Goal: Task Accomplishment & Management: Use online tool/utility

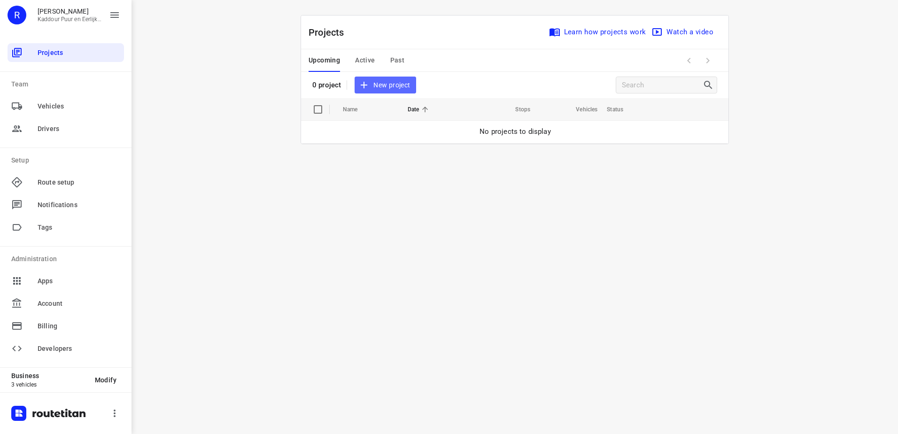
click at [390, 83] on span "New project" at bounding box center [385, 85] width 50 height 12
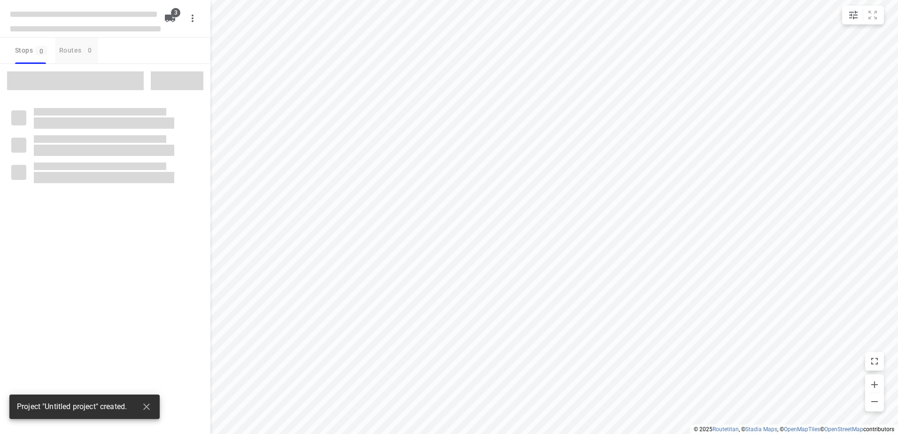
type input "distance"
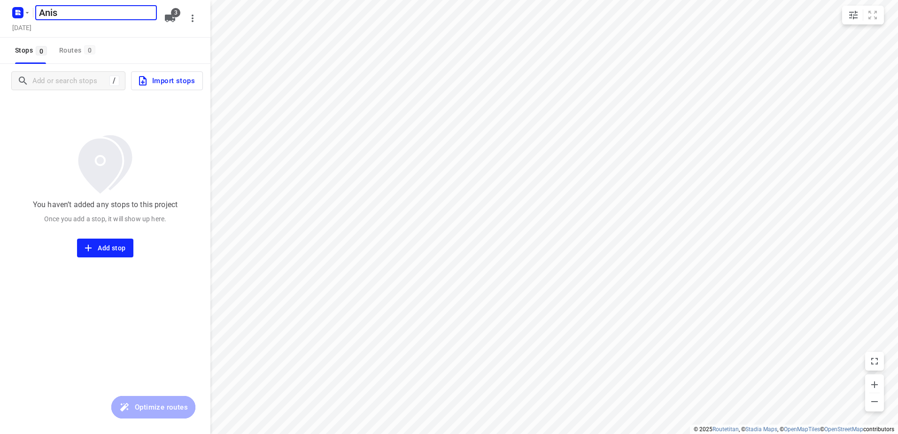
type input "Anis"
click at [59, 9] on h5 "Anis" at bounding box center [96, 12] width 122 height 15
type input "Anis 21-8"
click at [176, 10] on span "3" at bounding box center [175, 12] width 9 height 9
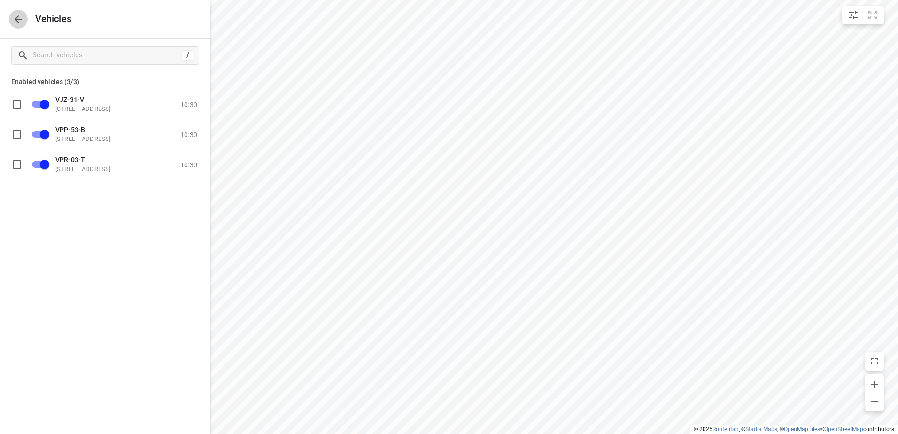
click at [18, 19] on icon "button" at bounding box center [19, 20] width 8 height 8
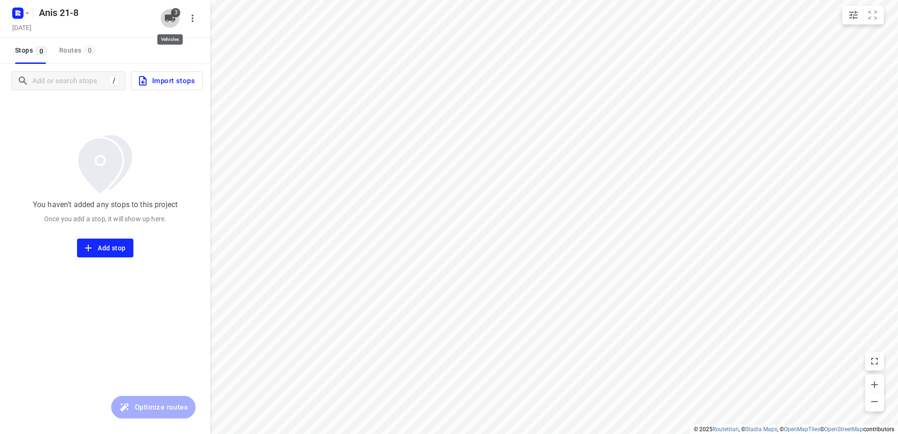
click at [172, 13] on span "3" at bounding box center [175, 12] width 9 height 9
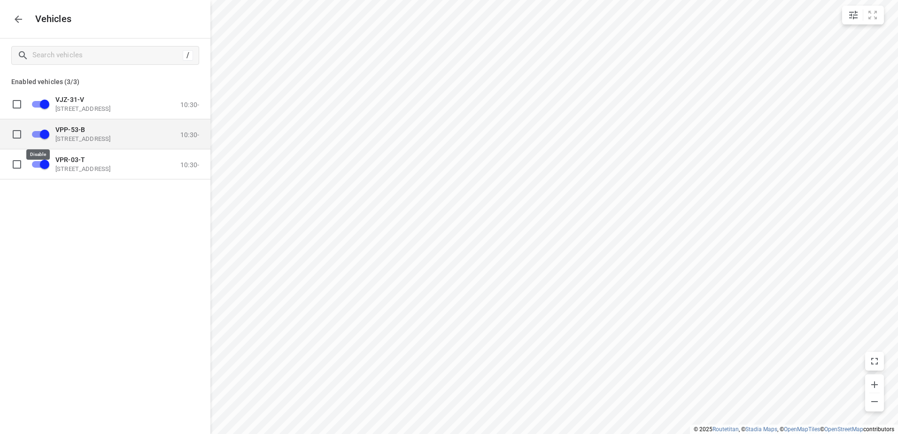
click at [46, 129] on input "grid" at bounding box center [45, 134] width 54 height 18
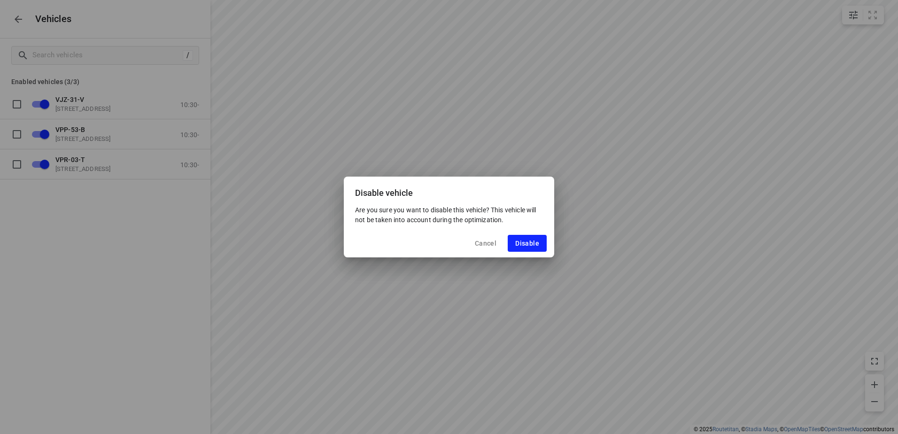
drag, startPoint x: 521, startPoint y: 240, endPoint x: 438, endPoint y: 230, distance: 82.9
click at [520, 240] on span "Disable" at bounding box center [527, 244] width 24 height 8
checkbox input "false"
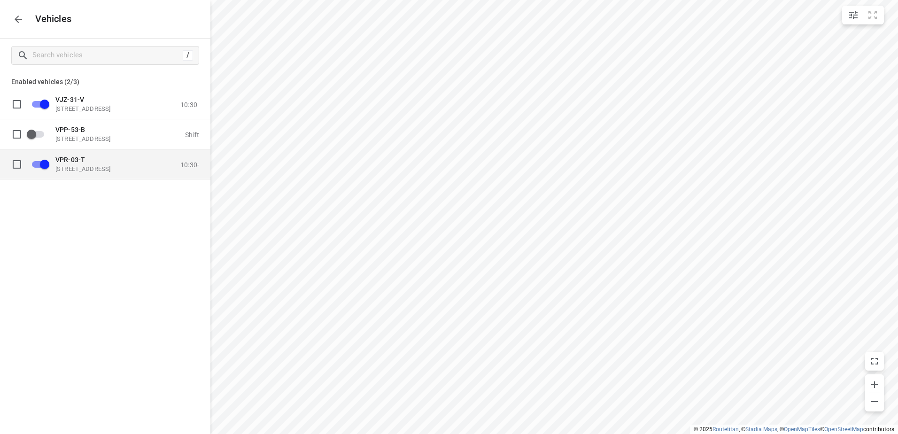
click at [45, 162] on input "grid" at bounding box center [45, 164] width 54 height 18
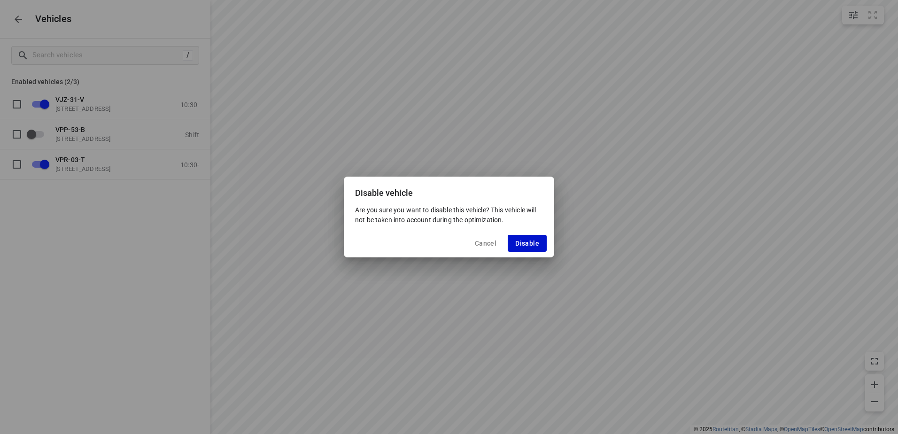
click at [523, 242] on span "Disable" at bounding box center [527, 244] width 24 height 8
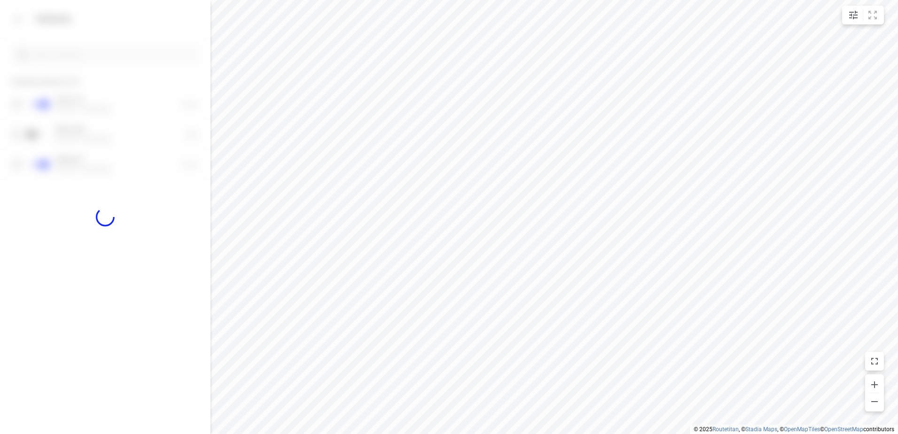
checkbox input "false"
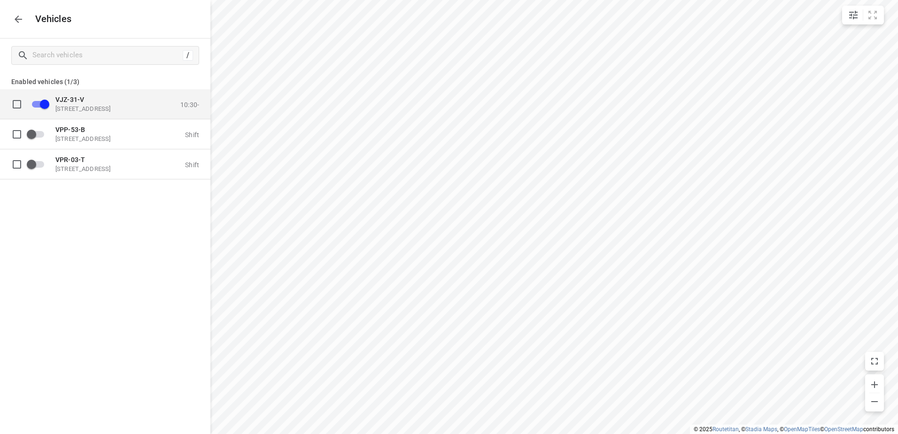
click at [103, 101] on p "VJZ-31-V" at bounding box center [102, 99] width 94 height 8
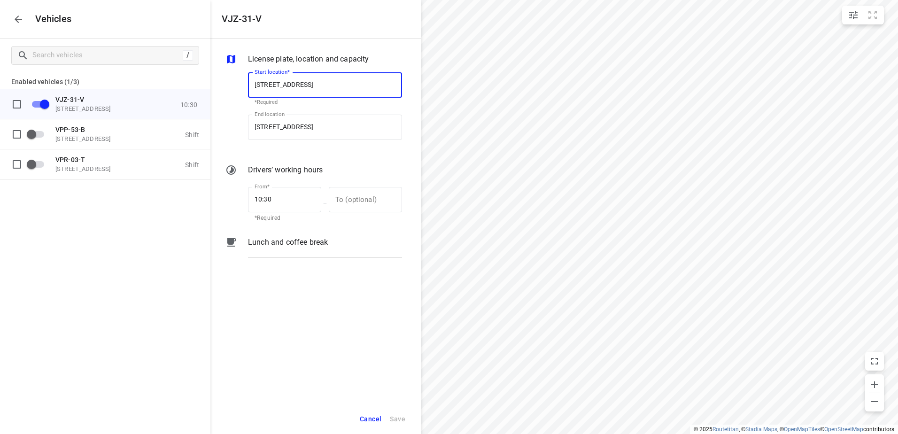
click at [312, 242] on p "Lunch and coffee break" at bounding box center [288, 242] width 80 height 11
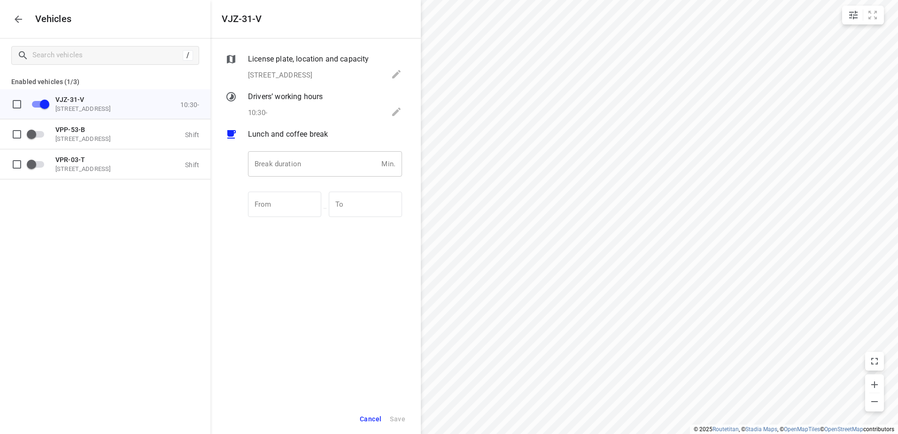
click at [302, 167] on input "number" at bounding box center [313, 163] width 130 height 25
type input "30"
click at [401, 421] on span "Save" at bounding box center [398, 419] width 16 height 12
click at [19, 16] on icon "button" at bounding box center [18, 19] width 11 height 11
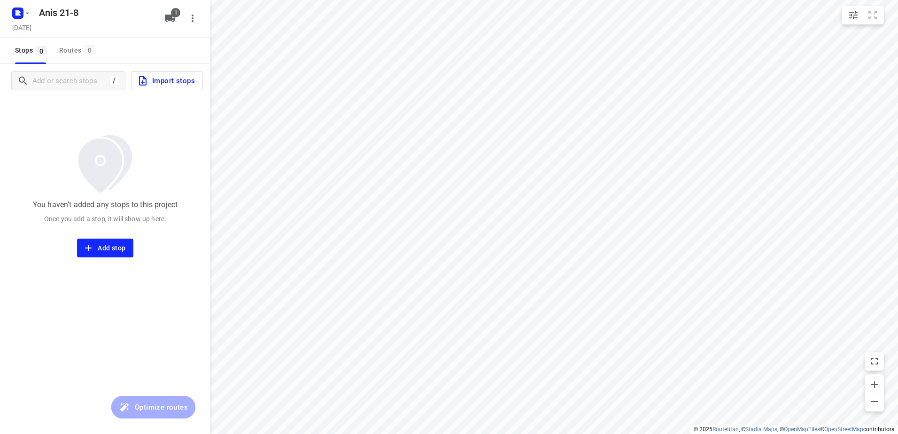
click at [170, 80] on span "Import stops" at bounding box center [166, 81] width 58 height 12
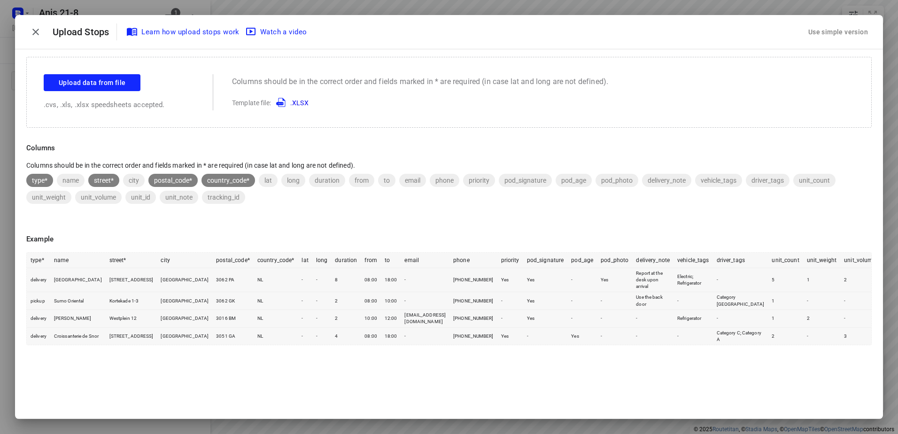
click at [856, 34] on div "Use simple version" at bounding box center [838, 32] width 63 height 16
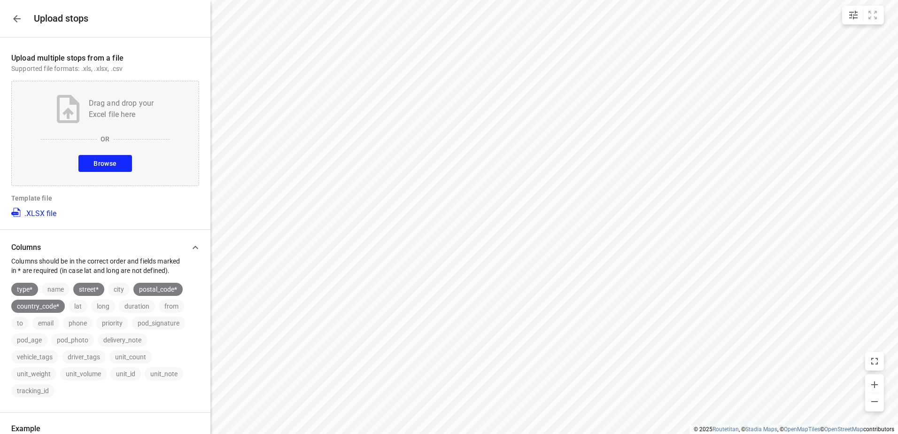
click at [96, 162] on span "Browse" at bounding box center [104, 164] width 23 height 12
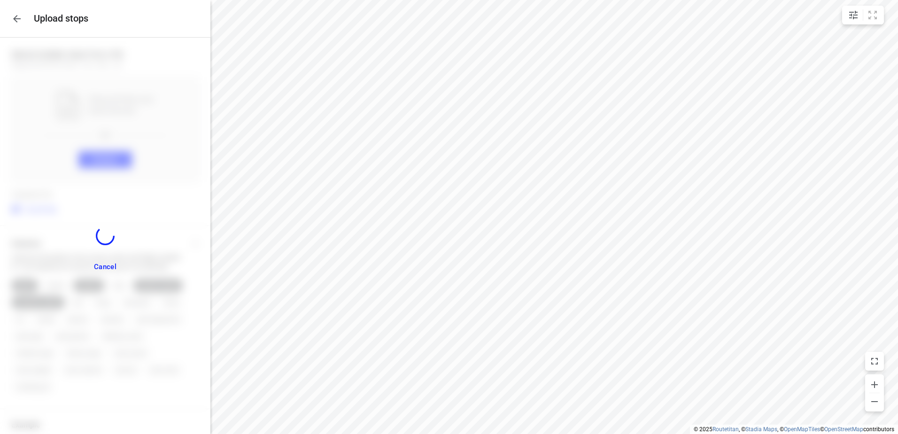
scroll to position [198, 0]
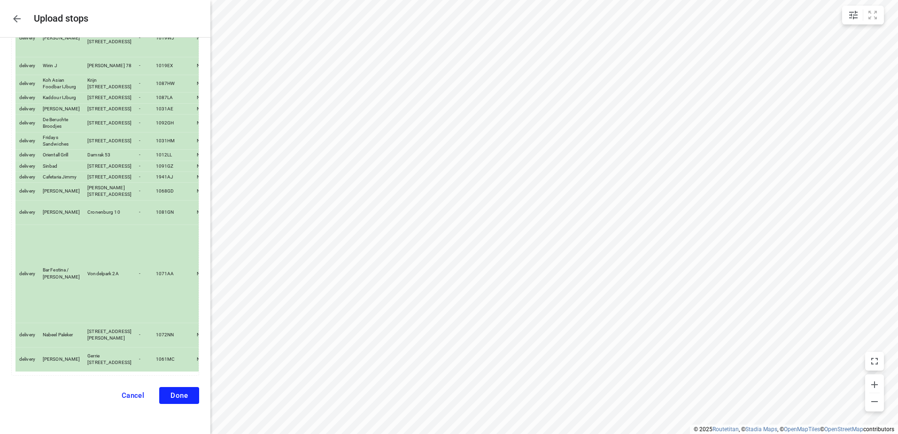
click at [175, 391] on span "Done" at bounding box center [179, 395] width 17 height 8
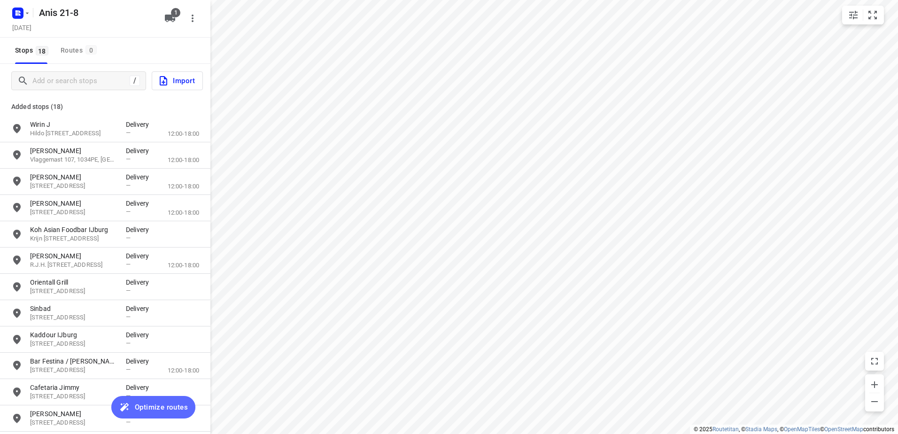
click at [167, 410] on span "Optimize routes" at bounding box center [161, 407] width 53 height 12
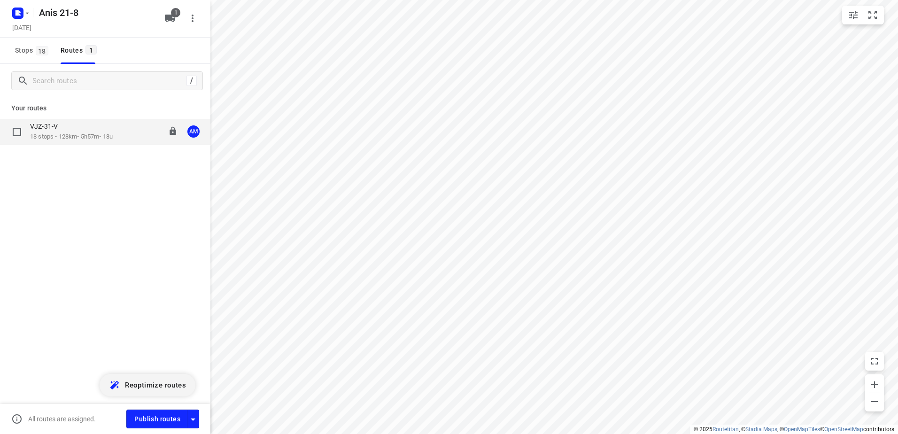
click at [64, 132] on div "VJZ-31-V" at bounding box center [71, 127] width 83 height 10
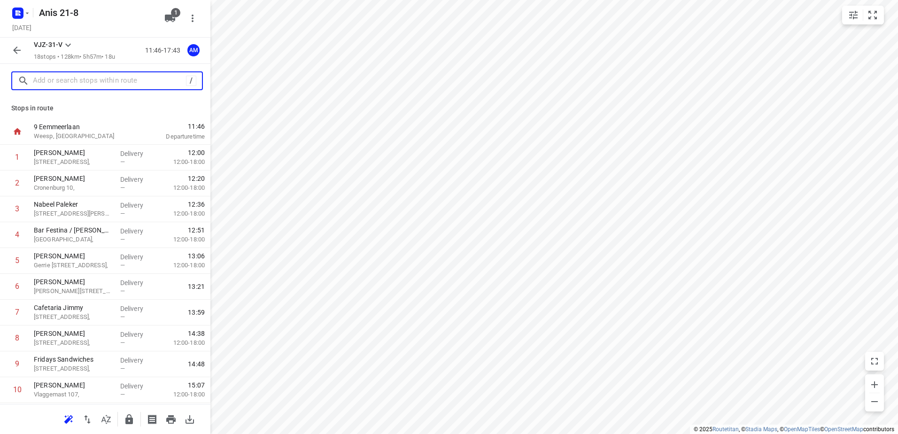
click at [79, 83] on input "text" at bounding box center [109, 81] width 153 height 15
paste input "Global Blue Holland BV Arlandaweg 92 1043 EX Amsterdam Netherlands"
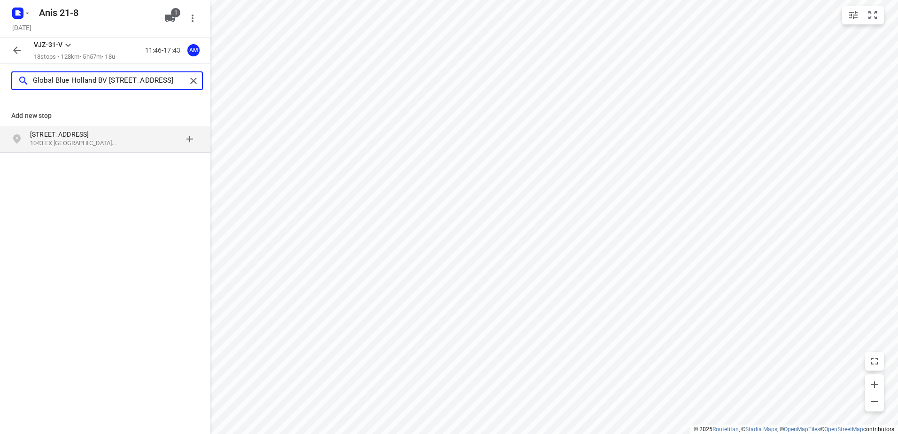
drag, startPoint x: 69, startPoint y: 81, endPoint x: 0, endPoint y: 72, distance: 69.2
click at [0, 72] on html "i © 2025 Routetitan , © Stadia Maps , © OpenMapTiles © OpenStreetMap contributo…" at bounding box center [449, 217] width 898 height 434
type input "Arlandaweg 92 1043 EX Amsterdam"
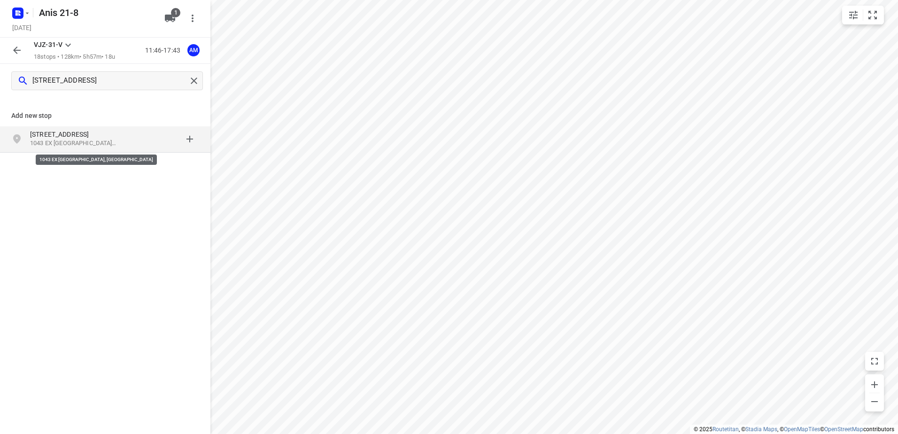
click at [100, 141] on p "1043 EX Amsterdam, Nederland" at bounding box center [73, 143] width 86 height 9
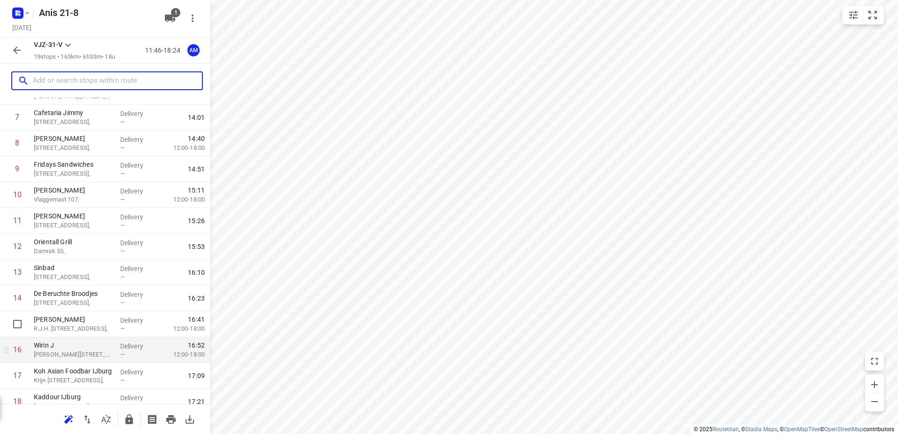
scroll to position [257, 0]
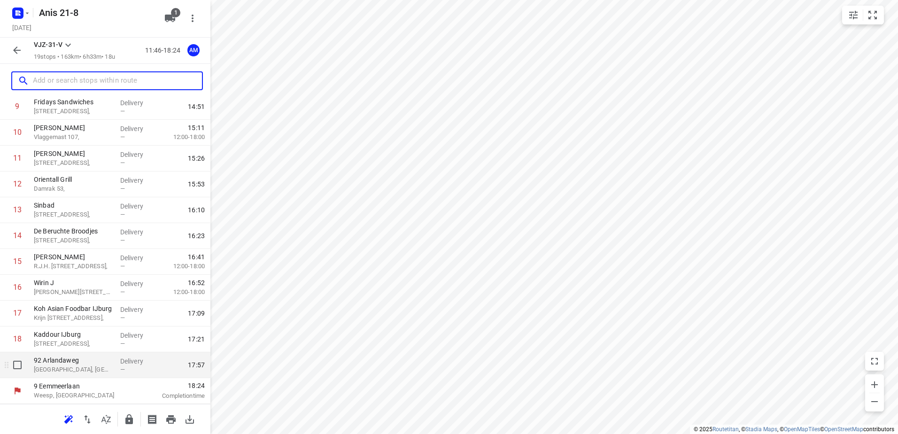
click at [70, 365] on p "92 Arlandaweg" at bounding box center [73, 360] width 79 height 9
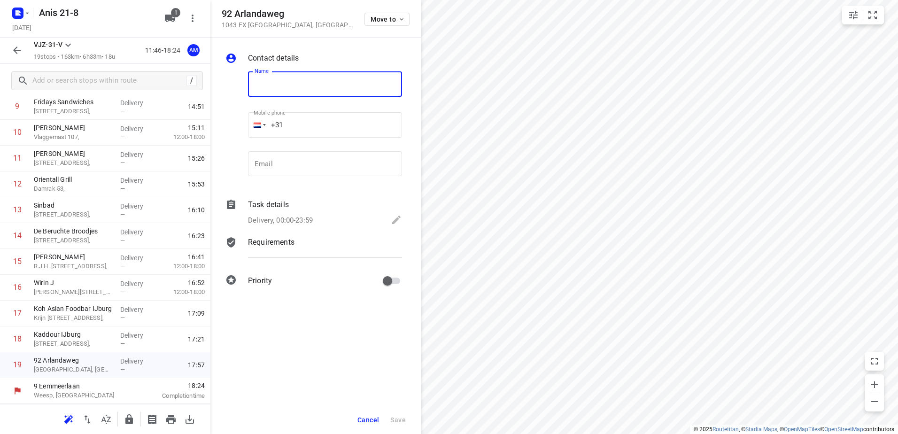
paste input "Global Blue Holland BV"
click at [269, 84] on input "Global Blue Holland BV" at bounding box center [325, 83] width 154 height 25
click at [328, 83] on input "Global Blue Holland BV" at bounding box center [325, 83] width 154 height 25
type input "Global Blue (BBQ+Gasflessen ophalenen brengen naar [GEOGRAPHIC_DATA])"
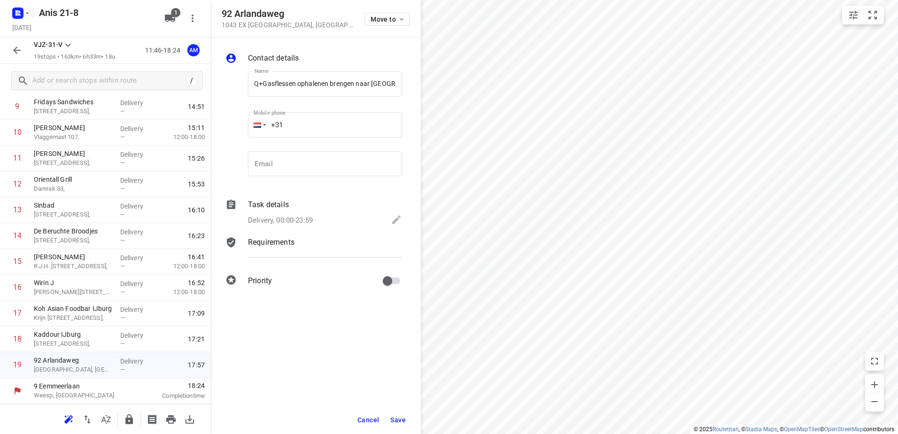
click at [400, 218] on icon at bounding box center [396, 219] width 11 height 11
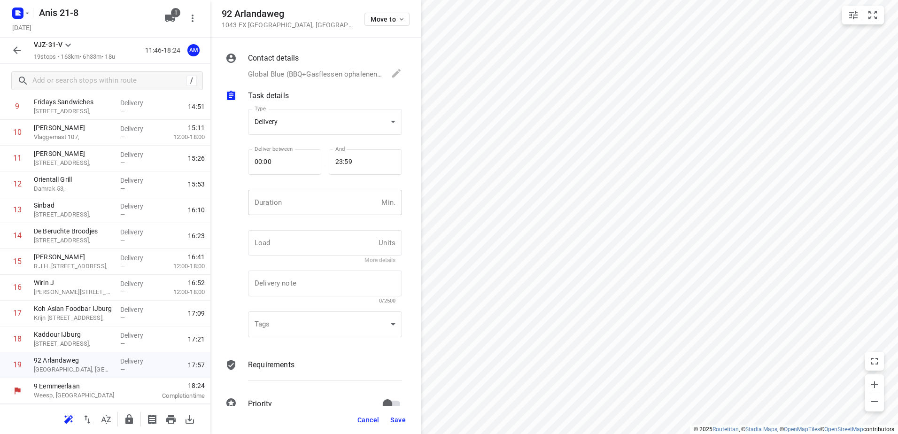
click at [338, 200] on input "number" at bounding box center [313, 202] width 130 height 25
type input "10"
click at [395, 418] on span "Save" at bounding box center [398, 420] width 16 height 8
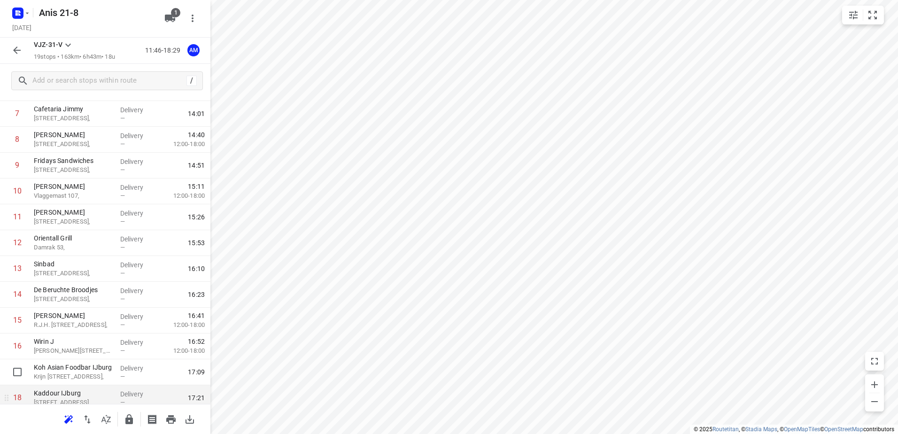
scroll to position [257, 0]
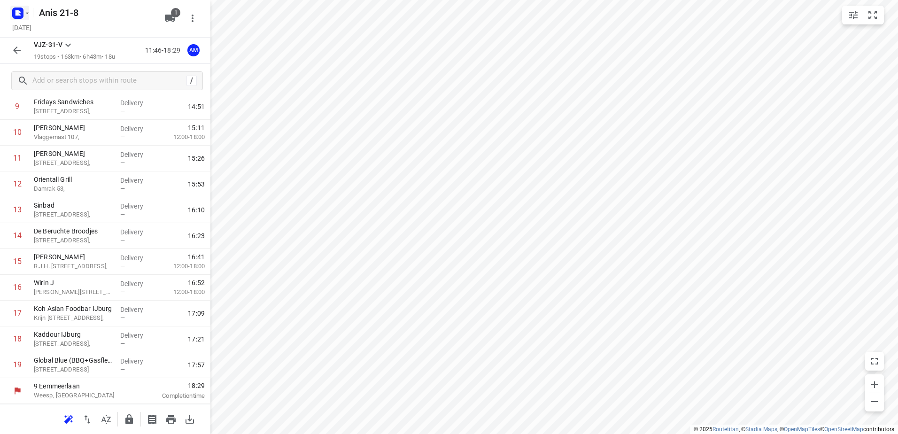
click at [29, 16] on icon "button" at bounding box center [27, 13] width 8 height 8
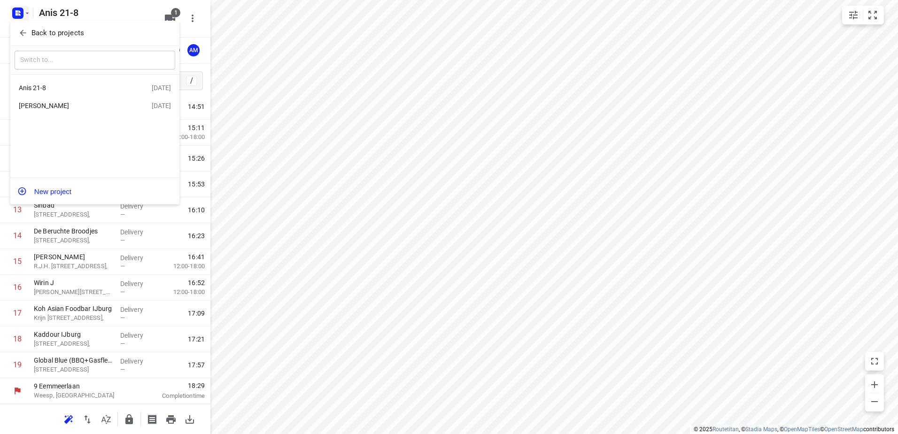
click at [92, 62] on input "text" at bounding box center [95, 60] width 161 height 19
type input "Fin de la mar pad"
click at [82, 113] on div at bounding box center [94, 126] width 169 height 103
click at [66, 363] on div at bounding box center [449, 217] width 898 height 434
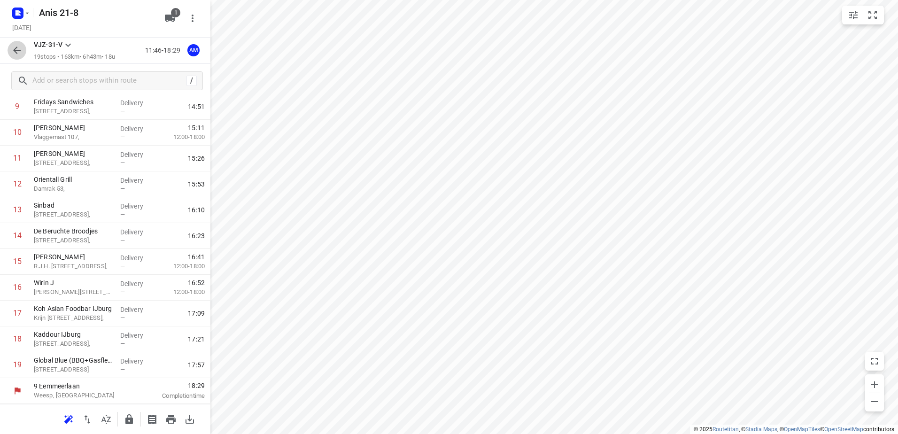
click at [17, 49] on icon "button" at bounding box center [16, 50] width 11 height 11
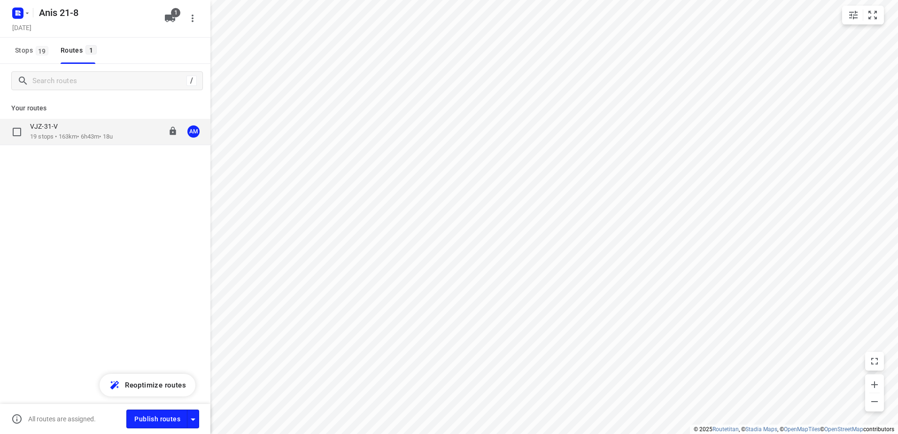
click at [63, 133] on p "19 stops • 163km • 6h43m • 18u" at bounding box center [71, 136] width 83 height 9
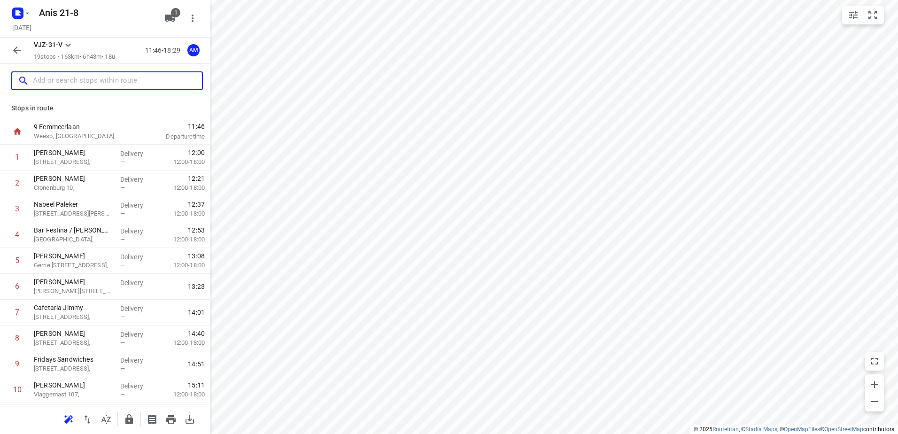
click at [92, 87] on input "text" at bounding box center [117, 81] width 169 height 15
click at [76, 75] on input "text" at bounding box center [117, 81] width 169 height 15
paste input "Fien de la Marpad"
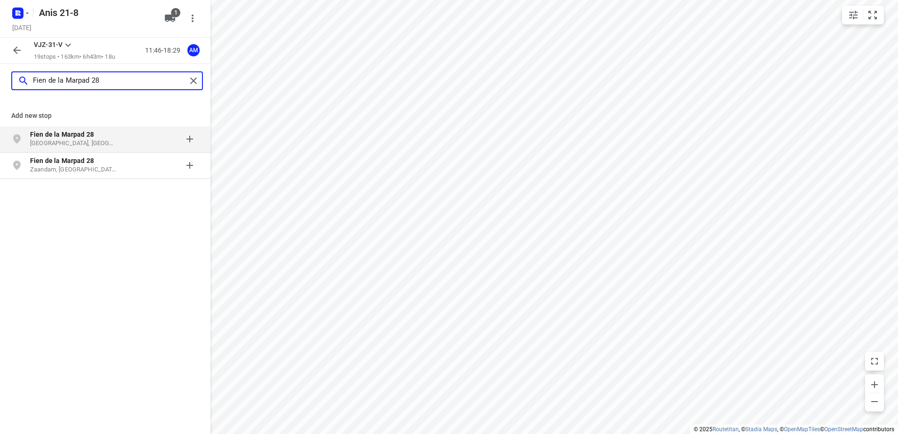
type input "Fien de la Marpad 28"
click at [89, 138] on b "Fien de la Marpad 28" at bounding box center [62, 135] width 64 height 8
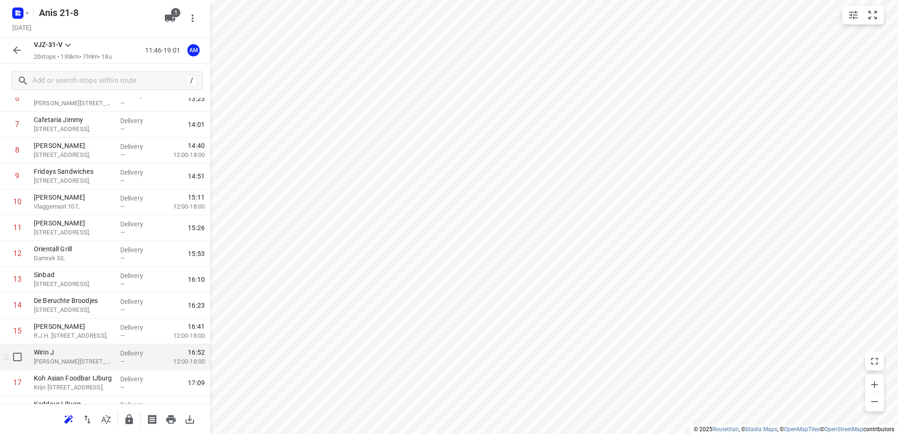
scroll to position [282, 0]
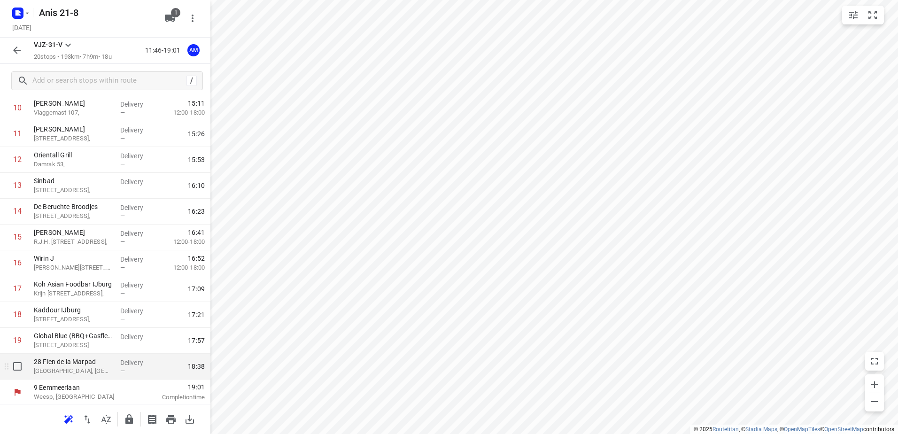
click at [78, 369] on p "Almere, Netherlands" at bounding box center [73, 370] width 79 height 9
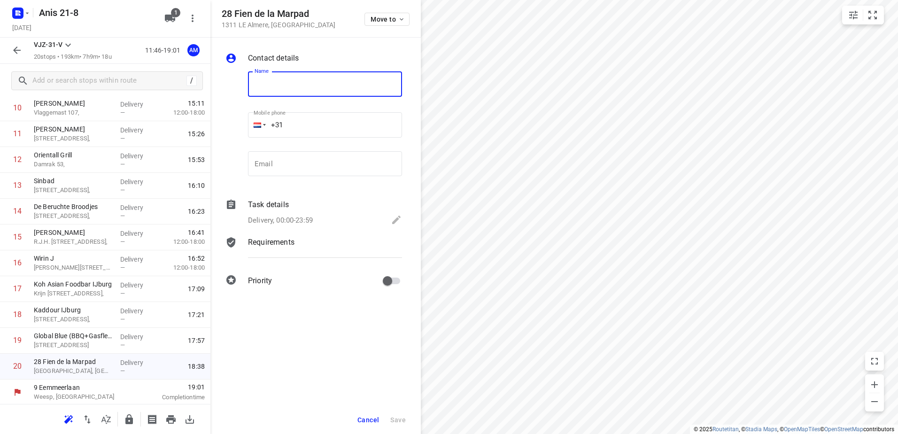
click at [286, 85] on input "text" at bounding box center [325, 83] width 154 height 25
type input "Sem naar huis brengen"
click at [395, 221] on icon at bounding box center [396, 220] width 8 height 8
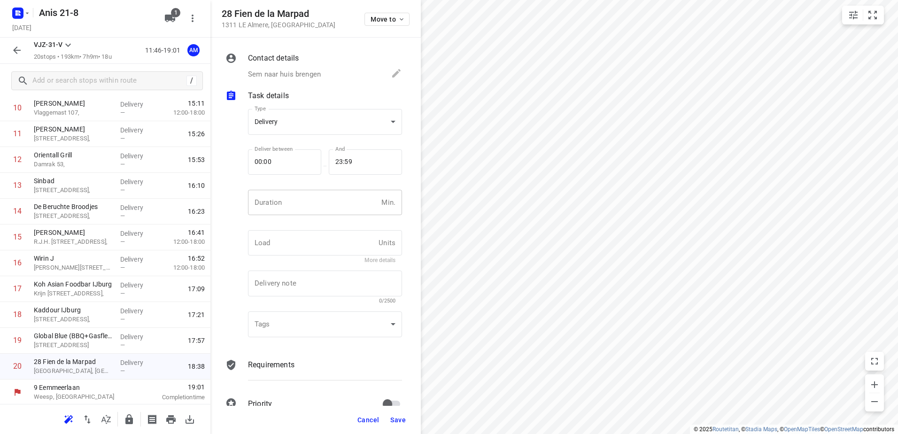
click at [348, 210] on input "number" at bounding box center [313, 202] width 130 height 25
type input "10"
click at [396, 420] on span "Save" at bounding box center [398, 420] width 16 height 8
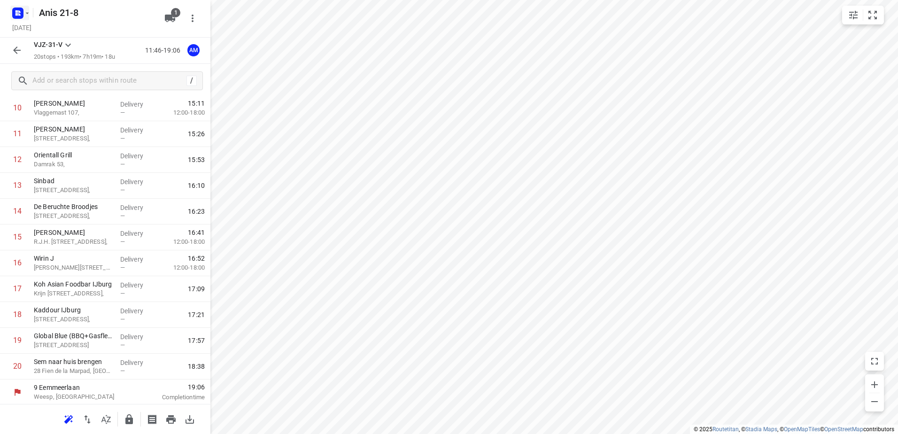
click at [27, 15] on icon "button" at bounding box center [27, 13] width 8 height 8
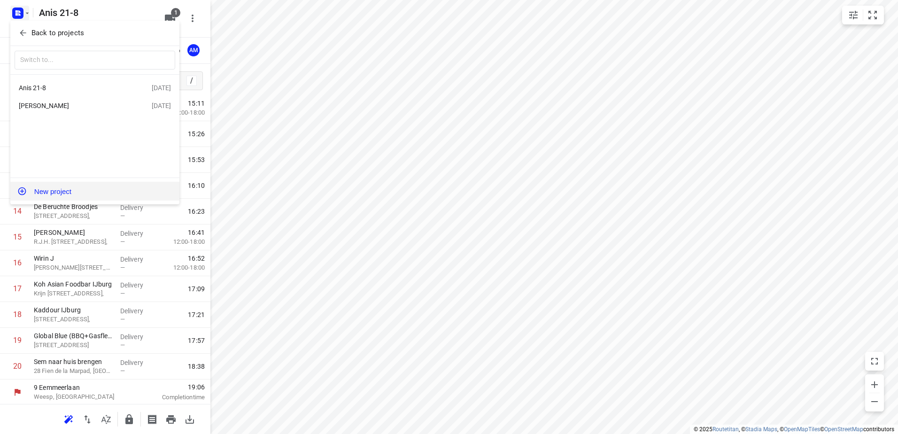
click at [49, 190] on button "New project" at bounding box center [94, 191] width 169 height 19
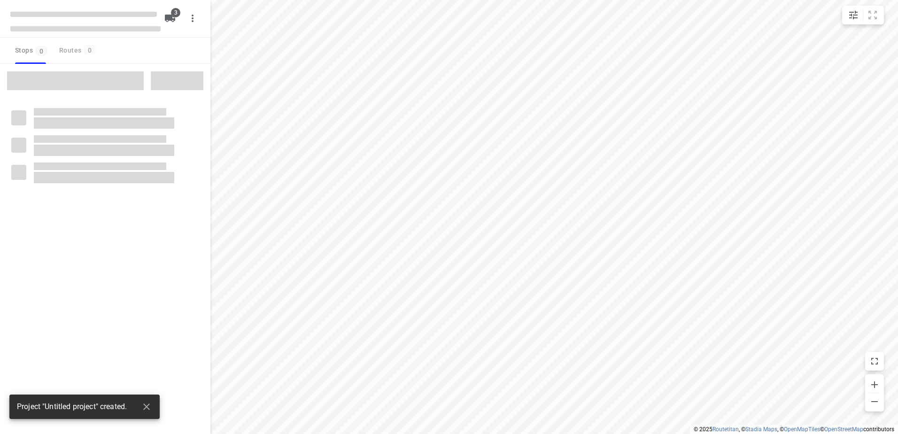
type input "distance"
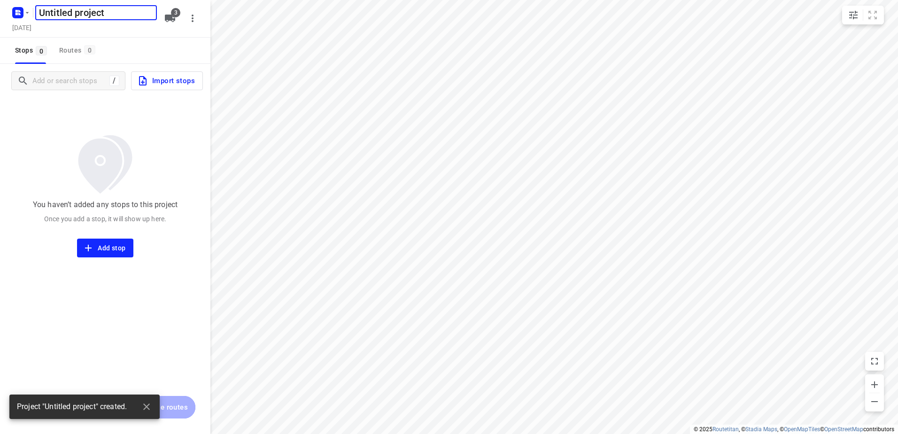
type input "A"
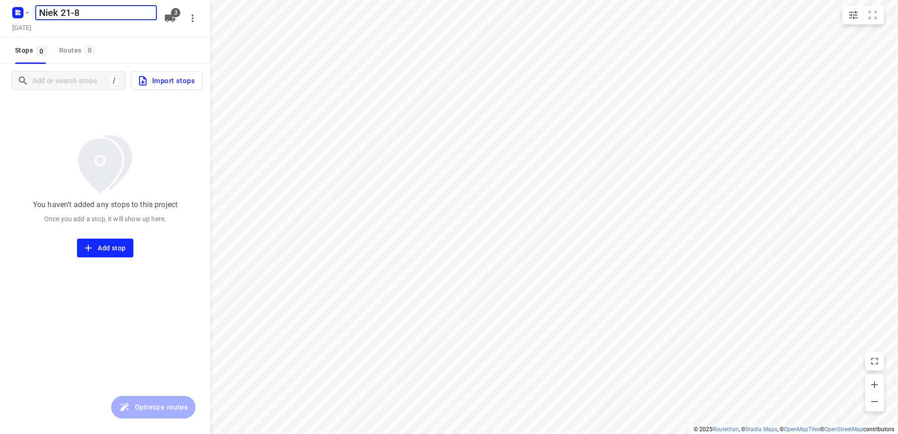
type input "Niek 21-8"
click at [174, 11] on span "3" at bounding box center [175, 12] width 9 height 9
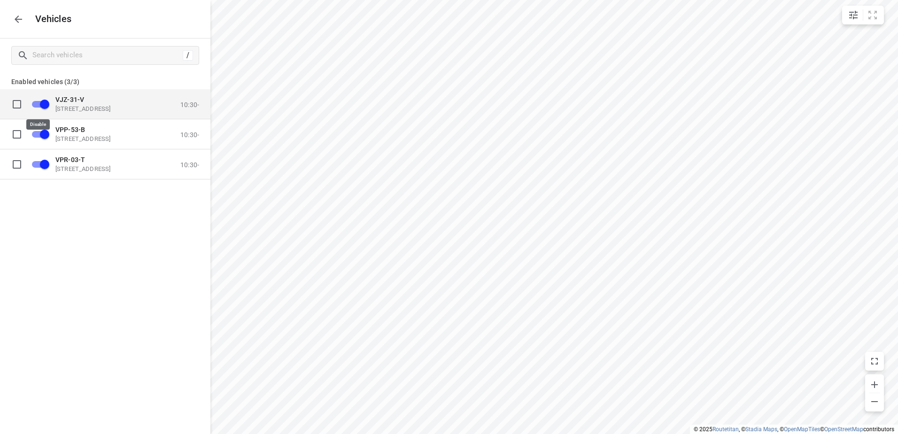
click at [43, 105] on input "grid" at bounding box center [45, 104] width 54 height 18
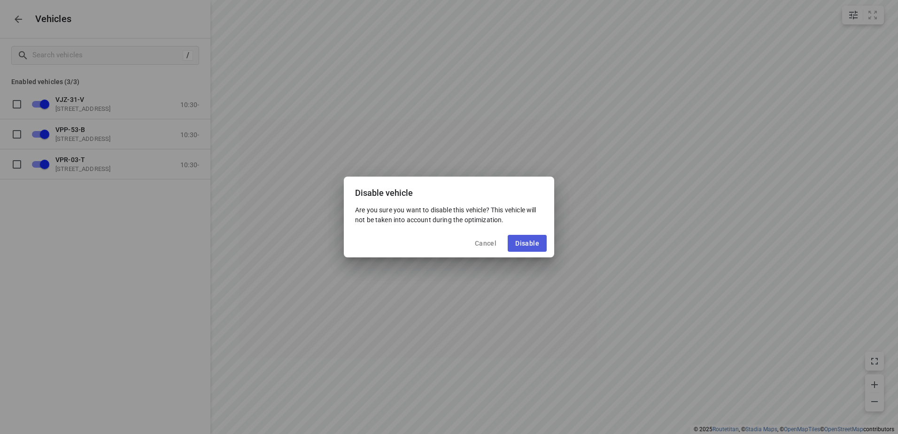
click at [541, 241] on button "Disable" at bounding box center [527, 243] width 39 height 17
checkbox input "false"
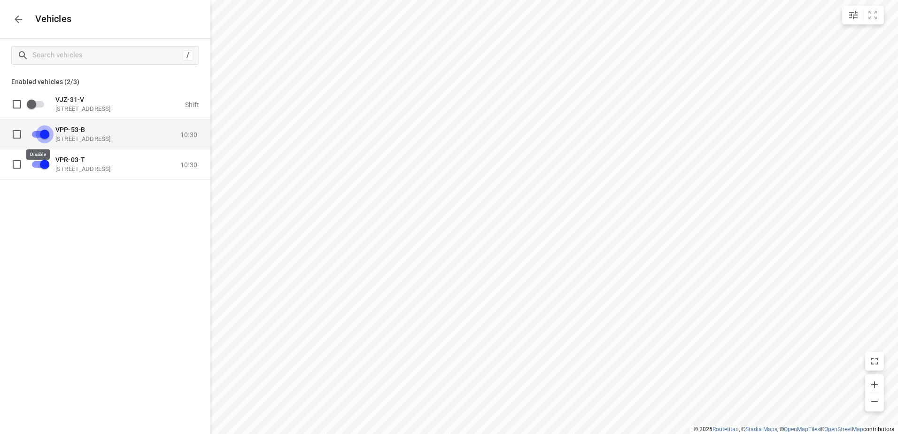
click at [43, 133] on input "grid" at bounding box center [45, 134] width 54 height 18
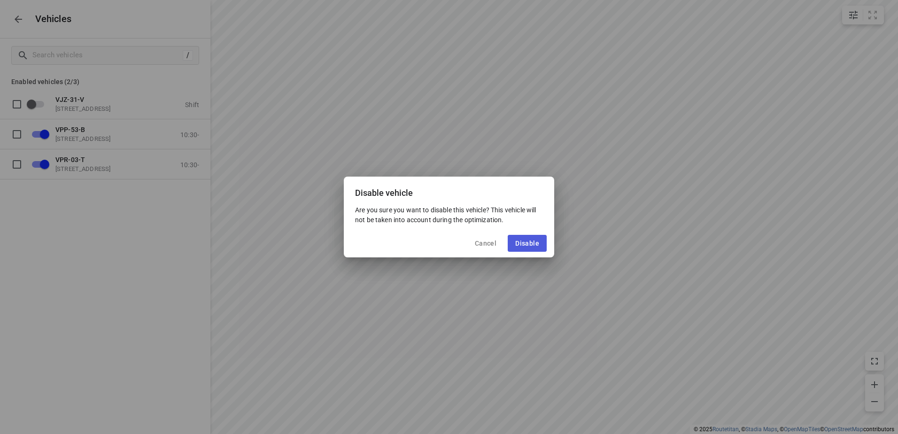
click at [543, 240] on button "Disable" at bounding box center [527, 243] width 39 height 17
checkbox input "false"
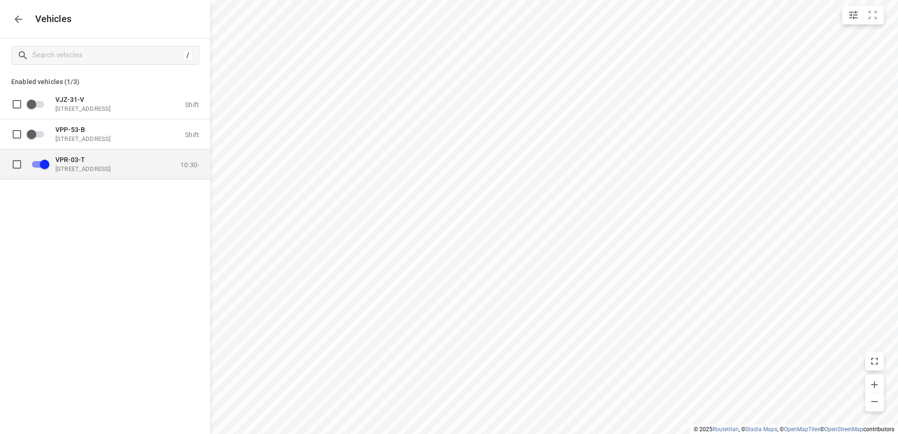
click at [94, 168] on p "Eemmeerlaan 9, 1382 KA Weesp, Netherlands" at bounding box center [102, 169] width 94 height 8
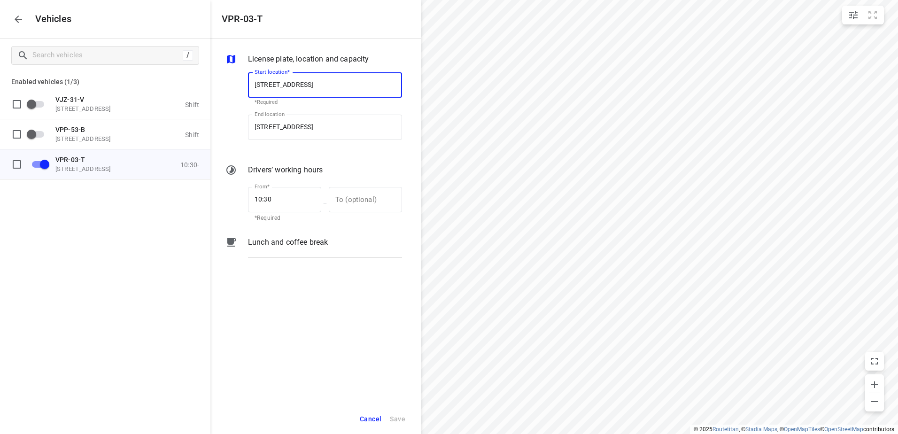
click at [296, 237] on p "Lunch and coffee break" at bounding box center [288, 242] width 80 height 11
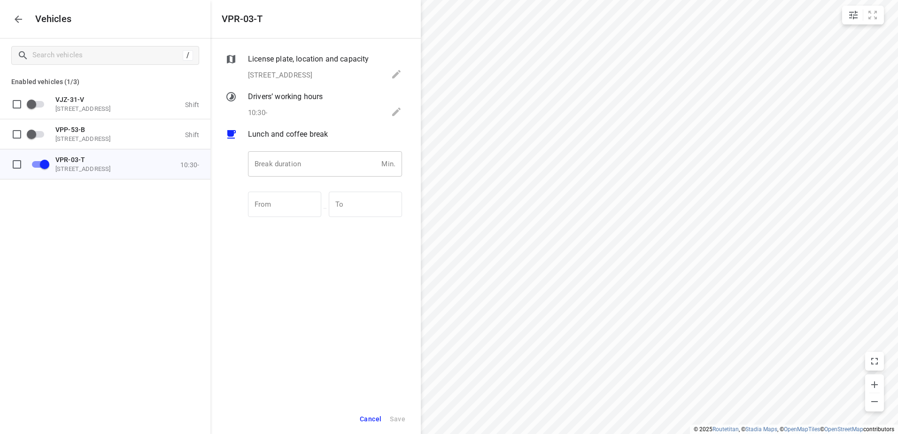
click at [343, 163] on input "number" at bounding box center [313, 163] width 130 height 25
type input "30"
click at [403, 421] on span "Save" at bounding box center [398, 419] width 16 height 12
click at [21, 16] on icon "button" at bounding box center [18, 19] width 11 height 11
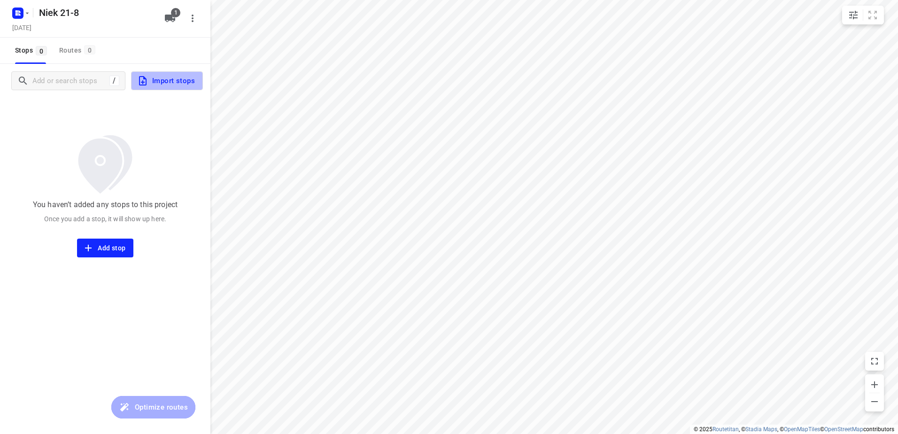
click at [171, 81] on span "Import stops" at bounding box center [166, 81] width 58 height 12
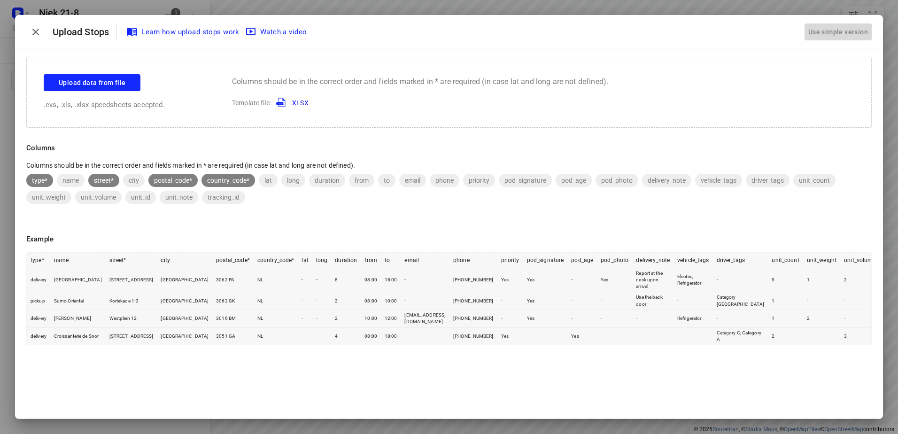
click at [839, 27] on div "Use simple version" at bounding box center [838, 32] width 63 height 16
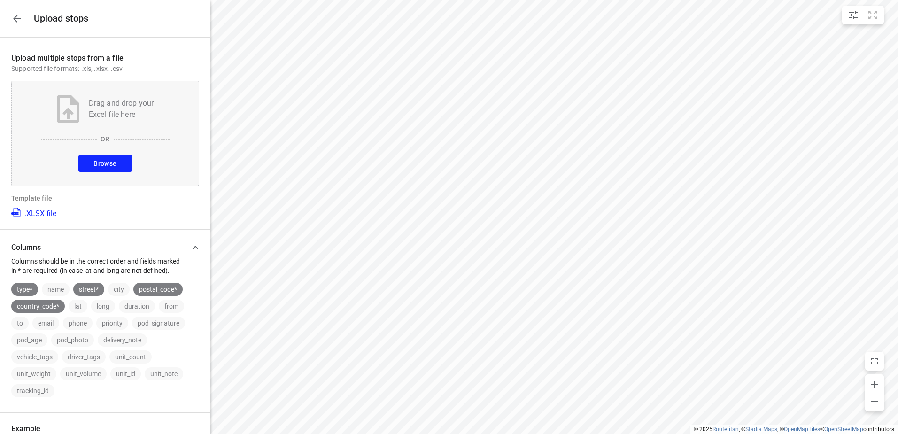
click at [109, 158] on span "Browse" at bounding box center [104, 164] width 23 height 12
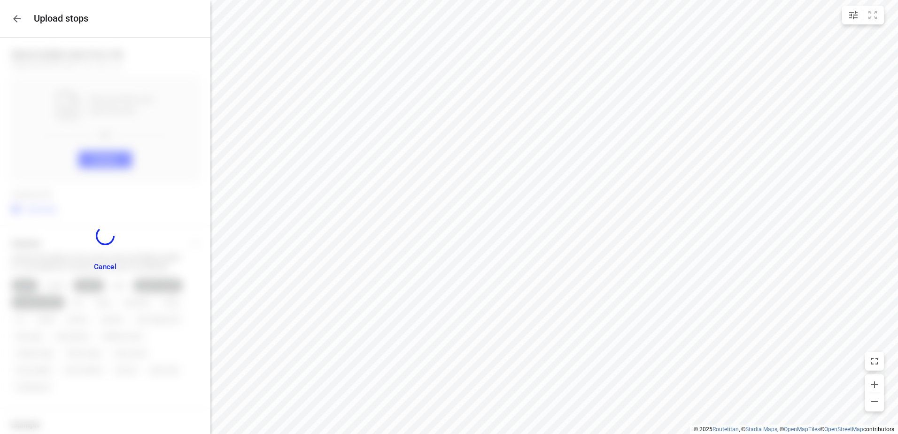
scroll to position [174, 0]
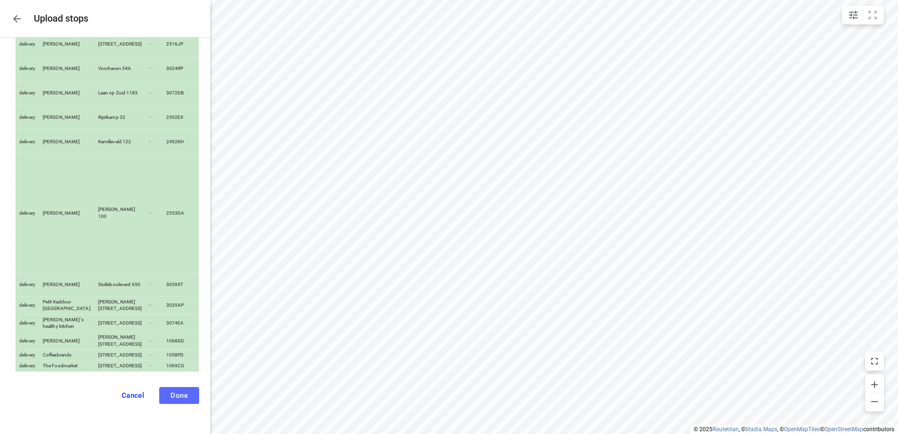
click at [177, 393] on span "Done" at bounding box center [179, 395] width 17 height 8
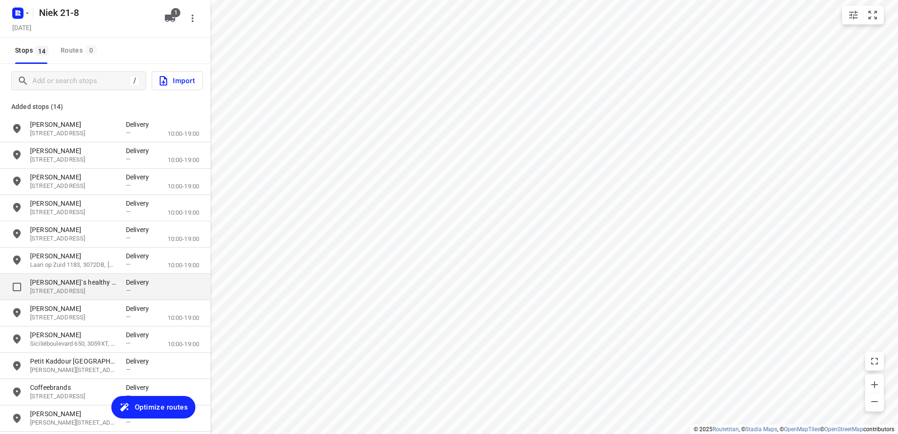
scroll to position [93, 0]
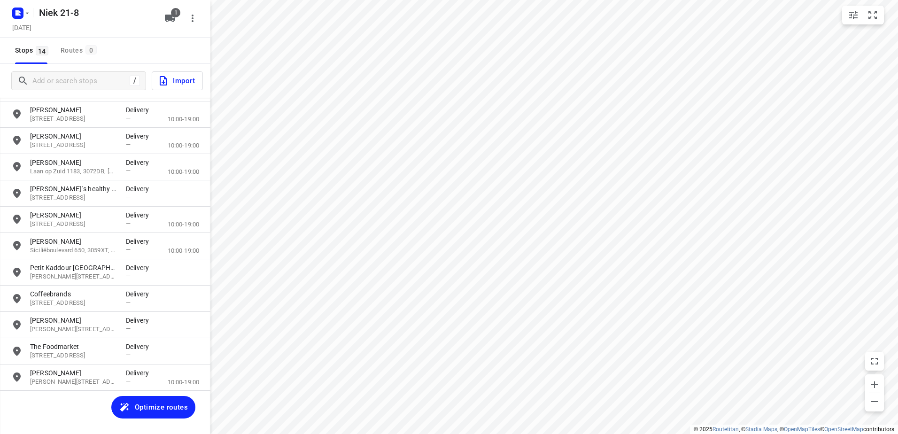
click at [162, 411] on span "Optimize routes" at bounding box center [161, 407] width 53 height 12
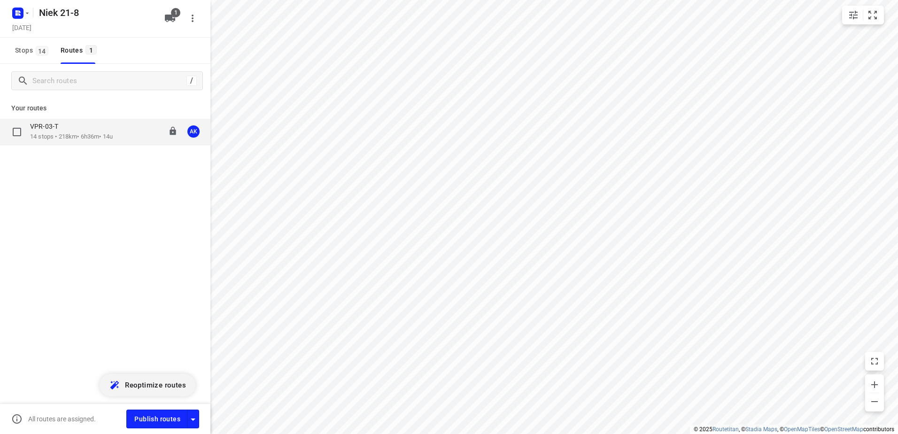
click at [67, 125] on div "VPR-03-T" at bounding box center [71, 127] width 83 height 10
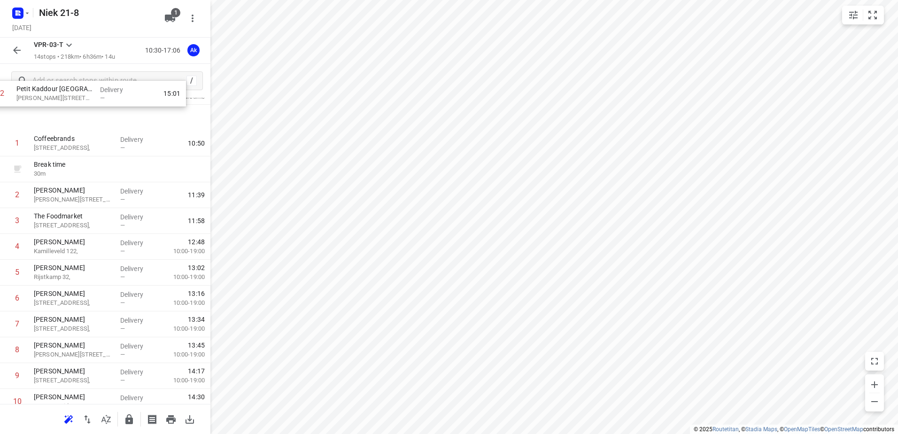
scroll to position [0, 0]
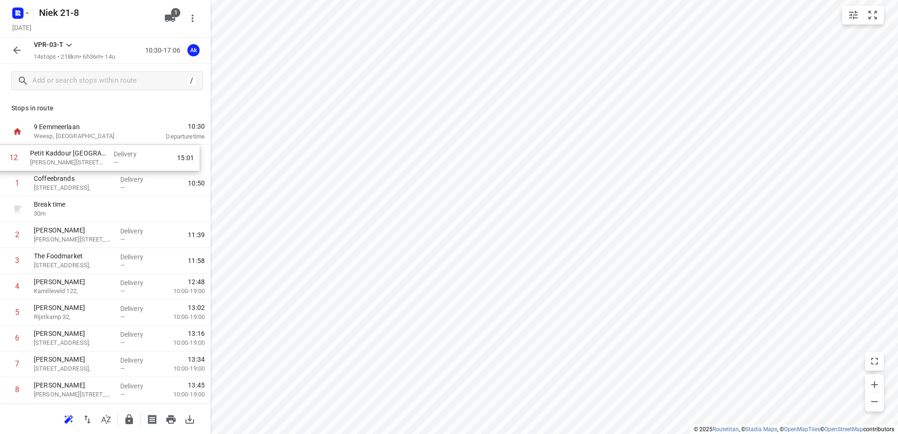
drag, startPoint x: 84, startPoint y: 315, endPoint x: 81, endPoint y: 155, distance: 160.2
click at [81, 155] on div "1 Coffeebrands Hoofddorpplein 16, Delivery — 10:50 Break time 30 m 2 Kaddour Os…" at bounding box center [105, 339] width 210 height 388
drag, startPoint x: 89, startPoint y: 316, endPoint x: 86, endPoint y: 161, distance: 155.1
click at [86, 161] on div "1 Coffeebrands Hoofddorpplein 16, Delivery — 10:50 Break time 30 m 2 Kaddour Os…" at bounding box center [105, 339] width 210 height 388
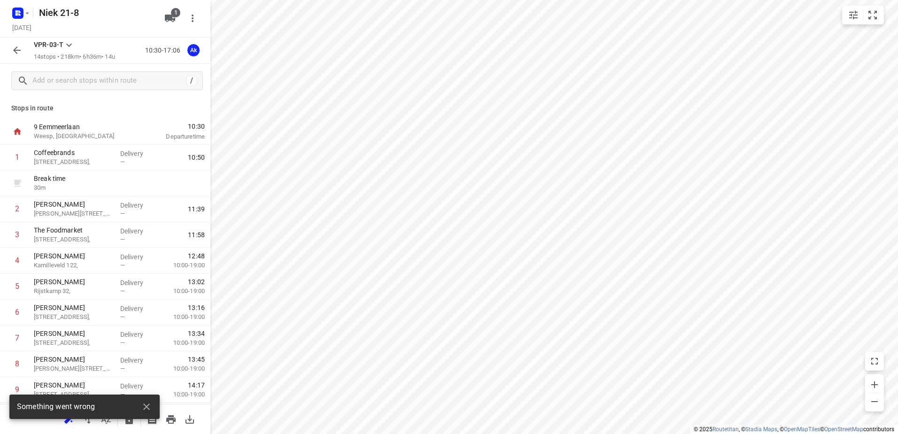
click at [16, 47] on icon "button" at bounding box center [16, 50] width 11 height 11
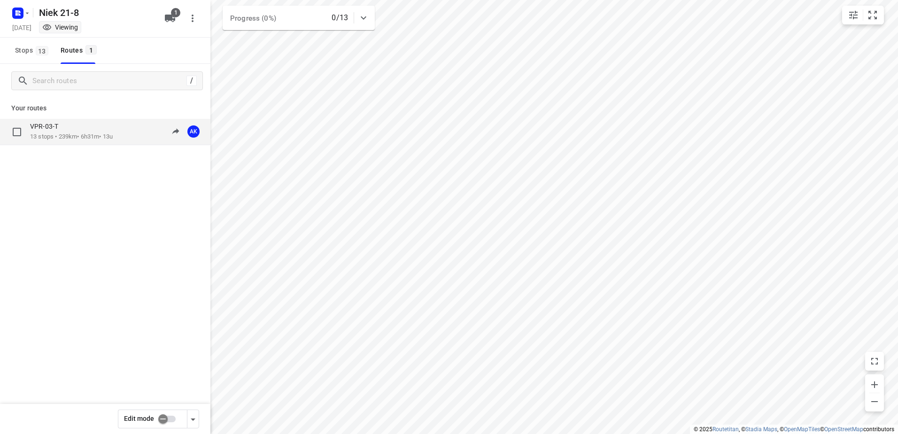
click at [51, 127] on p "VPR-03-T" at bounding box center [47, 126] width 34 height 8
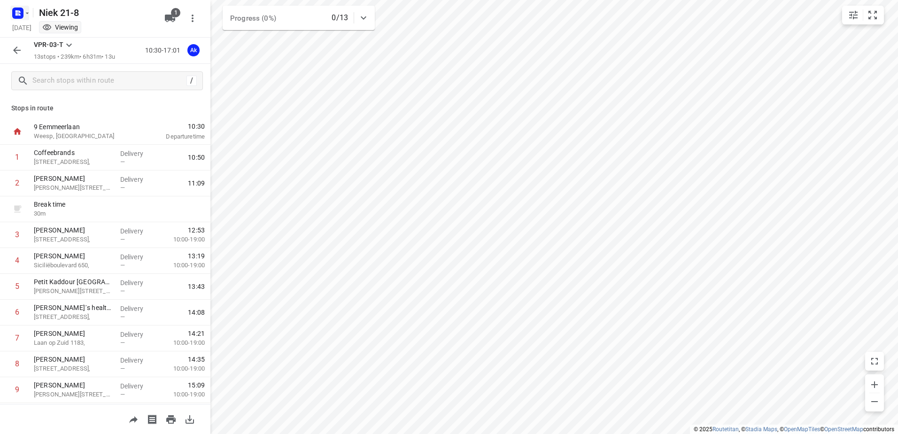
click at [27, 14] on icon "button" at bounding box center [27, 13] width 8 height 8
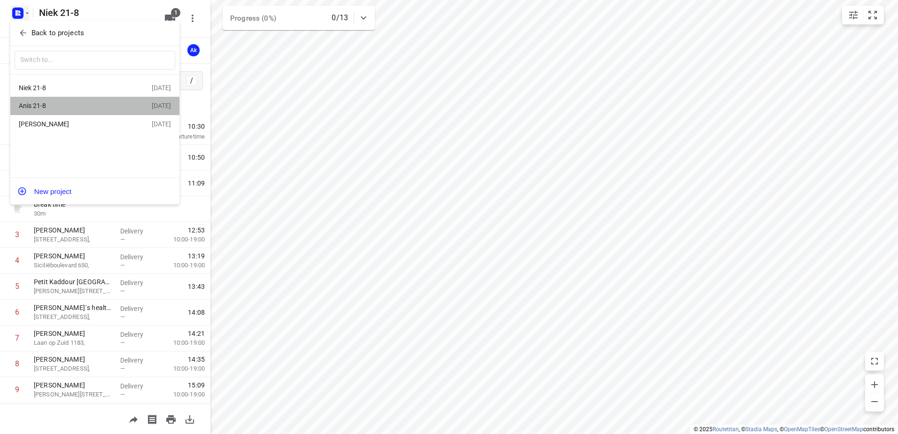
click at [47, 107] on div "Anis 21-8" at bounding box center [73, 106] width 108 height 8
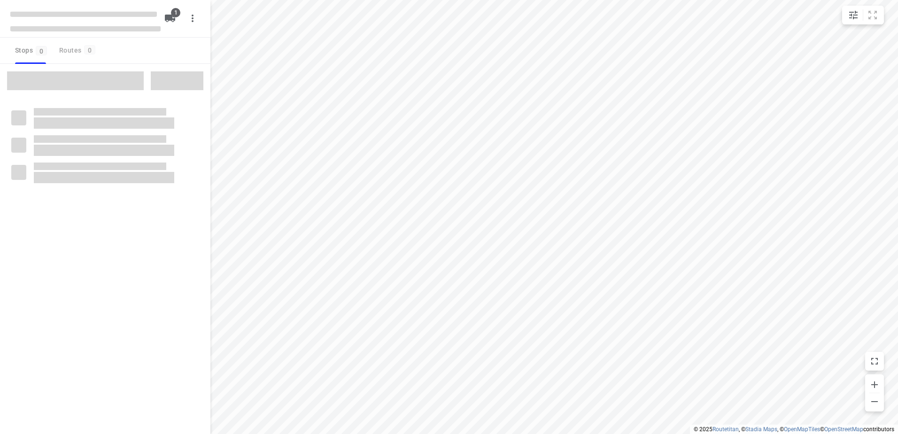
type input "distance"
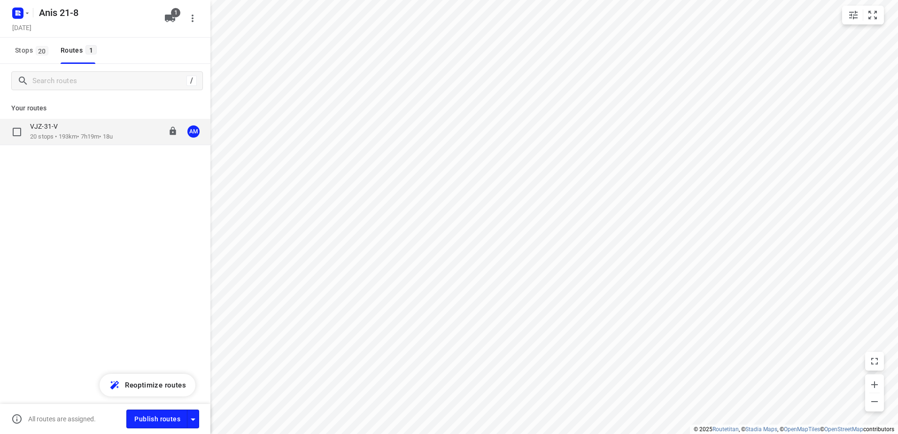
click at [55, 135] on p "20 stops • 193km • 7h19m • 18u" at bounding box center [71, 136] width 83 height 9
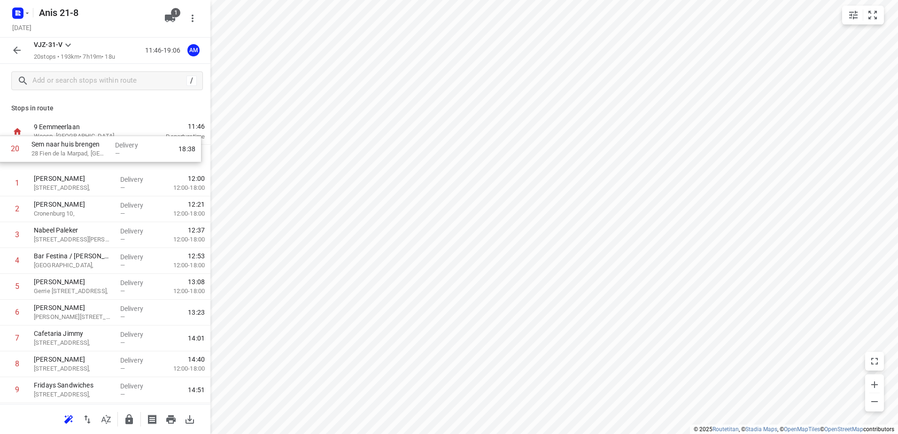
drag, startPoint x: 70, startPoint y: 367, endPoint x: 67, endPoint y: 146, distance: 221.8
click at [67, 146] on div "1 [PERSON_NAME][GEOGRAPHIC_DATA][STREET_ADDRESS], Delivery — 12:00 12:00-18:00 …" at bounding box center [105, 403] width 210 height 517
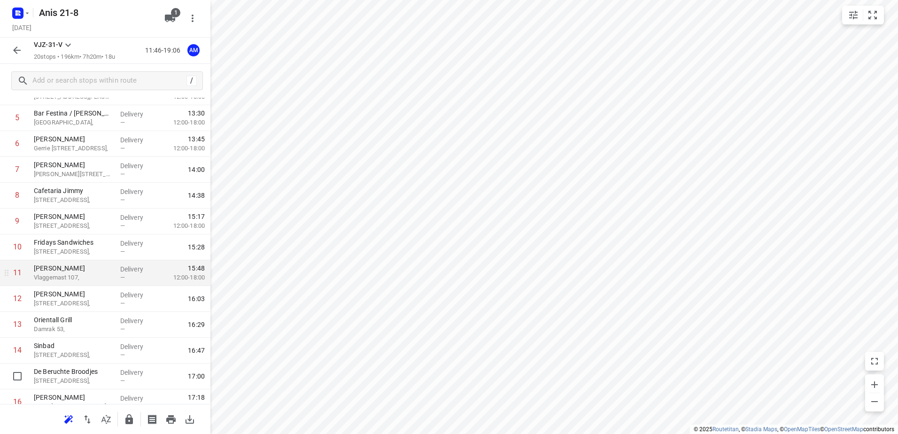
scroll to position [142, 0]
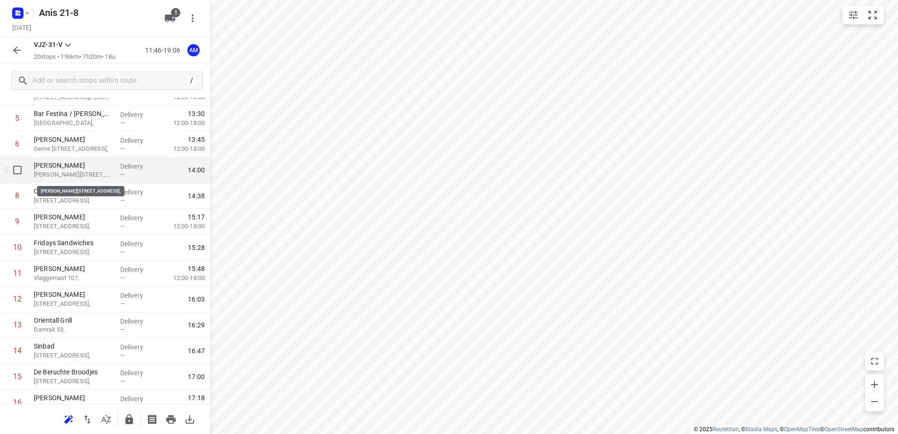
click at [84, 169] on p "[PERSON_NAME]" at bounding box center [73, 165] width 79 height 9
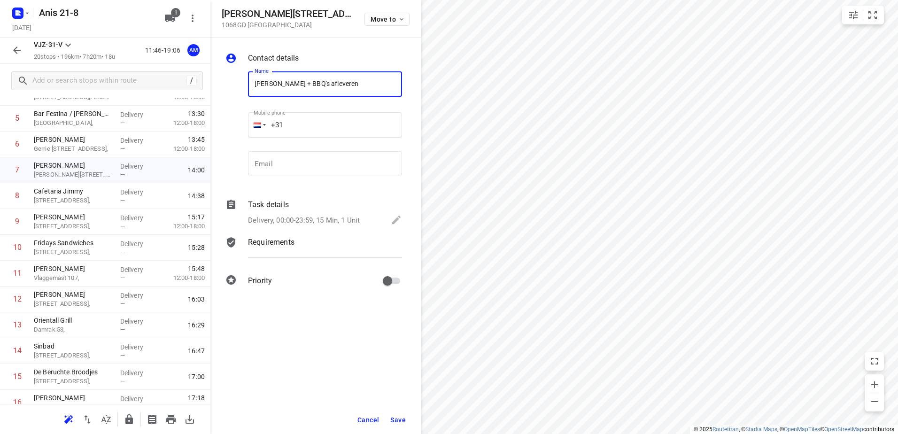
type input "[PERSON_NAME] + BBQ's afleveren"
click at [400, 420] on span "Save" at bounding box center [398, 420] width 16 height 8
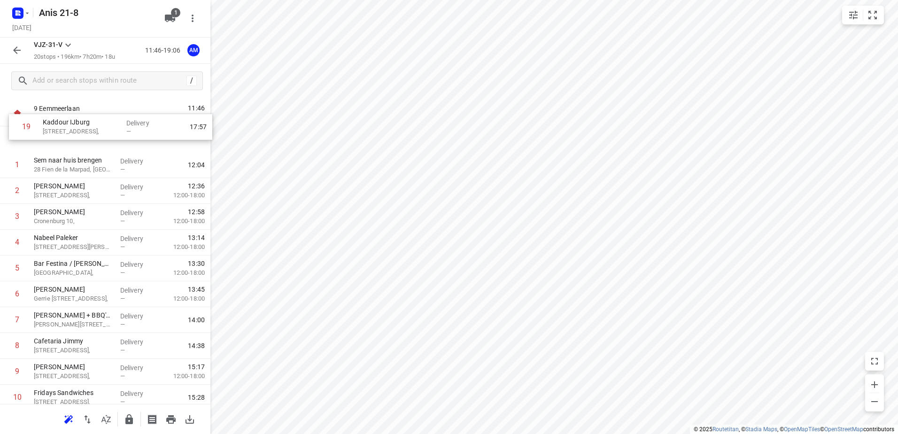
scroll to position [0, 0]
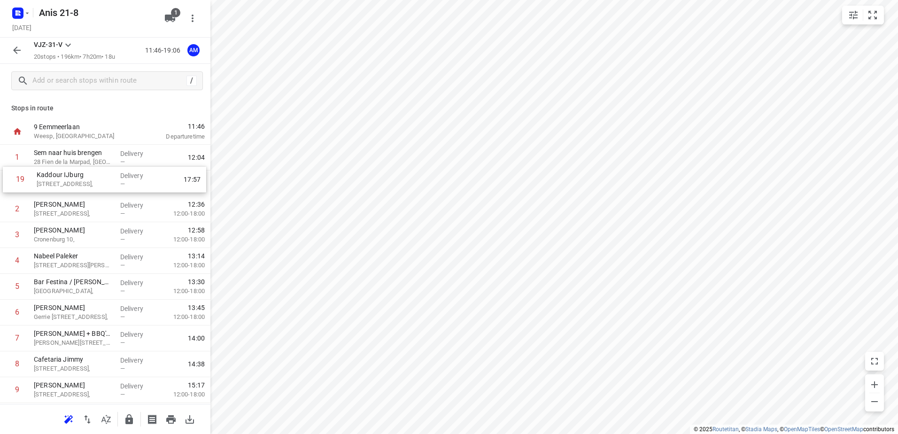
drag, startPoint x: 81, startPoint y: 344, endPoint x: 85, endPoint y: 180, distance: 164.0
click at [85, 180] on div "1 Sem naar huis brengen 28 Fien de la Marpad, Almere Delivery — 12:04 2 [PERSON…" at bounding box center [105, 403] width 210 height 517
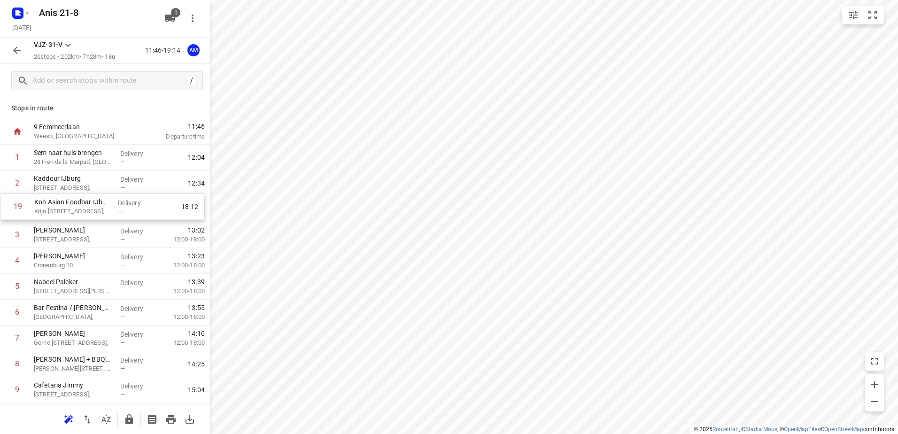
drag, startPoint x: 77, startPoint y: 348, endPoint x: 77, endPoint y: 212, distance: 135.3
click at [77, 212] on div "1 Sem naar huis brengen 28 Fien de la Marpad, Almere Delivery — 12:04 2 [GEOGRA…" at bounding box center [105, 403] width 210 height 517
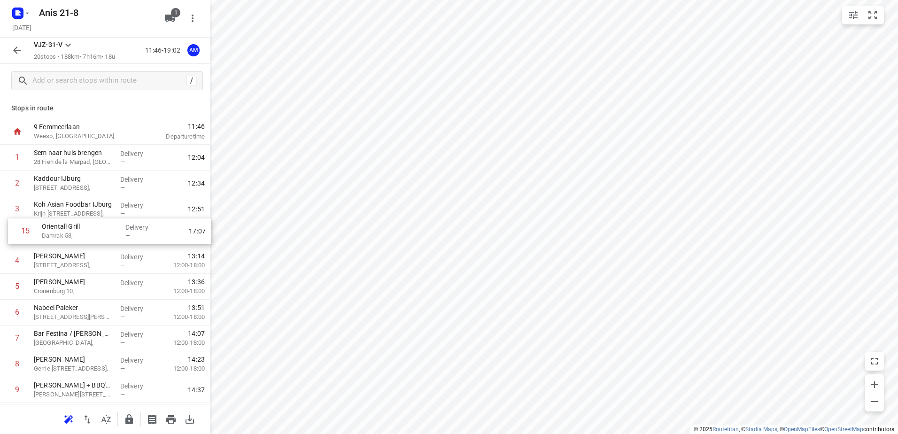
drag, startPoint x: 85, startPoint y: 285, endPoint x: 93, endPoint y: 231, distance: 54.7
click at [93, 231] on div "1 Sem naar huis brengen 28 Fien de la Marpad, Almere Delivery — 12:04 2 [GEOGRA…" at bounding box center [105, 403] width 210 height 517
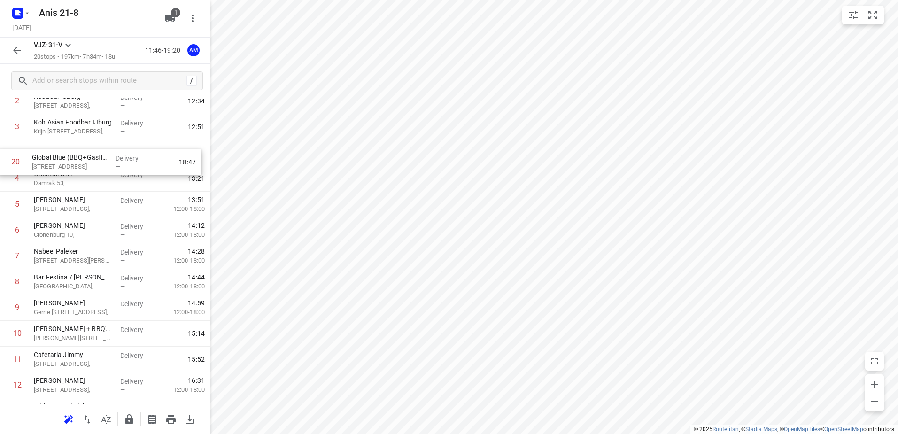
scroll to position [81, 0]
drag, startPoint x: 87, startPoint y: 368, endPoint x: 83, endPoint y: 189, distance: 179.5
click at [83, 189] on div "1 Sem naar huis brengen 28 Fien de la Marpad, Almere Delivery — 12:04 2 Kaddour…" at bounding box center [105, 321] width 210 height 517
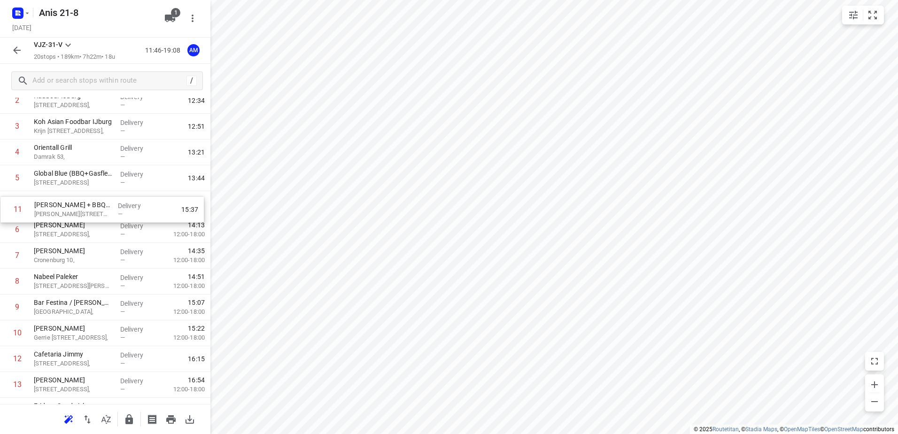
drag, startPoint x: 78, startPoint y: 335, endPoint x: 78, endPoint y: 207, distance: 128.3
click at [78, 207] on div "1 Sem naar huis brengen 28 Fien de la Marpad, Almere Delivery — 12:04 2 Kaddour…" at bounding box center [105, 320] width 210 height 517
click at [29, 14] on icon "button" at bounding box center [27, 13] width 8 height 8
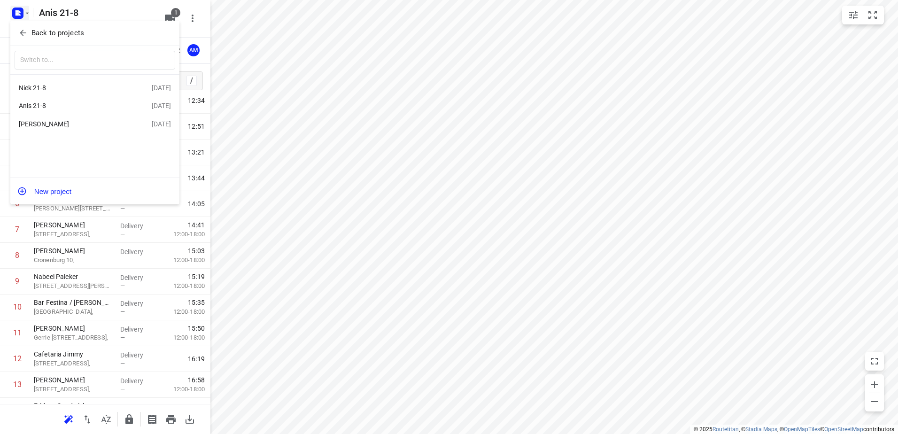
click at [33, 87] on div "Niek 21-8" at bounding box center [73, 88] width 108 height 8
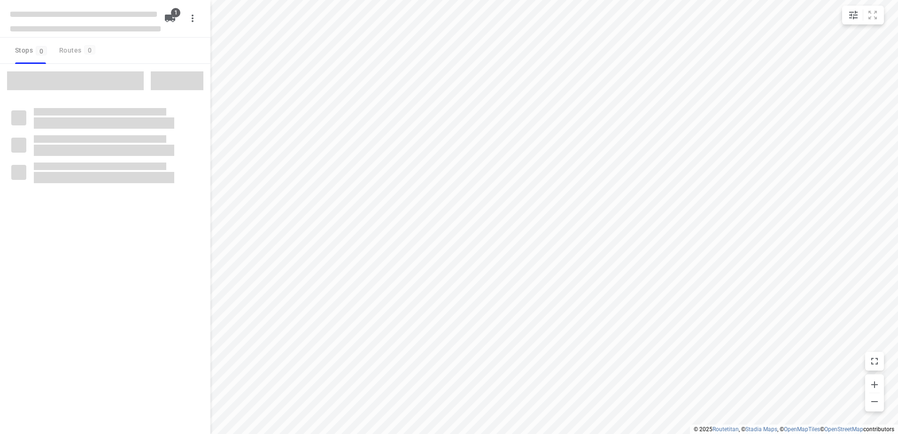
type input "distance"
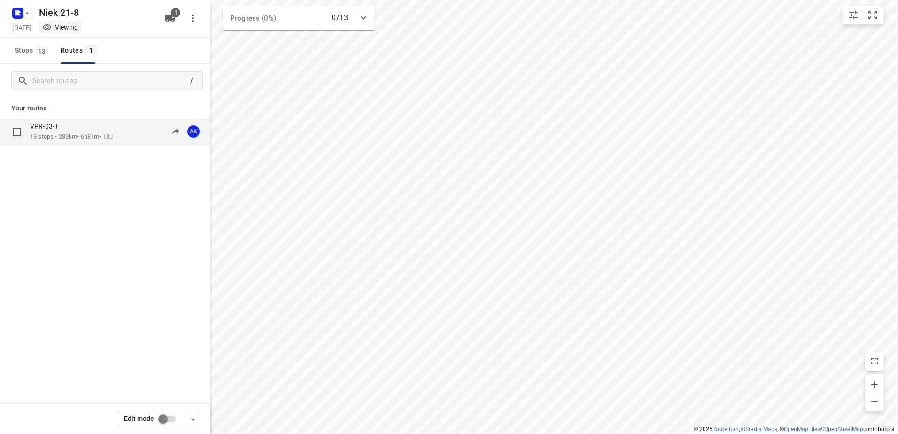
click at [55, 125] on p "VPR-03-T" at bounding box center [47, 126] width 34 height 8
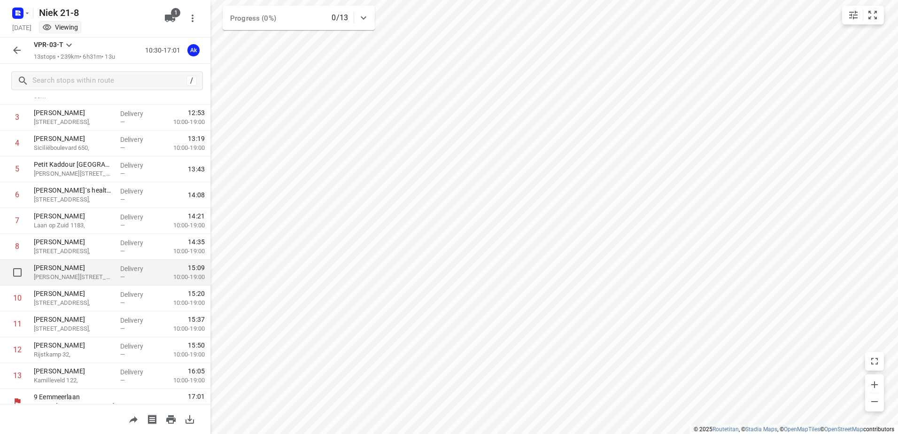
scroll to position [128, 0]
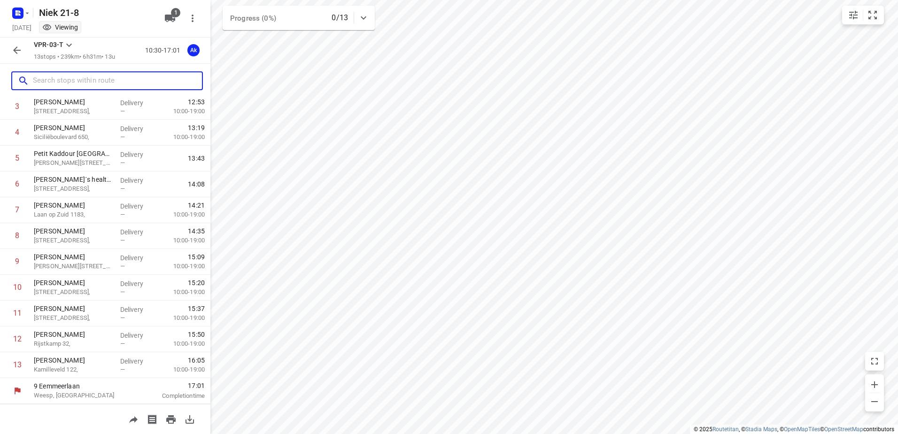
click at [70, 82] on input "text" at bounding box center [117, 81] width 169 height 15
click at [70, 78] on input "text" at bounding box center [109, 81] width 153 height 15
paste input "Krijn taconiskade"
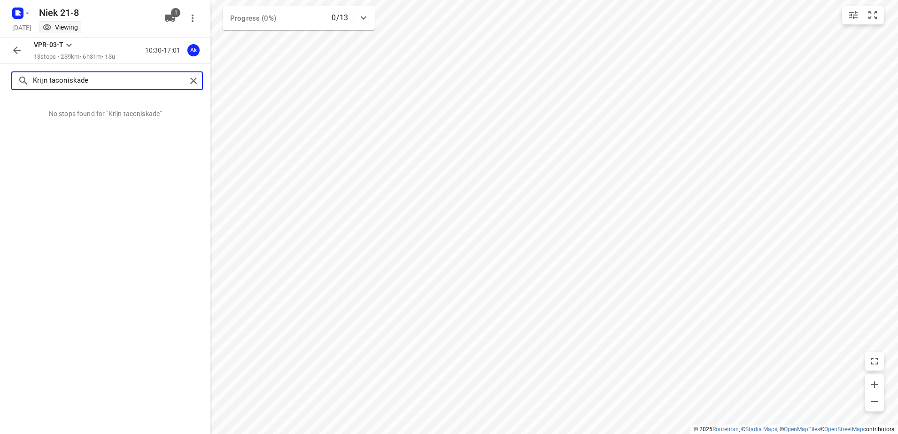
click at [96, 80] on input "Krijn taconiskade" at bounding box center [110, 81] width 154 height 15
paste input "372"
type input "Krijn taconiskade 372"
click at [12, 51] on icon "button" at bounding box center [16, 50] width 11 height 11
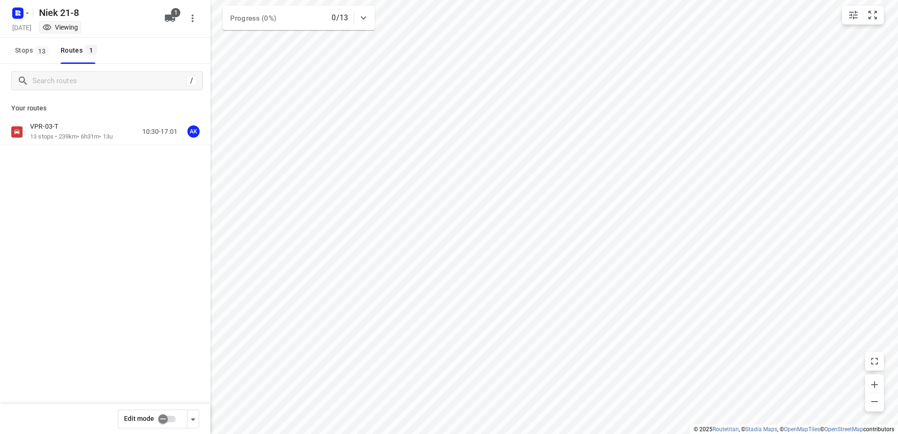
click at [173, 417] on input "checkbox" at bounding box center [163, 419] width 54 height 18
checkbox input "true"
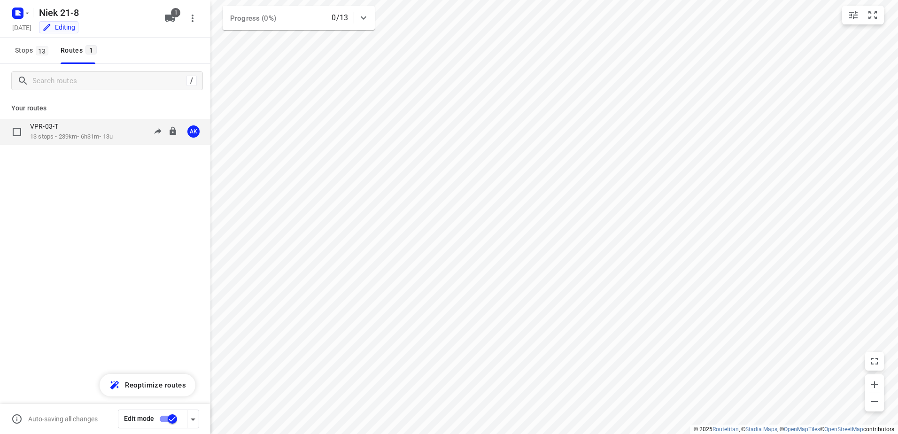
click at [50, 130] on p "VPR-03-T" at bounding box center [47, 126] width 34 height 8
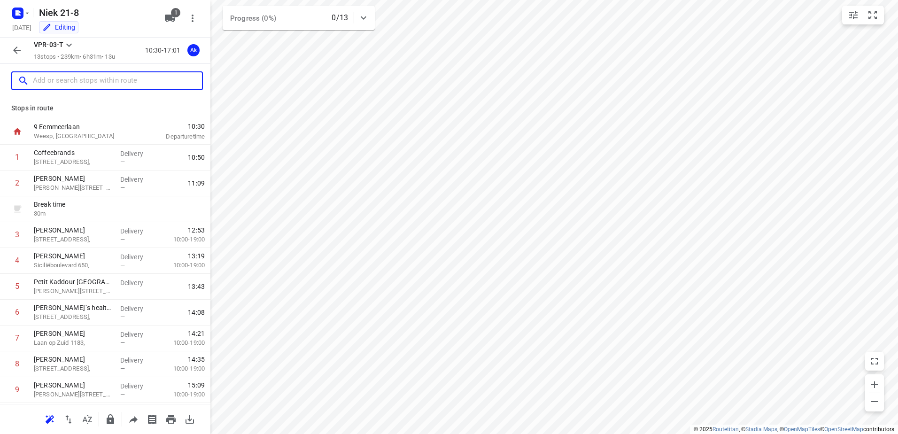
click at [62, 81] on input "text" at bounding box center [117, 81] width 169 height 15
click at [80, 78] on input "text" at bounding box center [109, 81] width 153 height 15
paste input "Krijn taconiskade"
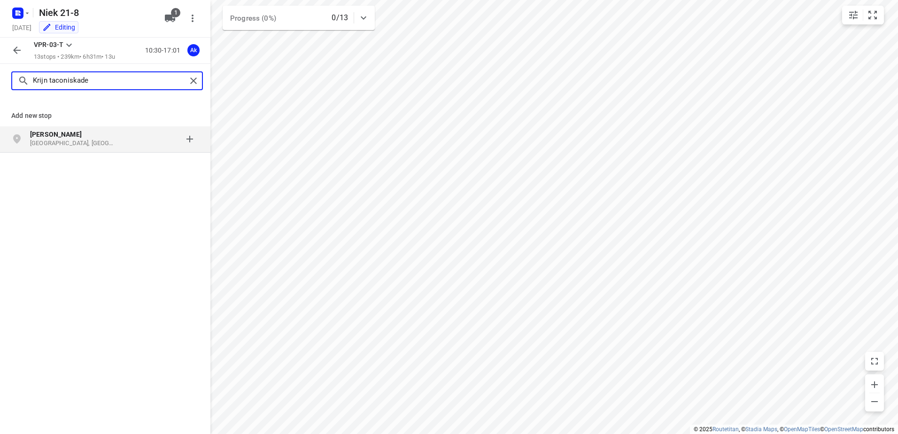
click at [104, 82] on input "Krijn taconiskade" at bounding box center [110, 81] width 154 height 15
paste input "372"
type input "Krijn taconiskade 372"
click at [79, 137] on b "Krijn [STREET_ADDRESS]" at bounding box center [68, 135] width 77 height 8
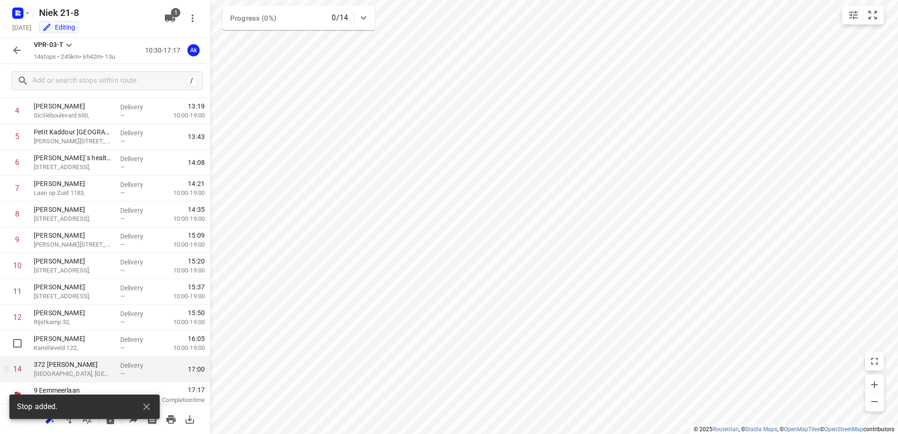
scroll to position [154, 0]
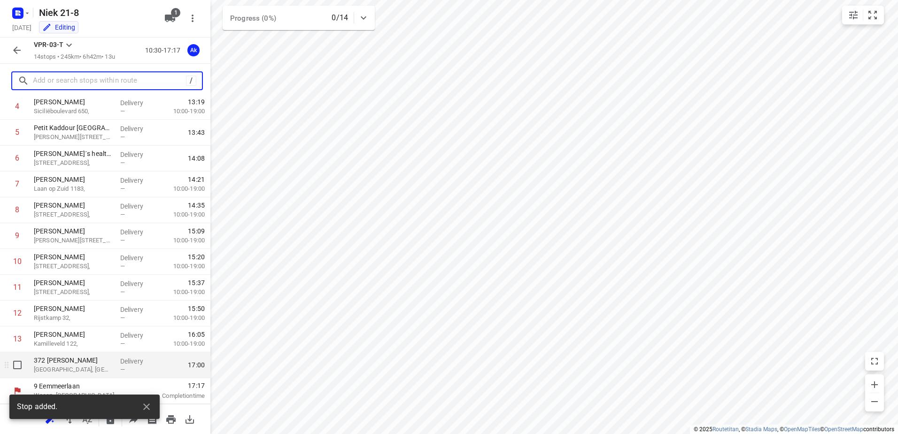
click at [86, 368] on p "[GEOGRAPHIC_DATA], [GEOGRAPHIC_DATA]" at bounding box center [73, 369] width 79 height 9
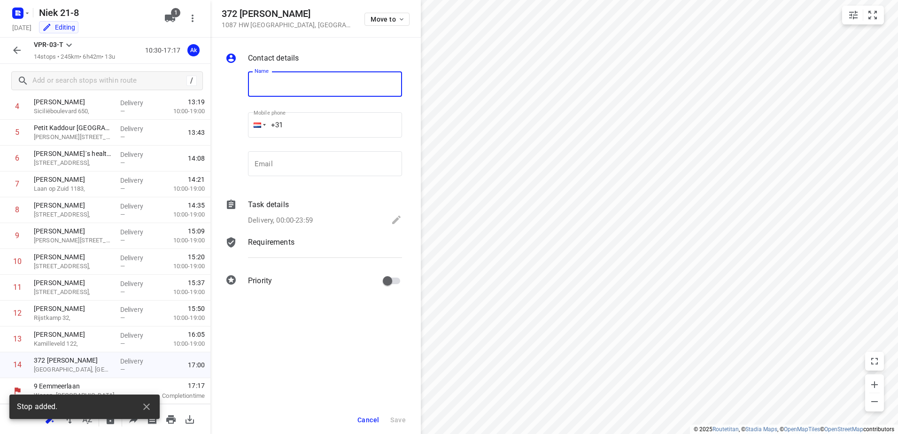
paste input "Koh Asian Foodbar IJburg"
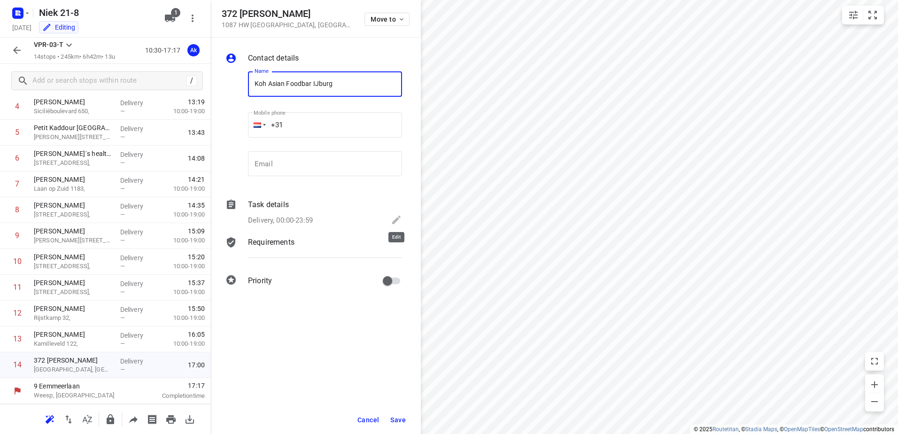
type input "Koh Asian Foodbar IJburg"
click at [400, 217] on icon at bounding box center [396, 220] width 8 height 8
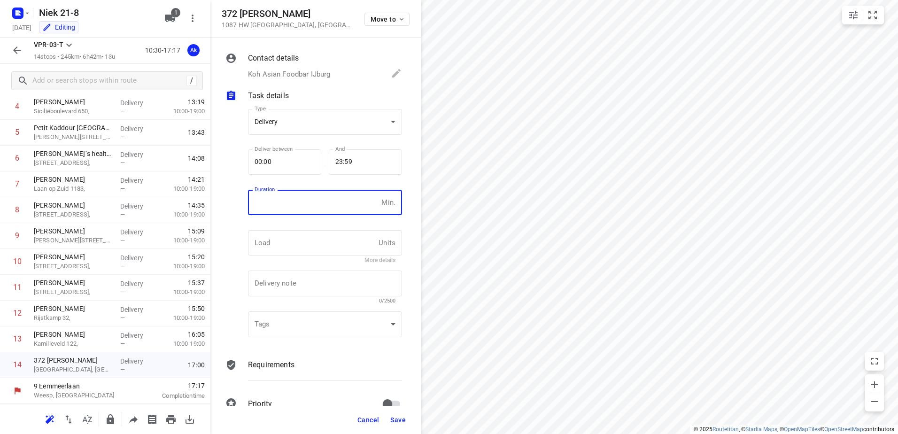
click at [277, 207] on input "number" at bounding box center [313, 202] width 130 height 25
type input "10"
click at [398, 420] on span "Save" at bounding box center [398, 420] width 16 height 8
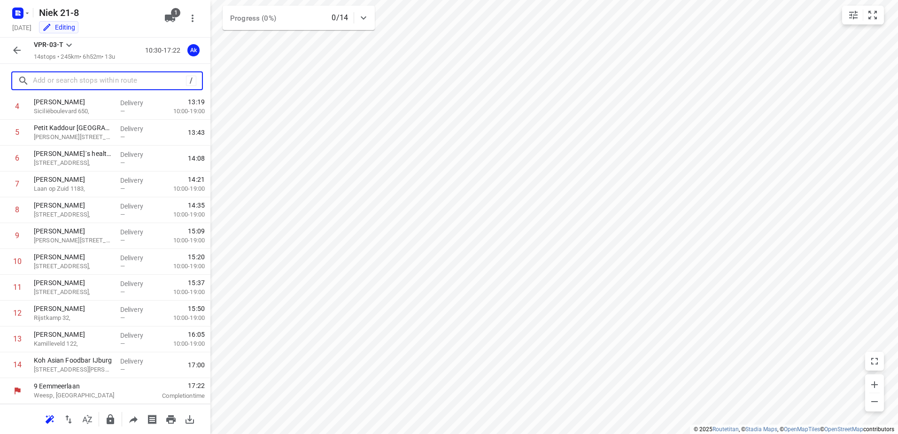
click at [62, 83] on input "text" at bounding box center [109, 81] width 153 height 15
paste input "Pretoriusstraat"
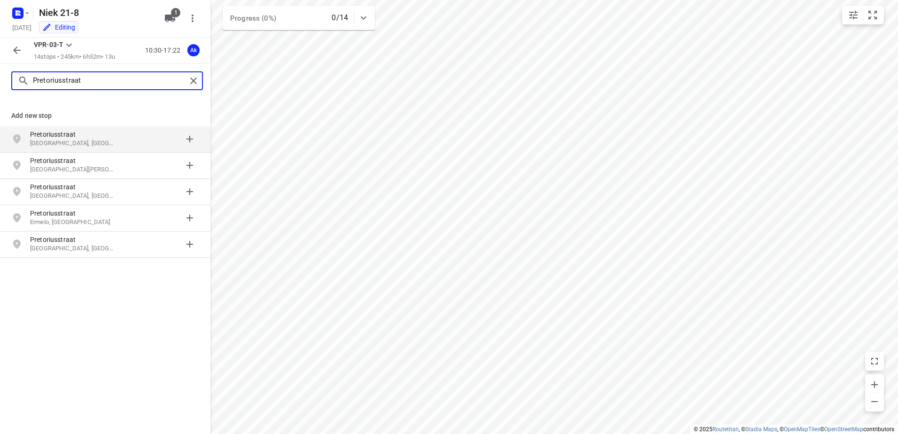
click at [109, 80] on input "Pretoriusstraat" at bounding box center [110, 81] width 154 height 15
paste input "36"
type input "[STREET_ADDRESS]"
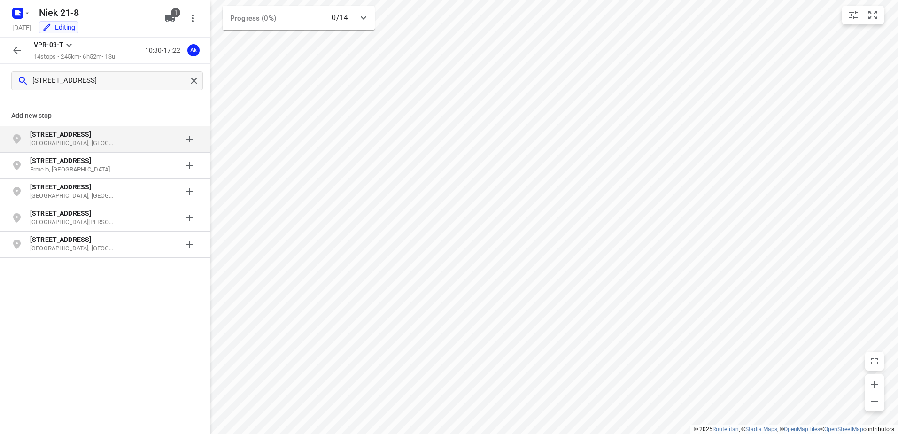
click at [78, 138] on b "[STREET_ADDRESS]" at bounding box center [60, 135] width 61 height 8
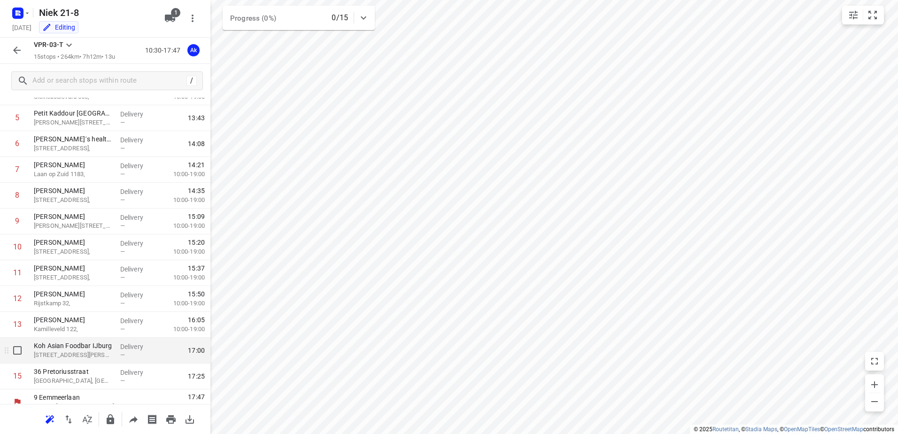
scroll to position [180, 0]
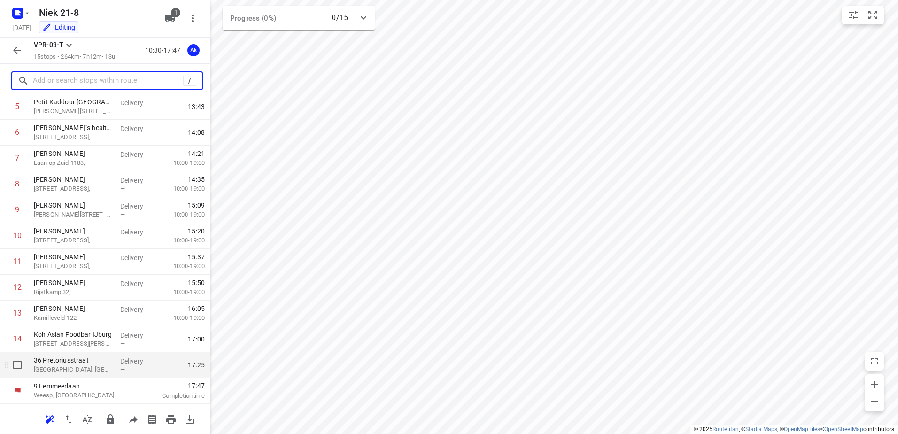
click at [76, 370] on p "[GEOGRAPHIC_DATA], [GEOGRAPHIC_DATA]" at bounding box center [73, 369] width 79 height 9
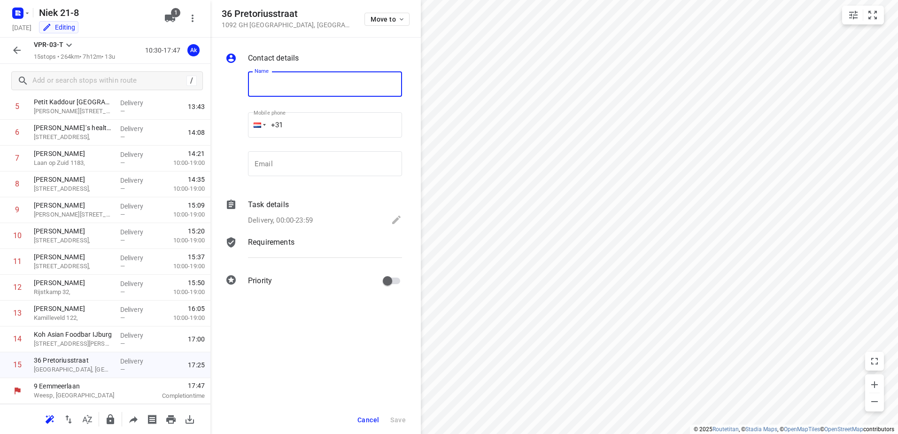
paste input "De Beruchte Broodjes"
type input "De Beruchte Broodjes"
click at [397, 220] on icon at bounding box center [396, 220] width 8 height 8
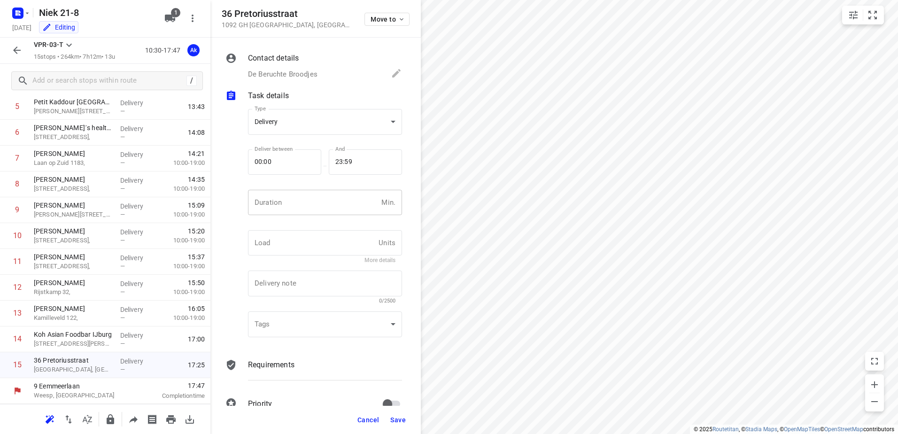
click at [311, 203] on input "number" at bounding box center [313, 202] width 130 height 25
type input "10"
click at [407, 418] on button "Save" at bounding box center [398, 420] width 23 height 17
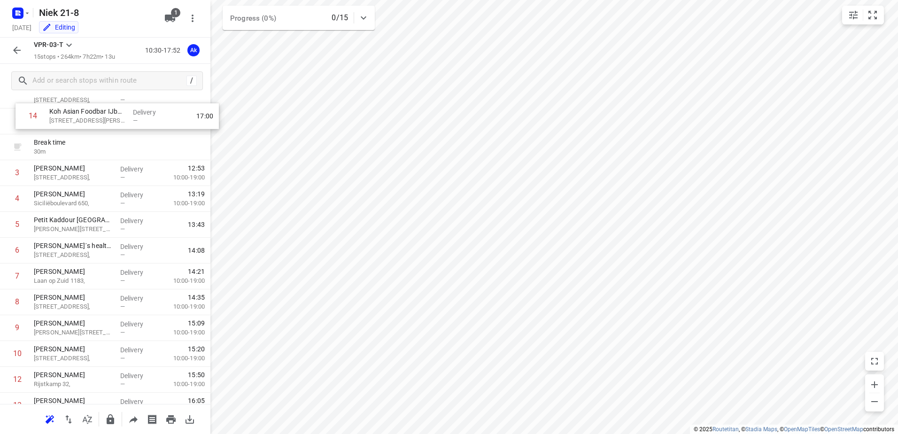
scroll to position [0, 0]
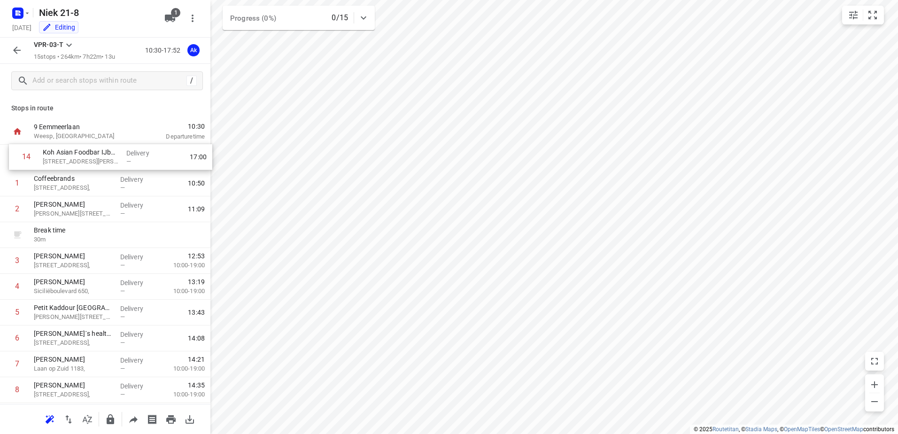
drag, startPoint x: 86, startPoint y: 341, endPoint x: 96, endPoint y: 153, distance: 188.6
click at [96, 153] on div "1 Coffeebrands Hoofddorpplein 16, Delivery — 10:50 2 Kaddour Osdorp [STREET_ADD…" at bounding box center [105, 351] width 210 height 413
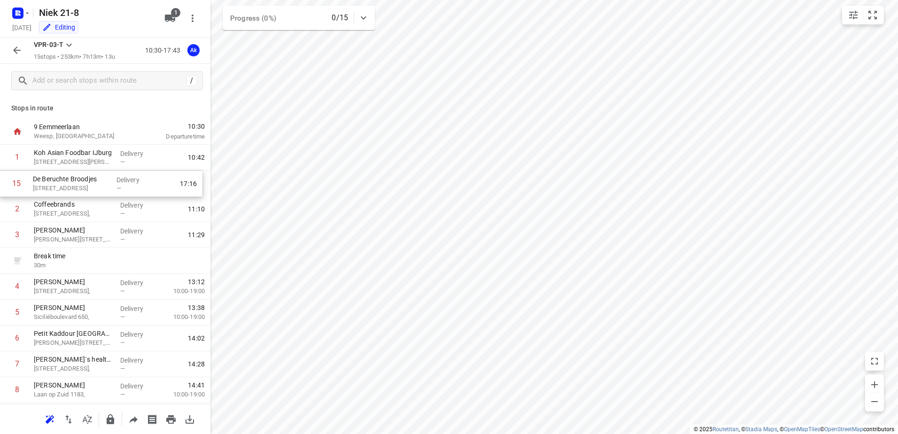
drag, startPoint x: 70, startPoint y: 368, endPoint x: 71, endPoint y: 179, distance: 189.3
click at [71, 179] on div "1 Koh Asian Foodbar IJburg 372 [PERSON_NAME], [GEOGRAPHIC_DATA] Delivery — 10:4…" at bounding box center [105, 351] width 210 height 413
click at [84, 239] on p "[PERSON_NAME][STREET_ADDRESS]," at bounding box center [73, 239] width 79 height 9
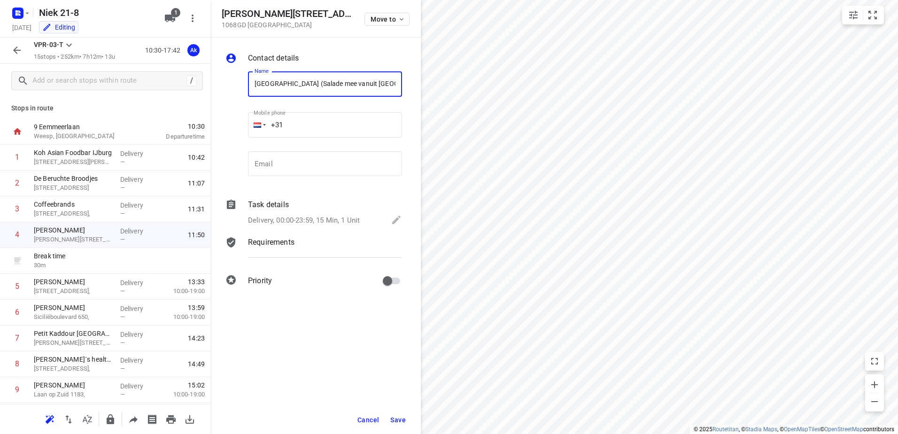
click at [382, 85] on input "[GEOGRAPHIC_DATA] (Salade mee vanuit [GEOGRAPHIC_DATA])" at bounding box center [325, 83] width 154 height 25
type input "[GEOGRAPHIC_DATA] (Salade mee vanuit [GEOGRAPHIC_DATA])"
click at [398, 221] on icon at bounding box center [396, 219] width 11 height 11
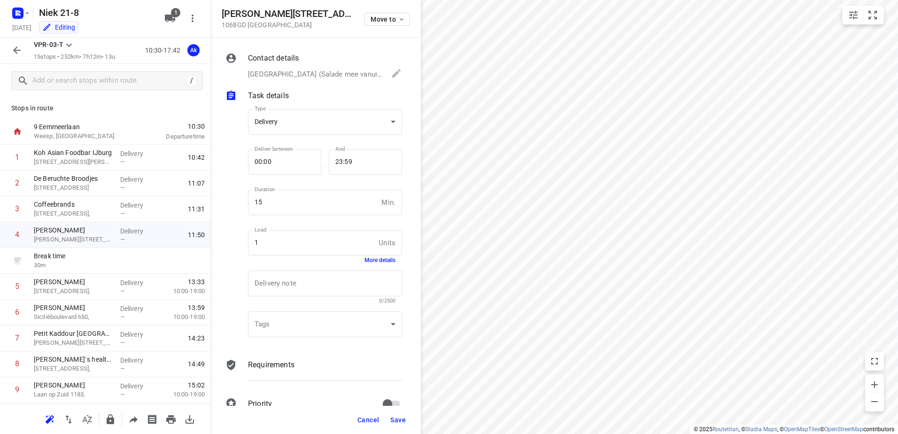
click at [397, 418] on span "Save" at bounding box center [398, 420] width 16 height 8
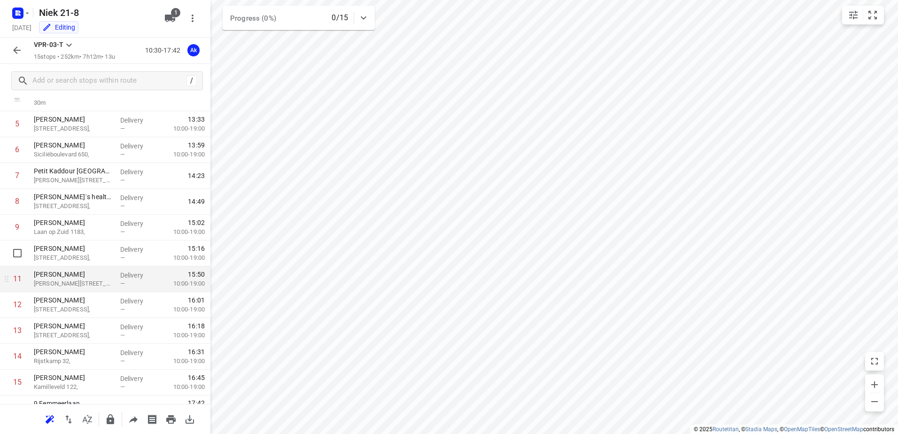
scroll to position [180, 0]
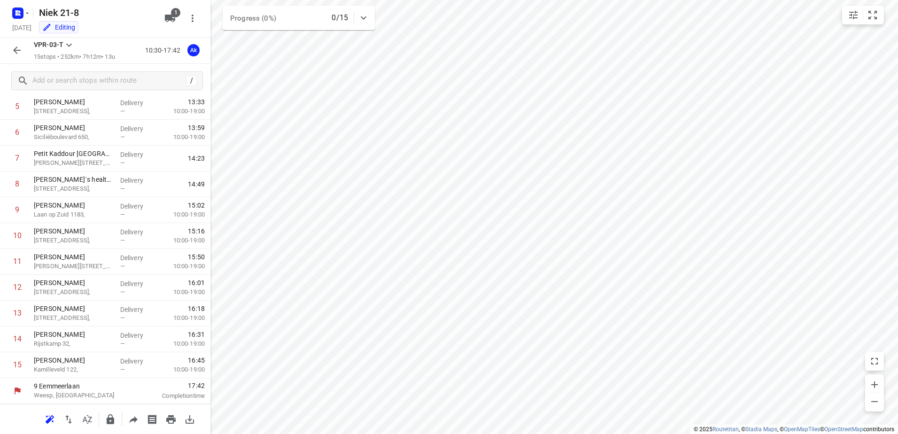
click at [18, 48] on icon "button" at bounding box center [16, 50] width 11 height 11
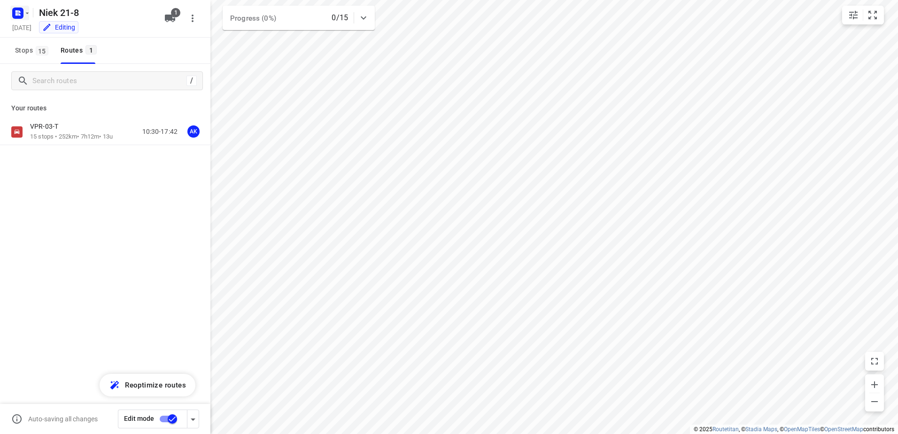
click at [27, 9] on icon "button" at bounding box center [27, 13] width 8 height 8
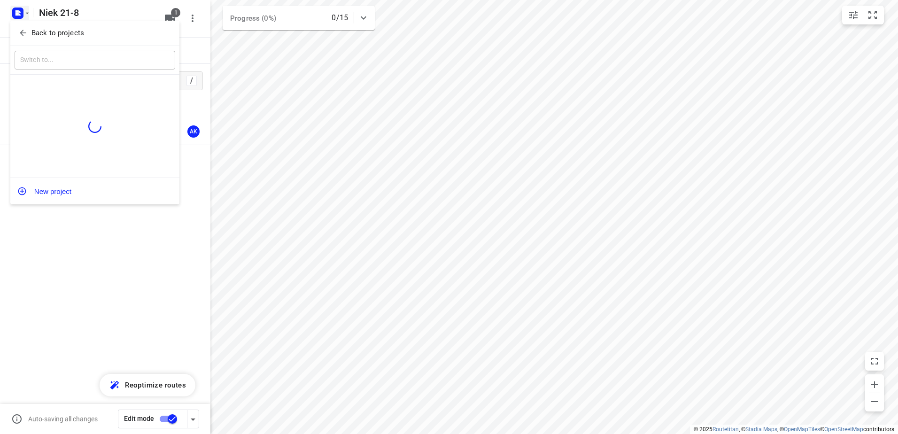
click at [163, 415] on div at bounding box center [449, 217] width 898 height 434
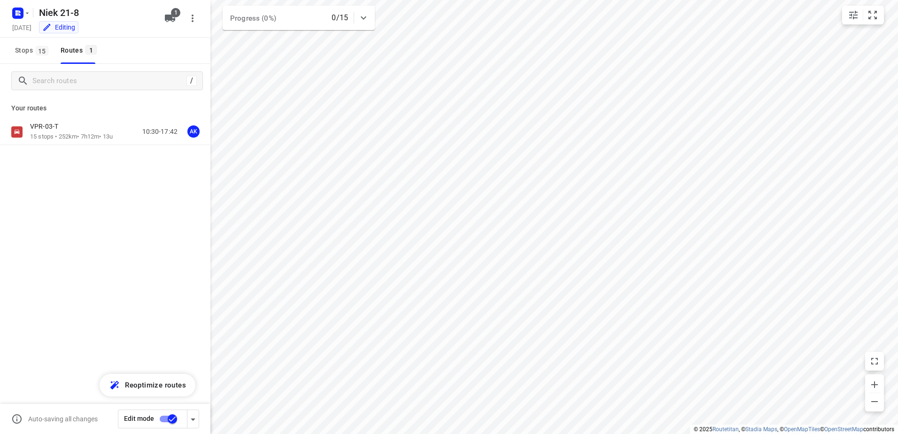
click at [167, 419] on input "checkbox" at bounding box center [173, 419] width 54 height 18
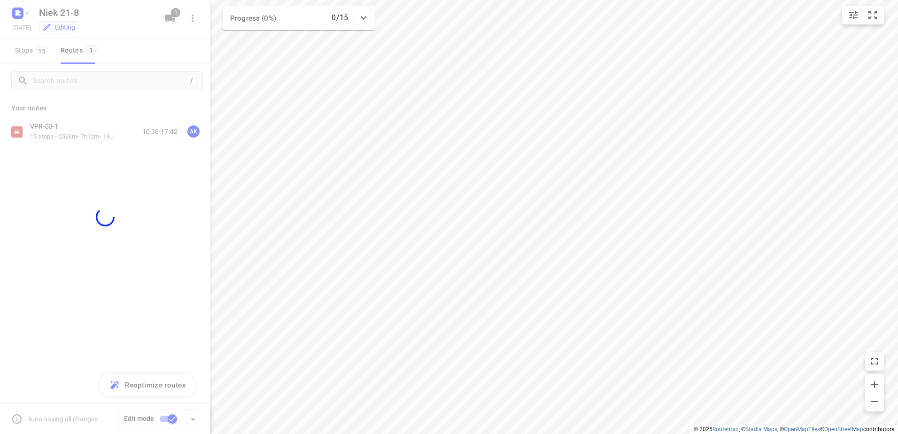
checkbox input "false"
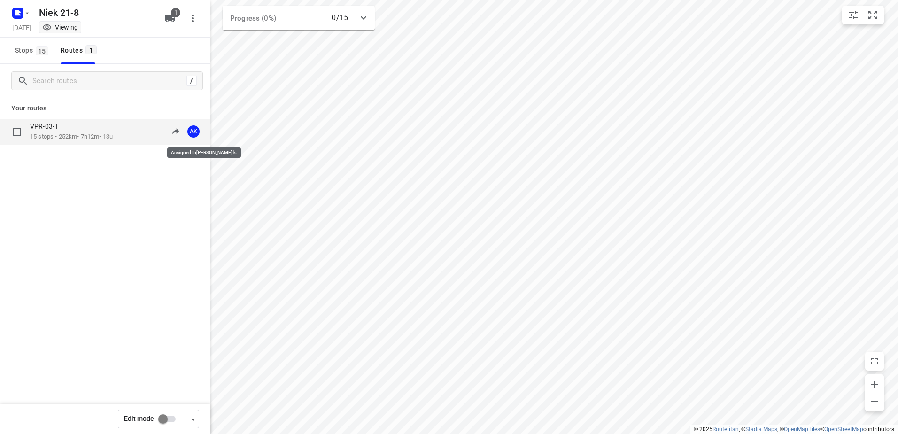
click at [195, 133] on span "AK" at bounding box center [193, 131] width 19 height 19
click at [27, 13] on icon "button" at bounding box center [27, 12] width 3 height 1
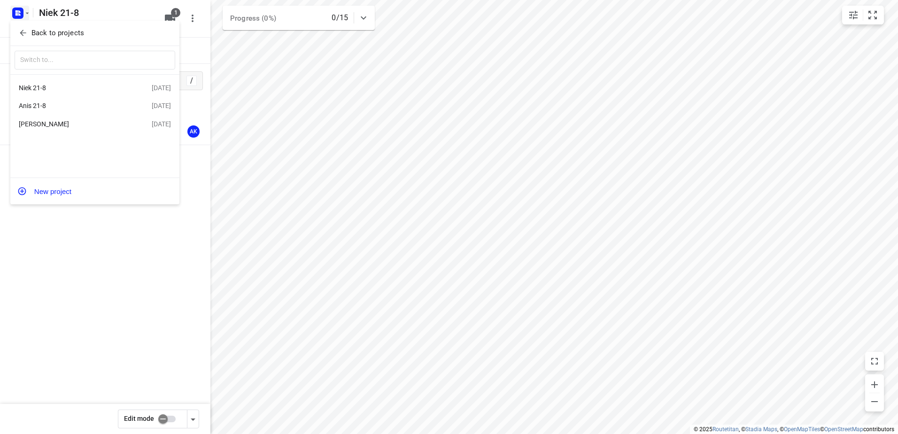
click at [45, 106] on div "Anis 21-8" at bounding box center [73, 106] width 108 height 8
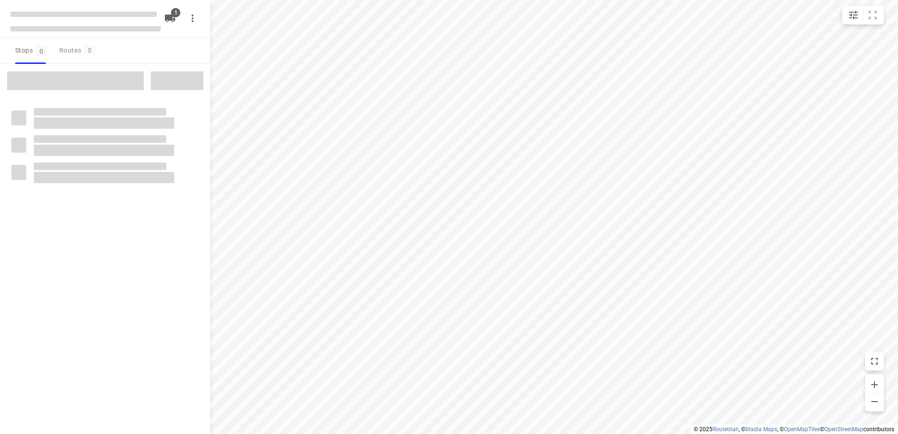
type input "distance"
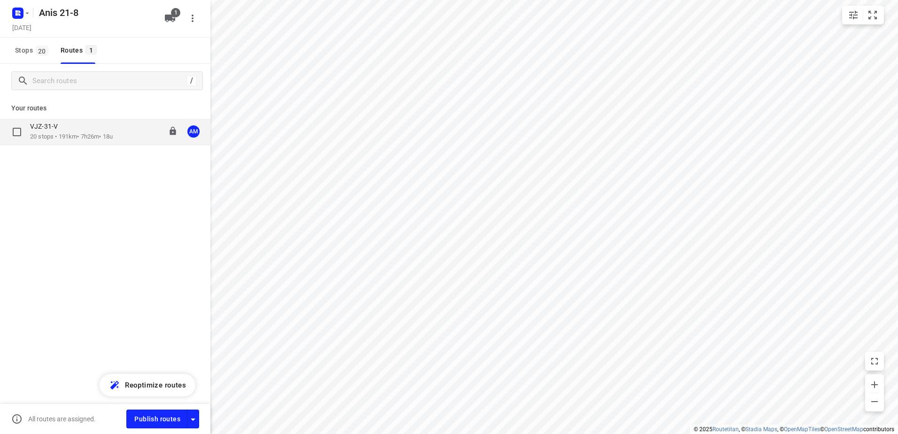
click at [62, 134] on p "20 stops • 191km • 7h26m • 18u" at bounding box center [71, 136] width 83 height 9
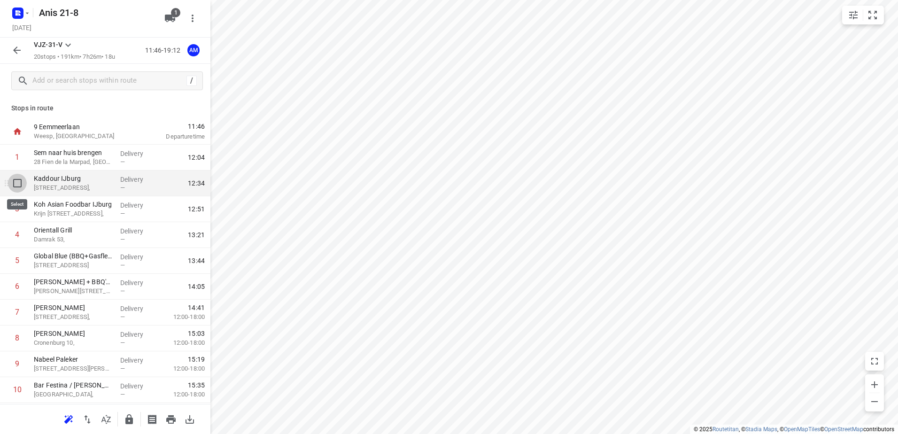
click at [17, 183] on input "checkbox" at bounding box center [17, 183] width 19 height 19
checkbox input "true"
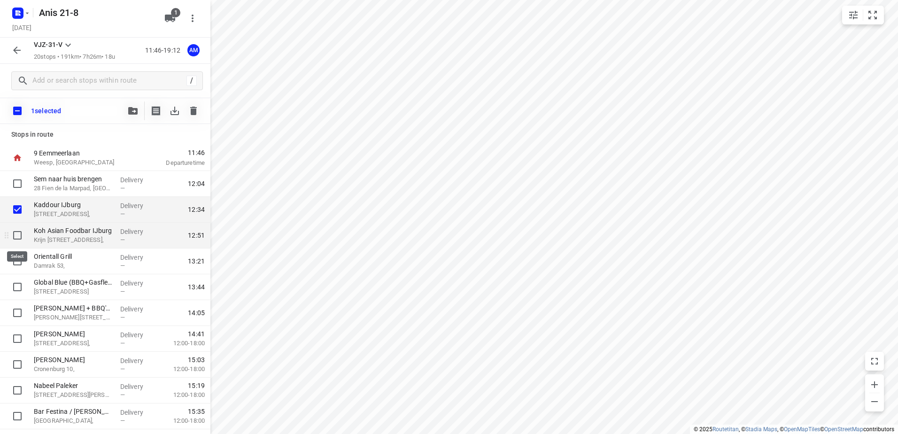
click at [16, 235] on input "checkbox" at bounding box center [17, 235] width 19 height 19
checkbox input "true"
click at [194, 112] on icon "button" at bounding box center [193, 111] width 7 height 8
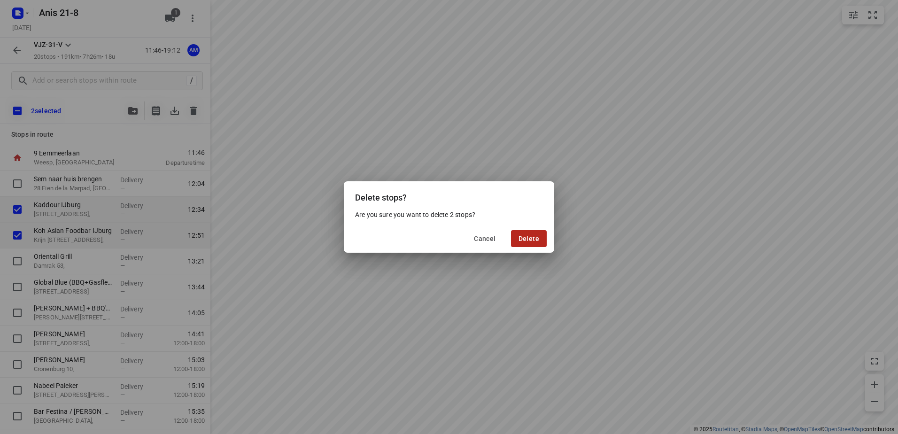
click at [529, 233] on button "Delete" at bounding box center [529, 238] width 36 height 17
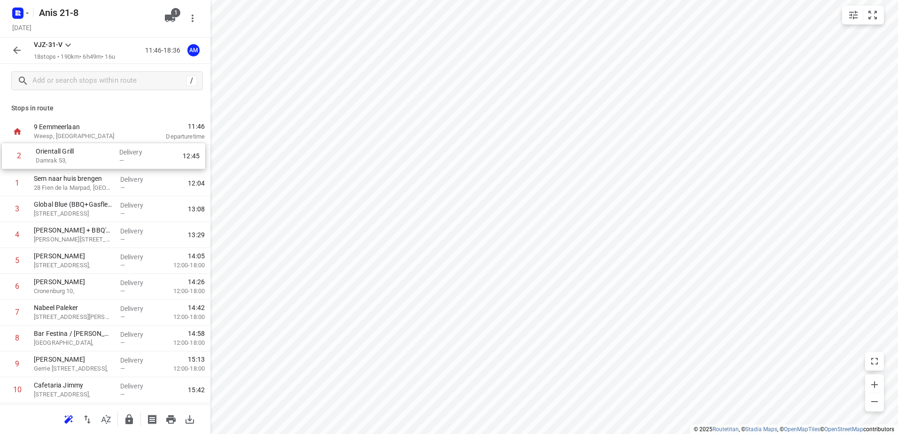
drag, startPoint x: 73, startPoint y: 187, endPoint x: 75, endPoint y: 157, distance: 30.1
click at [75, 157] on div "1 Sem naar huis brengen 28 Fien de la Marpad, Almere Delivery — 12:04 2 Orienta…" at bounding box center [105, 377] width 210 height 465
drag, startPoint x: 66, startPoint y: 160, endPoint x: 69, endPoint y: 186, distance: 26.5
click at [69, 186] on div "1 Orientall Grill Damrak 53, Delivery — 12:09 2 Sem naar huis brengen 28 Fien d…" at bounding box center [105, 377] width 210 height 465
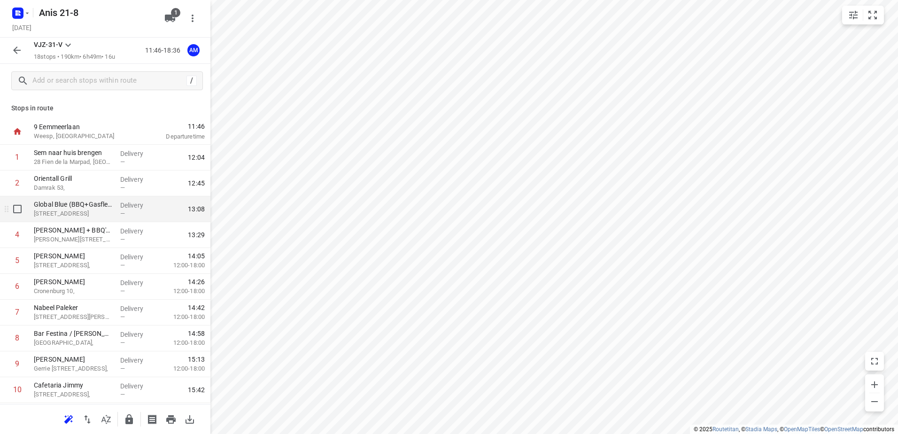
click at [89, 212] on p "[STREET_ADDRESS]" at bounding box center [73, 213] width 79 height 9
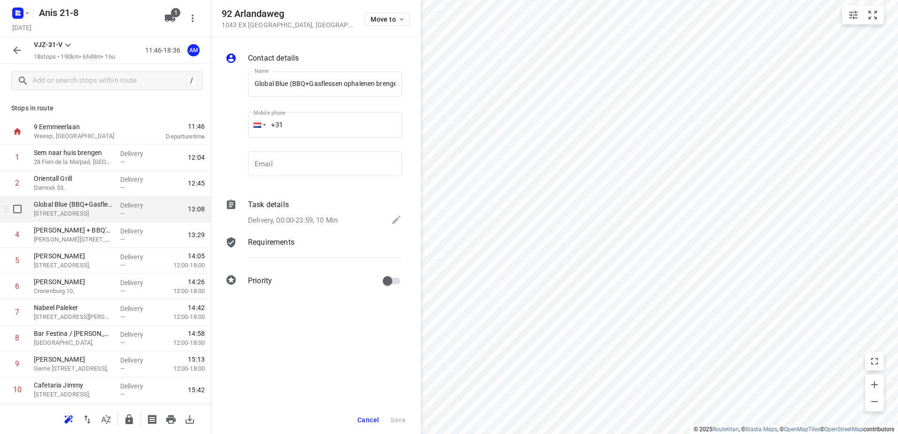
scroll to position [0, 47]
click at [19, 210] on input "checkbox" at bounding box center [17, 209] width 19 height 19
checkbox input "true"
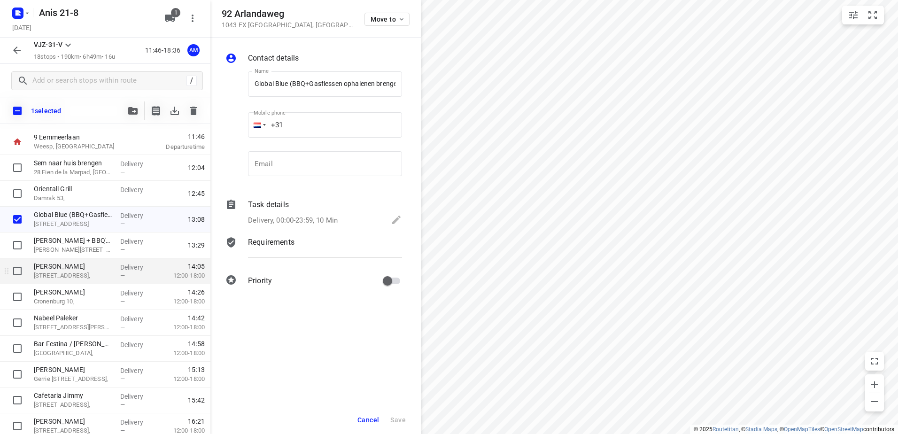
scroll to position [0, 0]
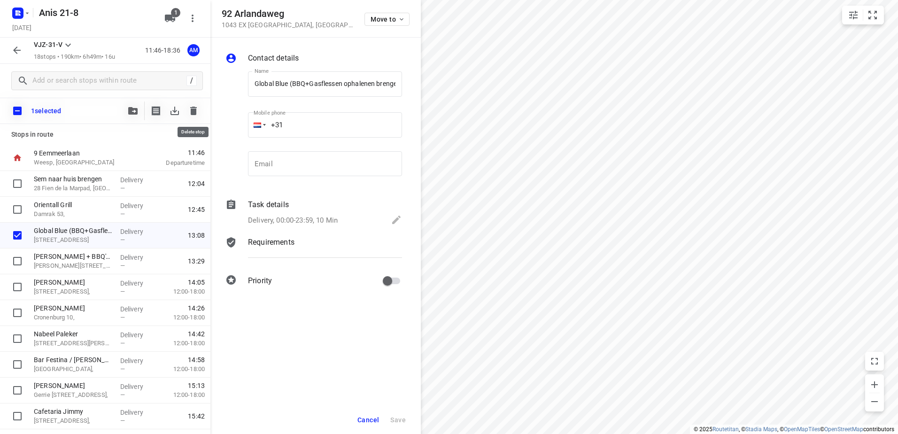
click at [191, 109] on icon "button" at bounding box center [193, 111] width 7 height 8
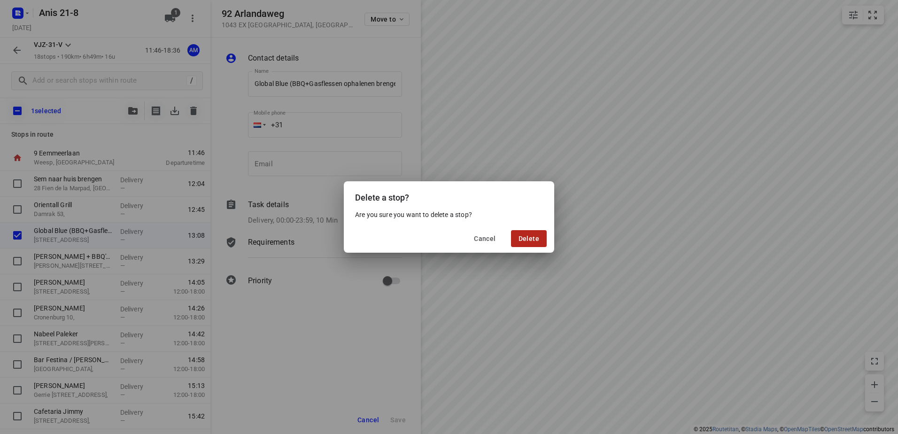
click at [529, 240] on span "Delete" at bounding box center [529, 239] width 21 height 8
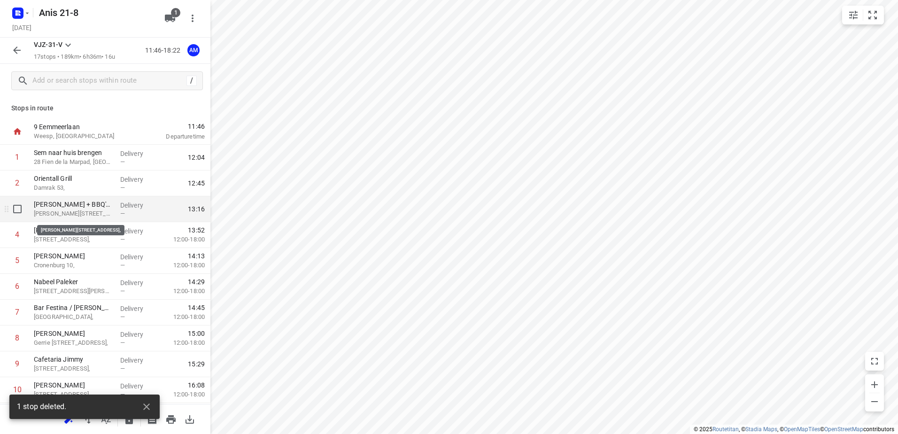
click at [74, 214] on p "[PERSON_NAME][STREET_ADDRESS]," at bounding box center [73, 213] width 79 height 9
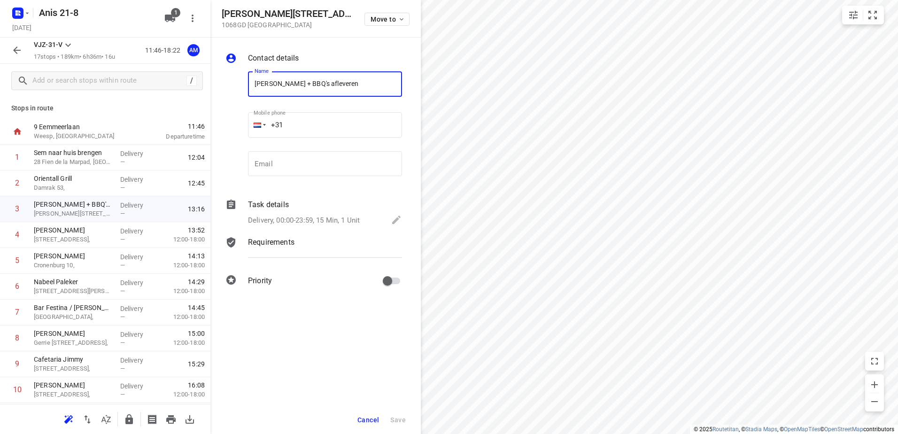
drag, startPoint x: 361, startPoint y: 84, endPoint x: 304, endPoint y: 90, distance: 57.2
click at [304, 90] on input "[PERSON_NAME] + BBQ's afleveren" at bounding box center [325, 83] width 154 height 25
type input "[PERSON_NAME]"
click at [398, 418] on span "Save" at bounding box center [398, 420] width 16 height 8
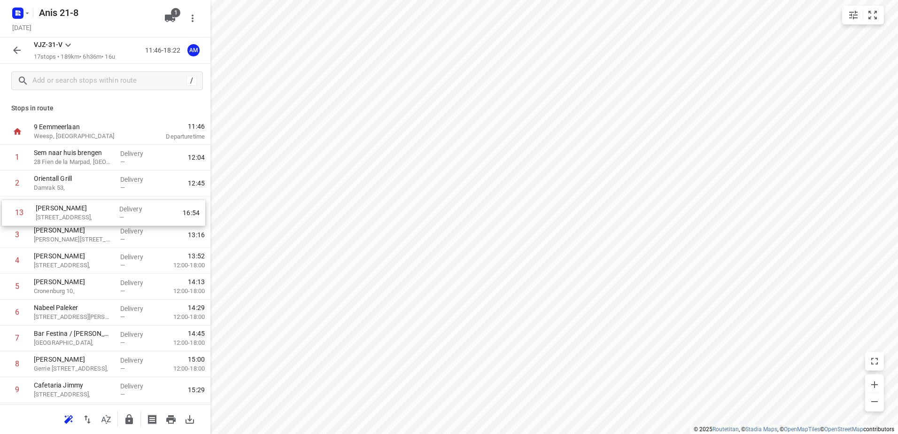
drag, startPoint x: 71, startPoint y: 378, endPoint x: 72, endPoint y: 215, distance: 163.0
click at [72, 215] on div "1 Sem naar huis brengen 28 Fien de la Marpad, Almere Delivery — 12:04 2 Orienta…" at bounding box center [105, 364] width 210 height 439
drag, startPoint x: 68, startPoint y: 238, endPoint x: 71, endPoint y: 289, distance: 51.3
click at [71, 289] on div "1 Sem naar huis brengen 28 Fien de la Marpad, Almere Delivery — 12:04 2 Orienta…" at bounding box center [105, 364] width 210 height 439
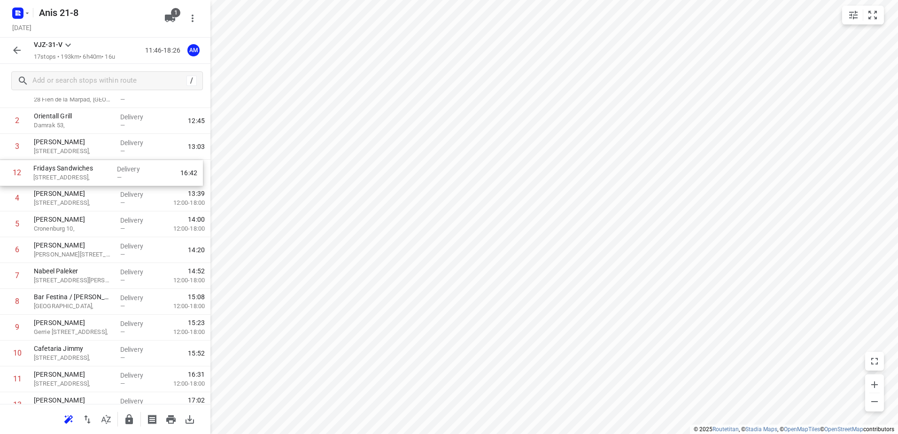
scroll to position [59, 0]
drag, startPoint x: 67, startPoint y: 349, endPoint x: 67, endPoint y: 173, distance: 175.7
click at [67, 173] on div "1 Sem naar huis brengen 28 Fien de la Marpad, Almere Delivery — 12:04 2 Orienta…" at bounding box center [105, 305] width 210 height 439
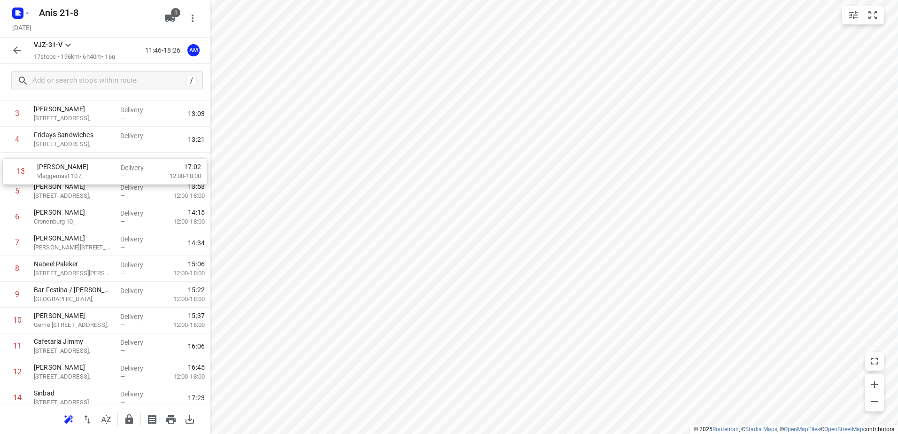
scroll to position [92, 0]
drag, startPoint x: 69, startPoint y: 365, endPoint x: 71, endPoint y: 171, distance: 193.6
click at [71, 171] on div "1 Sem naar huis brengen 28 Fien de la Marpad, Almere Delivery — 12:04 2 Orienta…" at bounding box center [105, 272] width 210 height 439
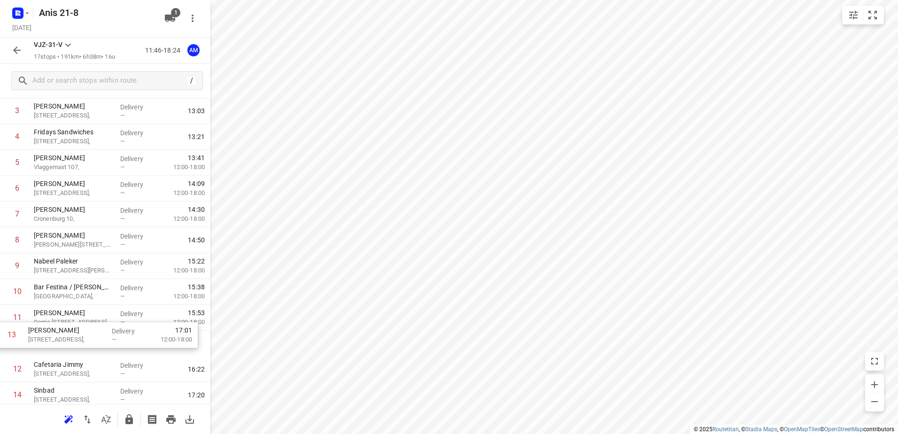
scroll to position [98, 0]
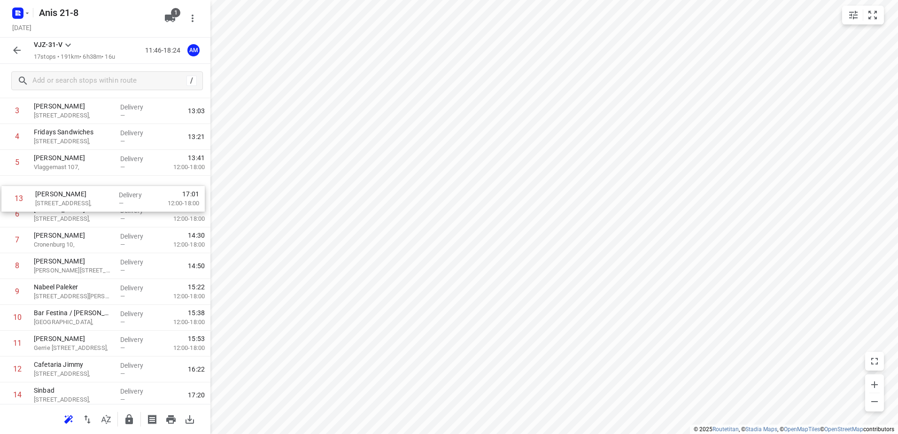
drag, startPoint x: 70, startPoint y: 378, endPoint x: 71, endPoint y: 197, distance: 180.9
click at [71, 197] on div "1 Sem naar huis brengen 28 [GEOGRAPHIC_DATA], Almere Delivery — 12:04 2 Orienta…" at bounding box center [105, 266] width 210 height 439
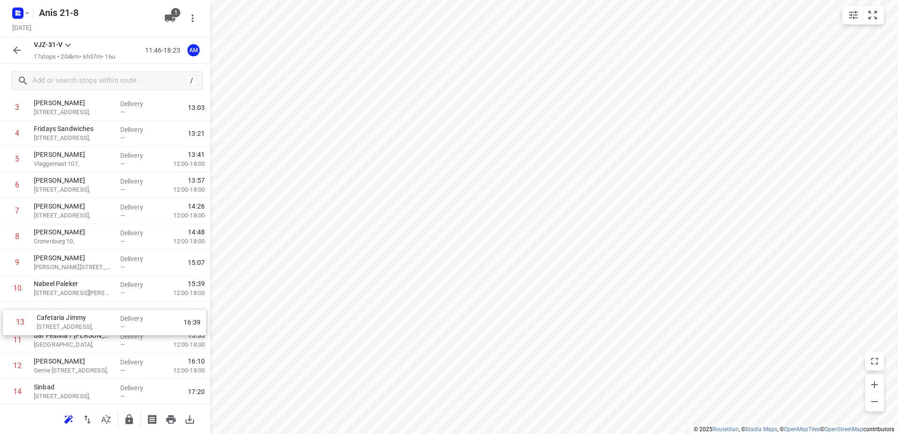
scroll to position [103, 0]
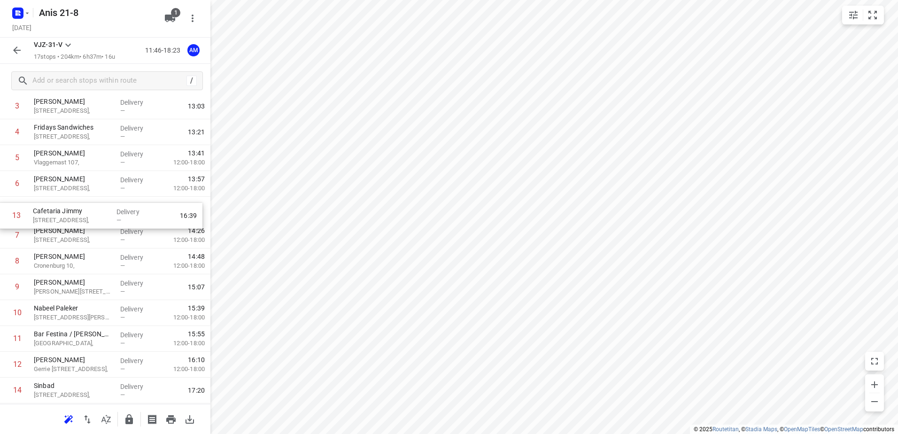
drag, startPoint x: 65, startPoint y: 374, endPoint x: 64, endPoint y: 217, distance: 157.4
click at [64, 217] on div "1 Sem naar huis brengen 28 Fien de la Marpad, Almere Delivery — 12:04 2 Orienta…" at bounding box center [105, 261] width 210 height 439
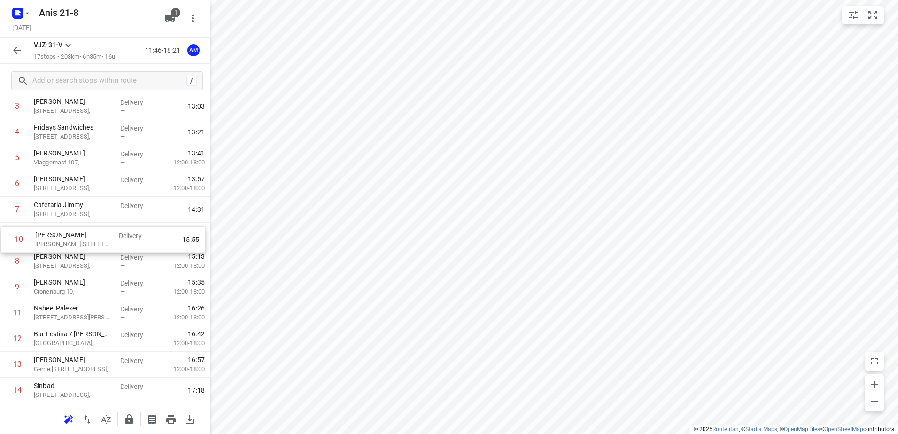
drag, startPoint x: 75, startPoint y: 289, endPoint x: 77, endPoint y: 238, distance: 51.2
click at [77, 238] on div "1 Sem naar huis brengen 28 Fien de la Marpad, Almere Delivery — 12:04 2 Orienta…" at bounding box center [105, 261] width 210 height 439
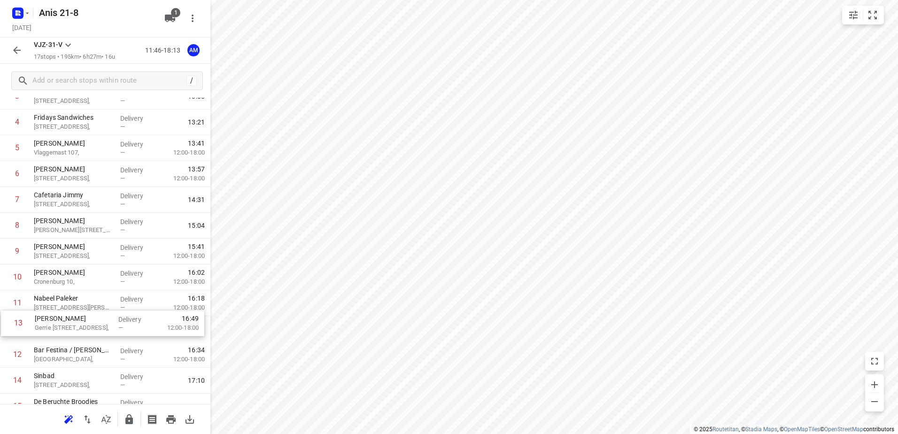
scroll to position [115, 0]
drag, startPoint x: 63, startPoint y: 367, endPoint x: 63, endPoint y: 252, distance: 115.1
click at [63, 252] on div "1 Sem naar huis brengen 28 Fien de la Marpad, Almere Delivery — 12:04 2 Orienta…" at bounding box center [105, 249] width 210 height 439
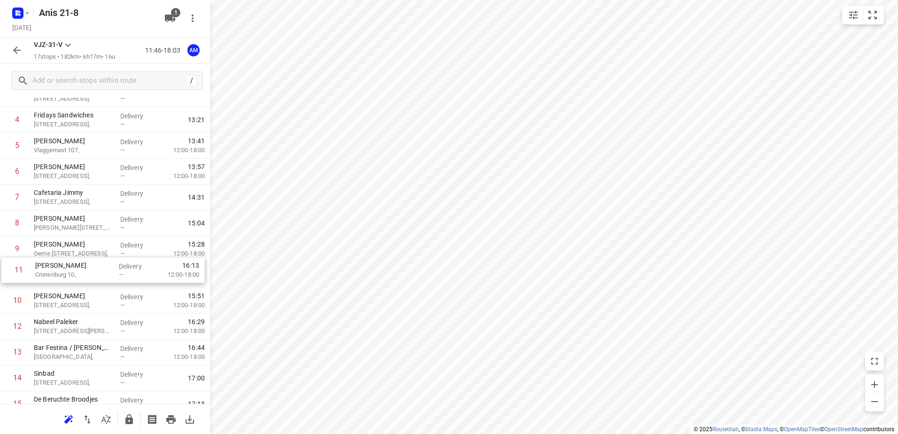
drag, startPoint x: 66, startPoint y: 308, endPoint x: 68, endPoint y: 266, distance: 41.4
click at [68, 266] on div "1 Sem naar huis brengen 28 Fien de la Marpad, Almere Delivery — 12:04 2 Orienta…" at bounding box center [105, 249] width 210 height 439
click at [68, 266] on p "[PERSON_NAME]" at bounding box center [73, 269] width 79 height 9
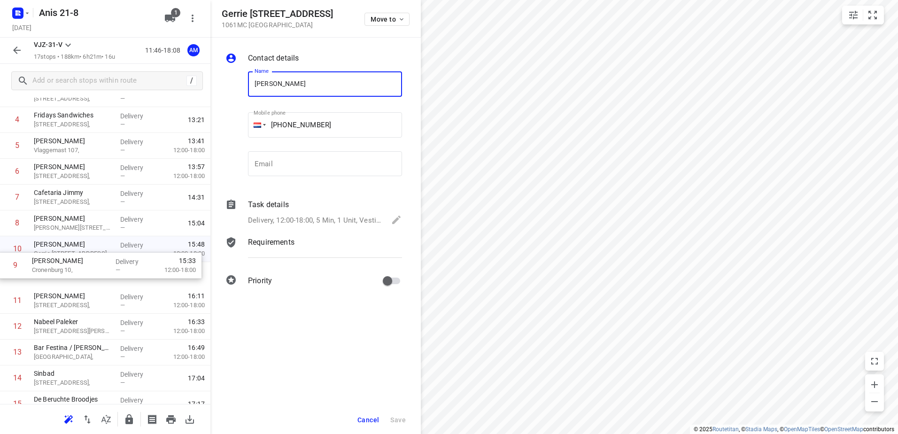
drag, startPoint x: 67, startPoint y: 248, endPoint x: 65, endPoint y: 271, distance: 23.1
click at [65, 271] on div "1 Sem naar huis brengen 28 Fien de la Marpad, Almere Delivery — 12:04 2 Orienta…" at bounding box center [105, 249] width 210 height 439
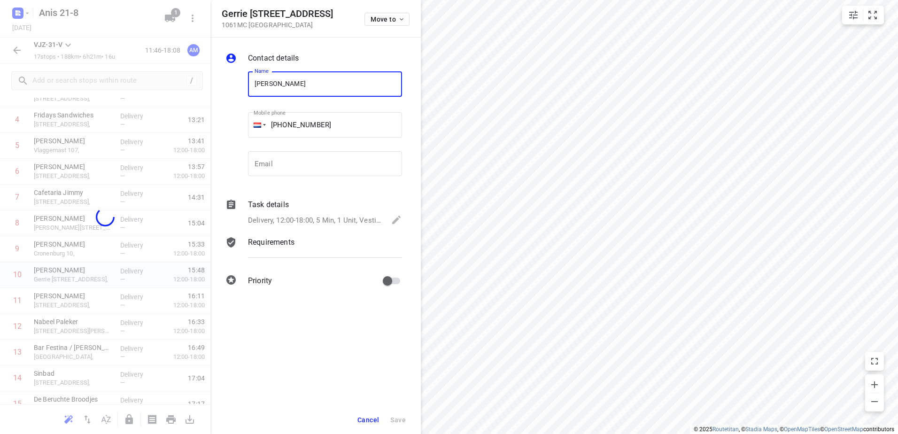
click at [367, 418] on span "Cancel" at bounding box center [369, 420] width 22 height 8
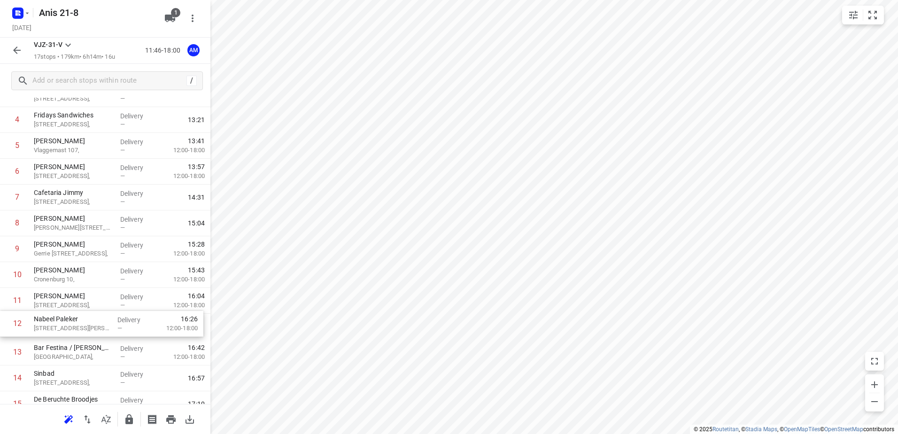
scroll to position [116, 0]
drag, startPoint x: 66, startPoint y: 333, endPoint x: 67, endPoint y: 311, distance: 21.2
click at [67, 311] on div "1 Sem naar huis brengen 28 Fien de la Marpad, Almere Delivery — 12:04 2 Orienta…" at bounding box center [105, 248] width 210 height 439
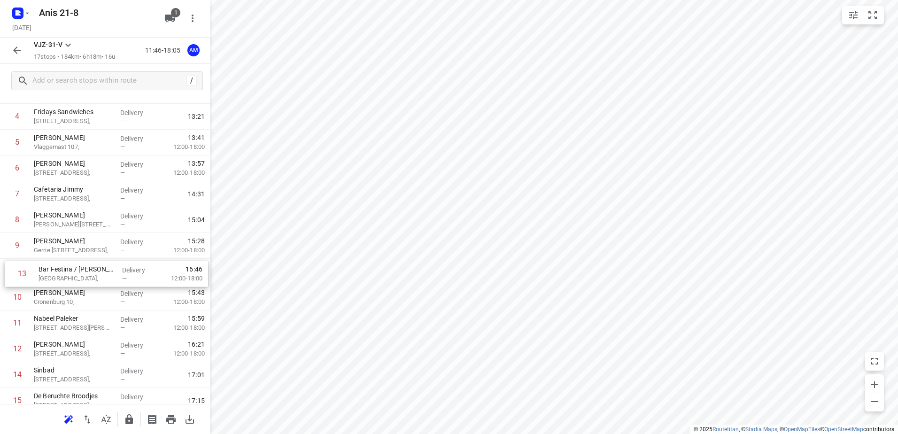
drag, startPoint x: 75, startPoint y: 354, endPoint x: 80, endPoint y: 273, distance: 80.5
click at [80, 273] on div "1 Sem naar huis brengen 28 Fien de la Marpad, Almere Delivery — 12:04 2 Orienta…" at bounding box center [105, 245] width 210 height 439
drag, startPoint x: 48, startPoint y: 319, endPoint x: 50, endPoint y: 300, distance: 19.3
click at [50, 300] on div "1 Sem naar huis brengen 28 Fien de la Marpad, Almere Delivery — 12:04 2 Orienta…" at bounding box center [105, 245] width 210 height 439
drag, startPoint x: 54, startPoint y: 324, endPoint x: 54, endPoint y: 274, distance: 49.3
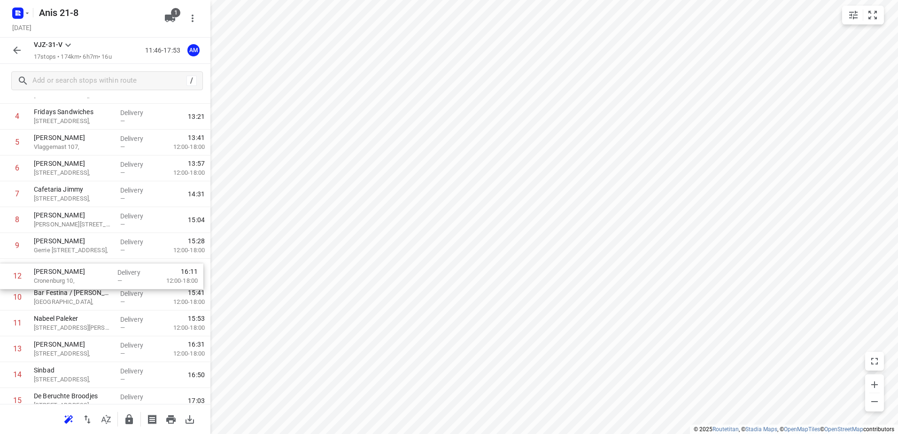
click at [54, 274] on div "1 Sem naar huis brengen 28 Fien de la Marpad, Almere Delivery — 12:04 2 Orienta…" at bounding box center [105, 245] width 210 height 439
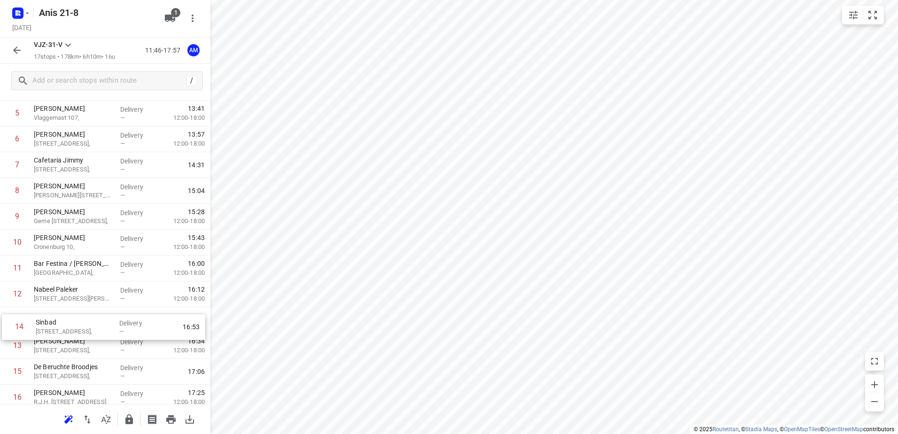
scroll to position [148, 0]
drag, startPoint x: 56, startPoint y: 379, endPoint x: 58, endPoint y: 317, distance: 62.0
click at [58, 317] on div "1 Sem naar huis brengen 28 Fien de la Marpad, Almere Delivery — 12:04 2 Orienta…" at bounding box center [105, 216] width 210 height 439
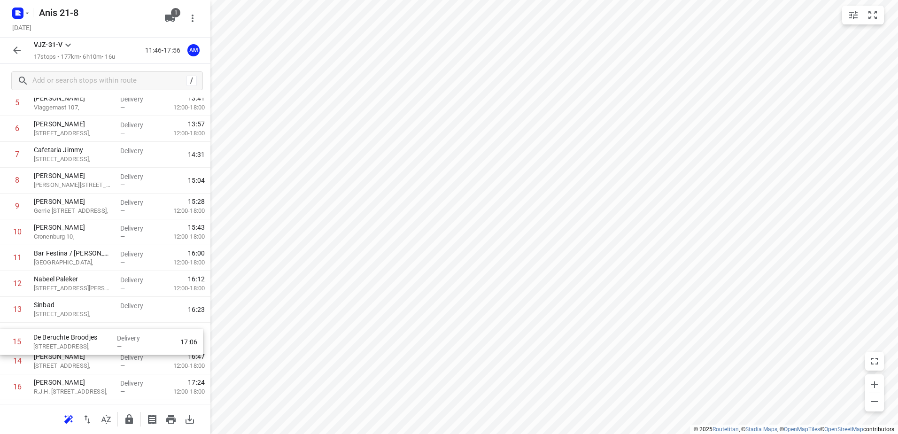
scroll to position [163, 0]
drag, startPoint x: 57, startPoint y: 372, endPoint x: 56, endPoint y: 339, distance: 32.9
click at [56, 339] on div "1 Sem naar huis brengen 28 Fien de la Marpad, Almere Delivery — 12:04 2 Orienta…" at bounding box center [105, 202] width 210 height 439
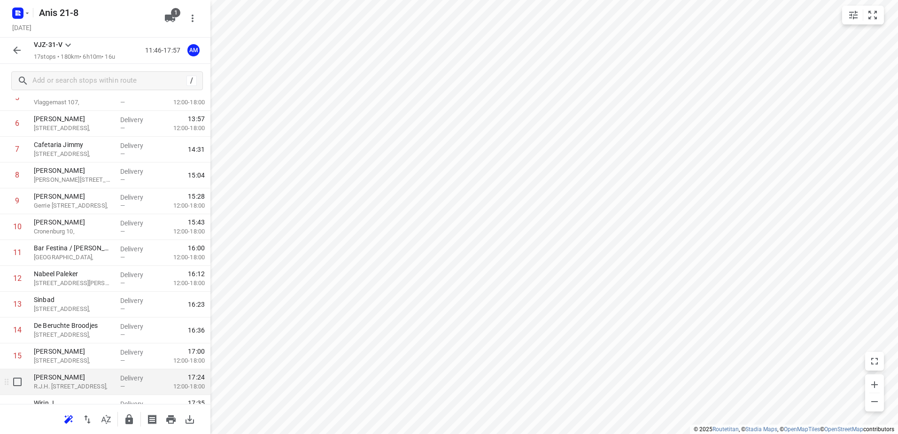
scroll to position [206, 0]
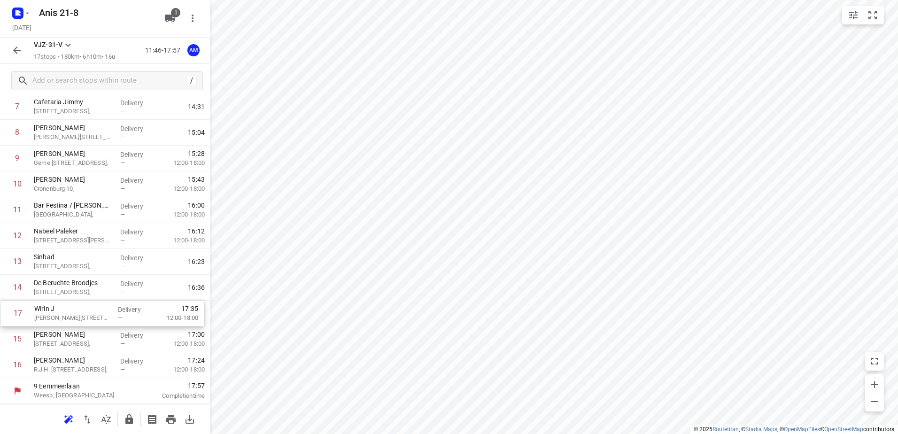
drag, startPoint x: 62, startPoint y: 370, endPoint x: 63, endPoint y: 315, distance: 54.5
click at [63, 315] on div "1 Sem naar huis brengen 28 Fien de la Marpad, Almere Delivery — 12:04 2 Orienta…" at bounding box center [105, 158] width 210 height 439
drag, startPoint x: 41, startPoint y: 369, endPoint x: 43, endPoint y: 342, distance: 26.8
click at [43, 342] on div "1 Sem naar huis brengen 28 Fien de la Marpad, Almere Delivery — 12:04 2 Orienta…" at bounding box center [105, 158] width 210 height 439
click at [16, 46] on icon "button" at bounding box center [16, 50] width 11 height 11
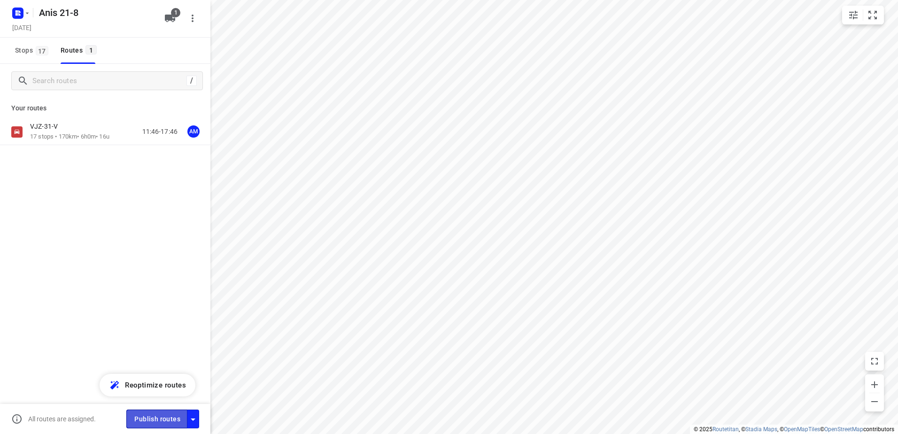
click at [162, 419] on span "Publish routes" at bounding box center [157, 419] width 46 height 12
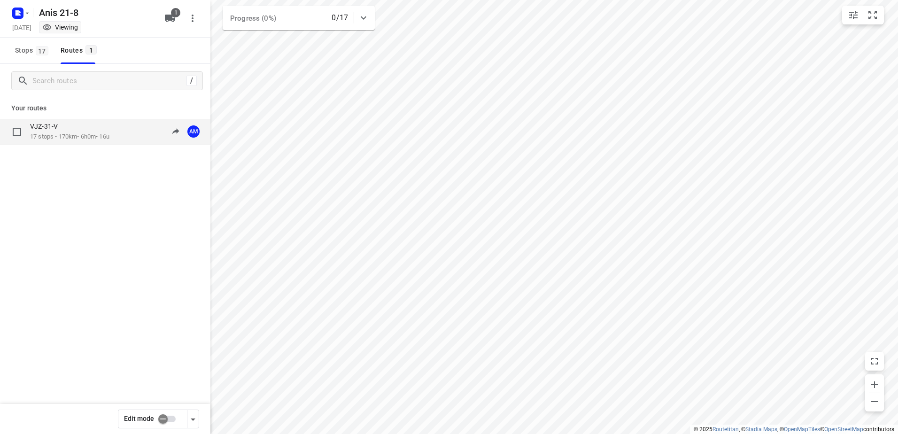
click at [78, 135] on p "17 stops • 170km • 6h0m • 16u" at bounding box center [69, 136] width 79 height 9
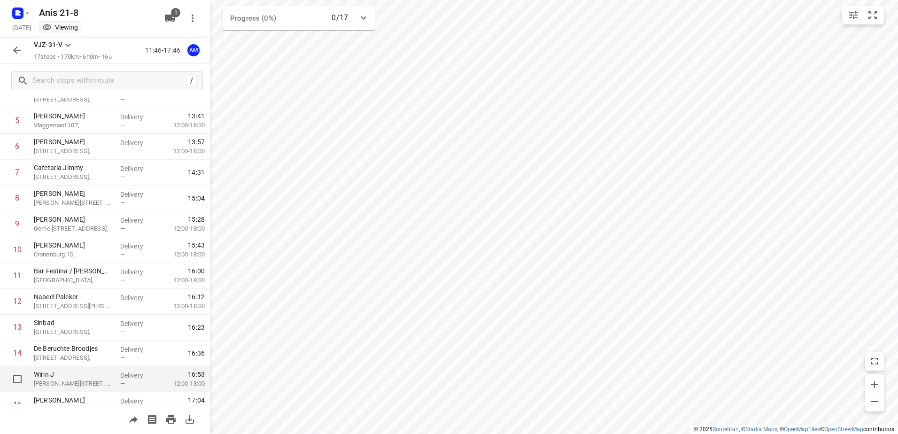
scroll to position [141, 0]
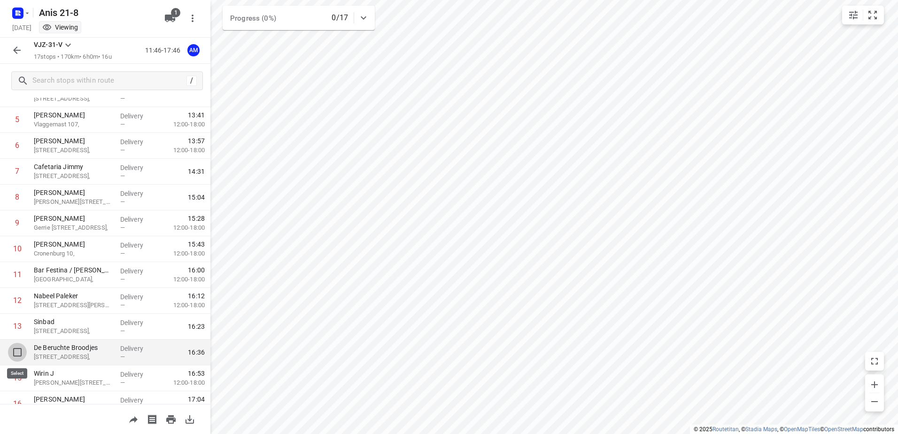
click at [14, 350] on input "checkbox" at bounding box center [17, 352] width 19 height 19
checkbox input "true"
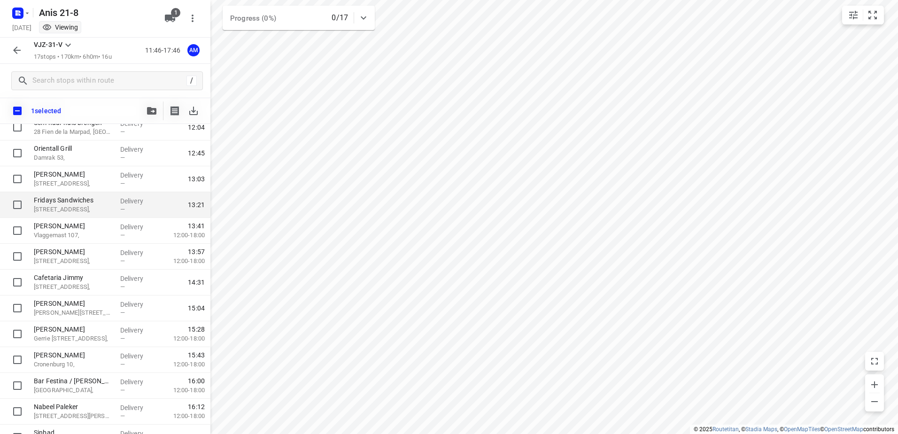
scroll to position [0, 0]
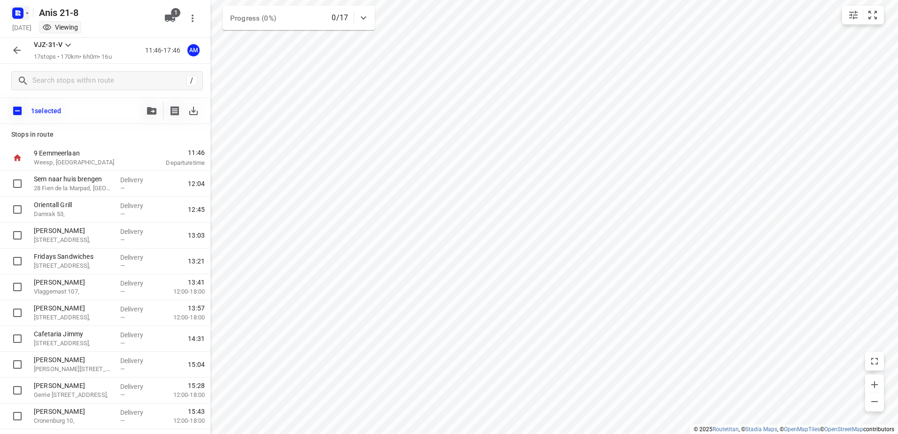
click at [26, 12] on icon "button" at bounding box center [27, 13] width 8 height 8
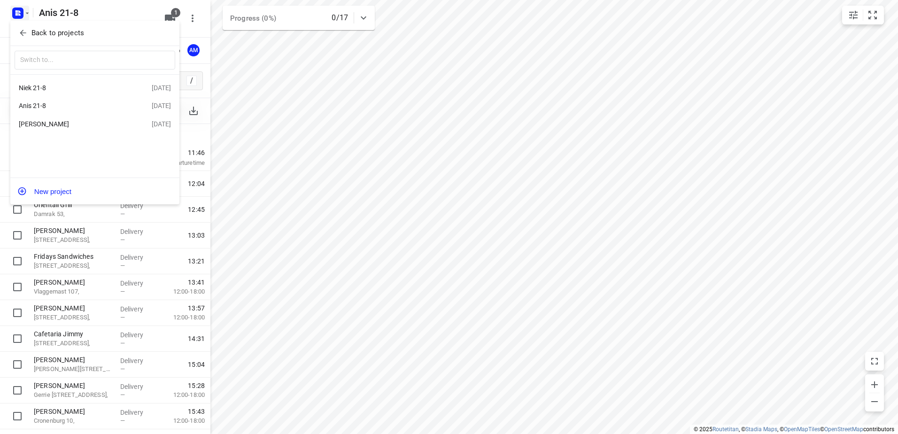
click at [47, 92] on div "Niek 21-8" at bounding box center [85, 87] width 133 height 11
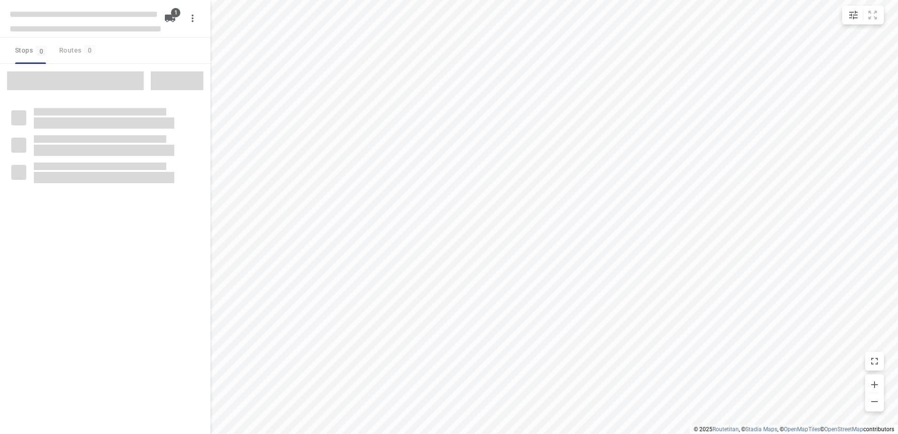
type input "distance"
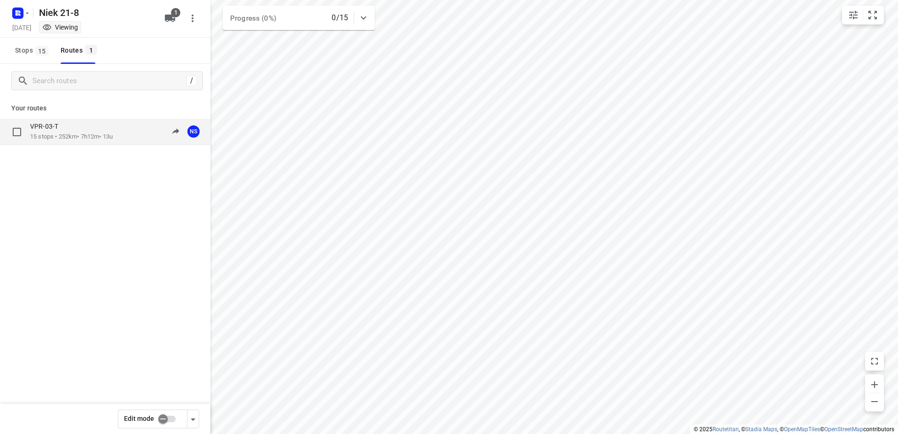
click at [58, 125] on p "VPR-03-T" at bounding box center [47, 126] width 34 height 8
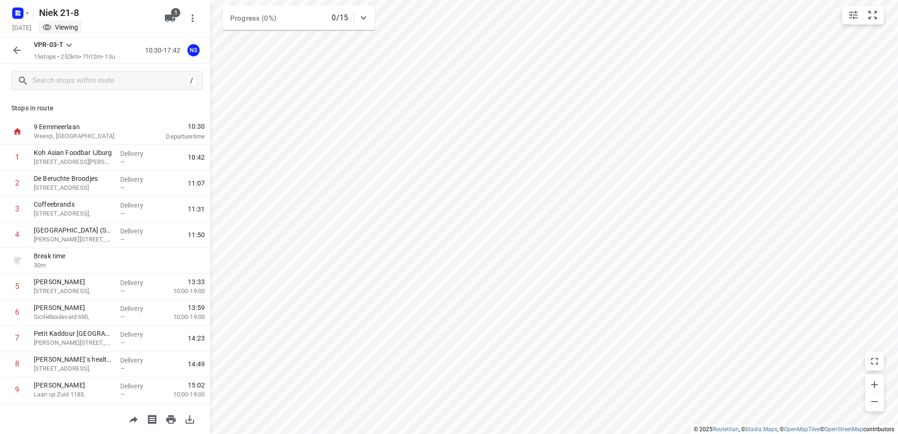
click at [13, 50] on icon "button" at bounding box center [16, 50] width 11 height 11
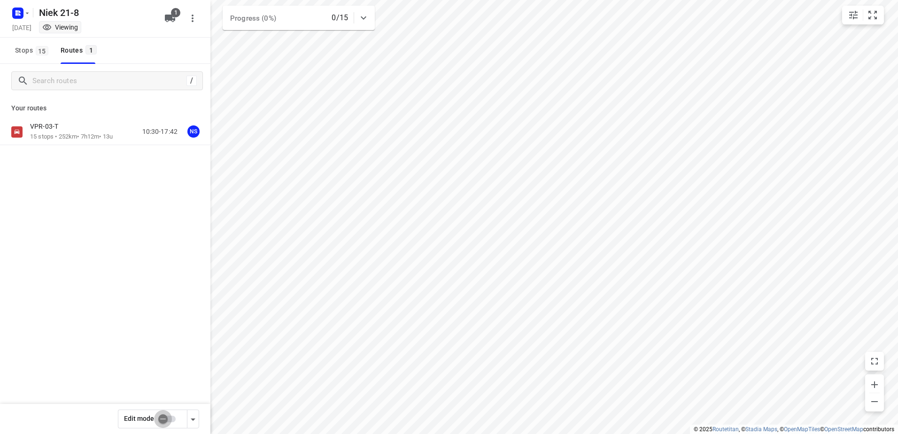
click at [164, 417] on input "checkbox" at bounding box center [163, 419] width 54 height 18
checkbox input "true"
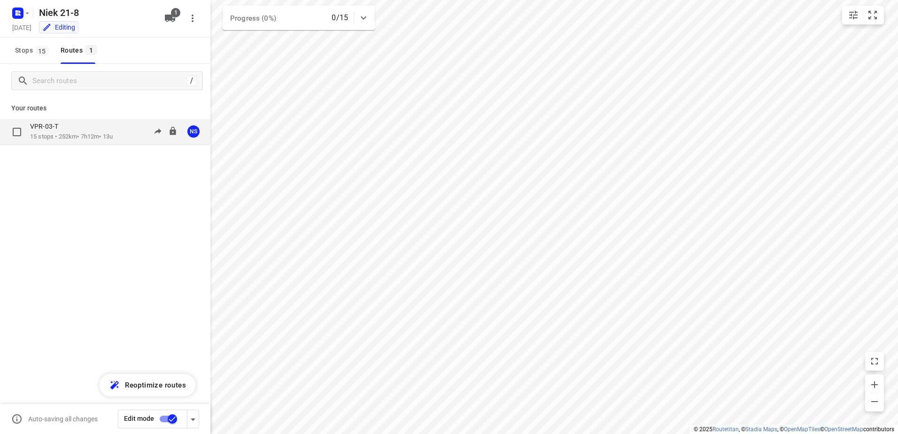
click at [52, 131] on p "VPR-03-T" at bounding box center [47, 126] width 34 height 8
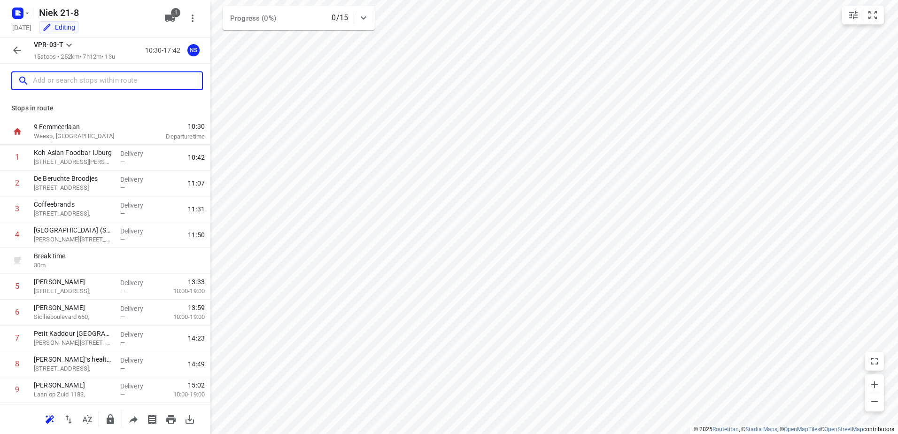
click at [68, 81] on input "text" at bounding box center [117, 81] width 169 height 15
paste input "Pampuslaan"
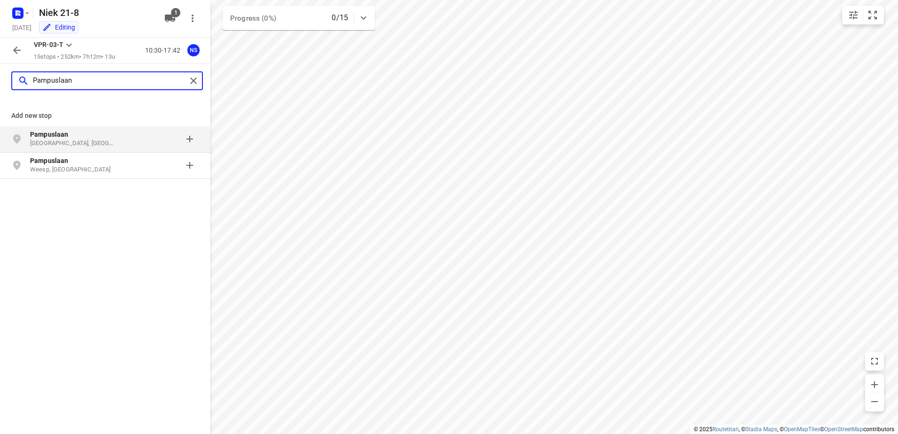
click at [89, 84] on input "Pampuslaan" at bounding box center [110, 81] width 154 height 15
paste input "22"
type input "[STREET_ADDRESS]"
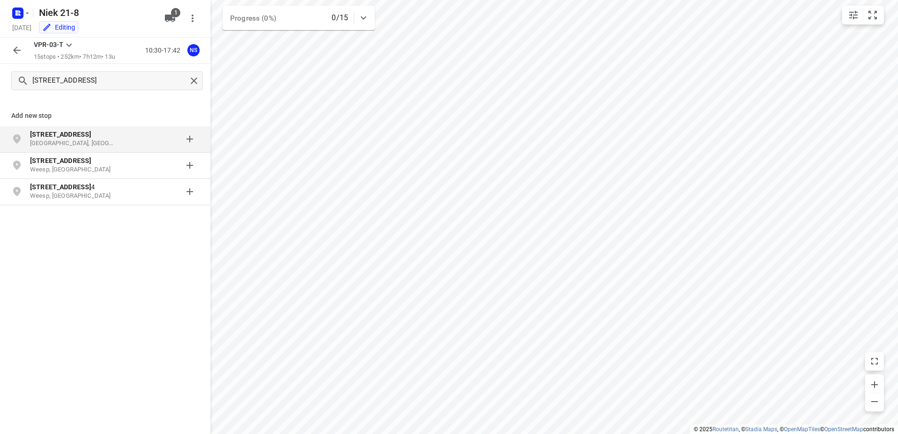
click at [80, 136] on p "[STREET_ADDRESS]" at bounding box center [73, 134] width 86 height 9
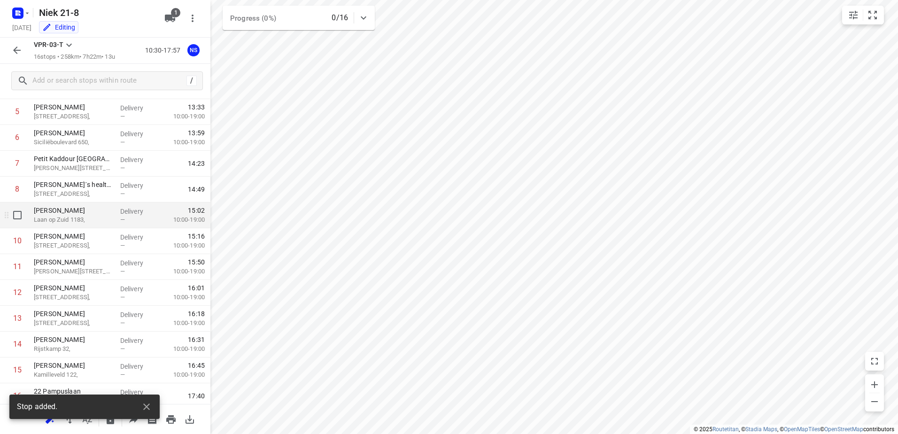
scroll to position [206, 0]
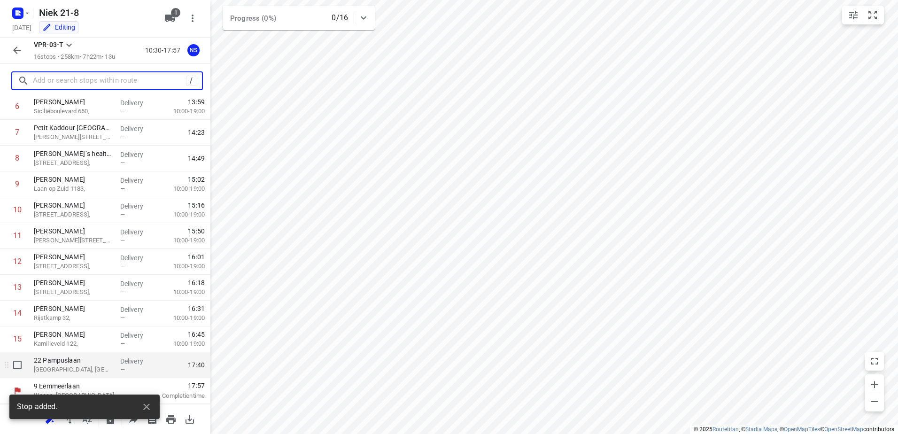
click at [68, 361] on p "22 Pampuslaan" at bounding box center [73, 360] width 79 height 9
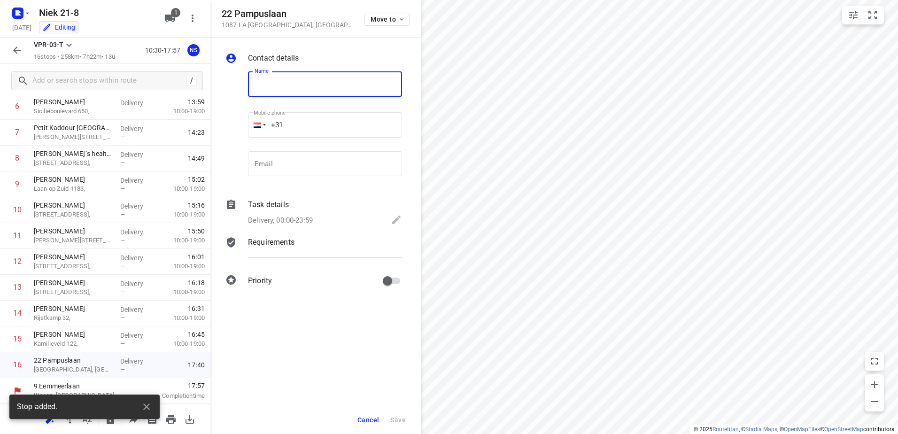
click at [275, 89] on input "text" at bounding box center [325, 83] width 154 height 25
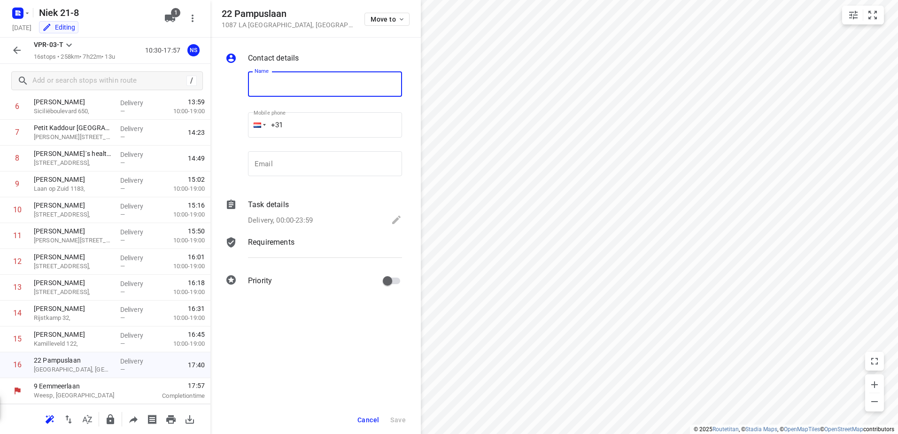
paste input "Kaddour IJburg"
type input "Kaddour IJburg"
click at [397, 219] on icon at bounding box center [396, 220] width 8 height 8
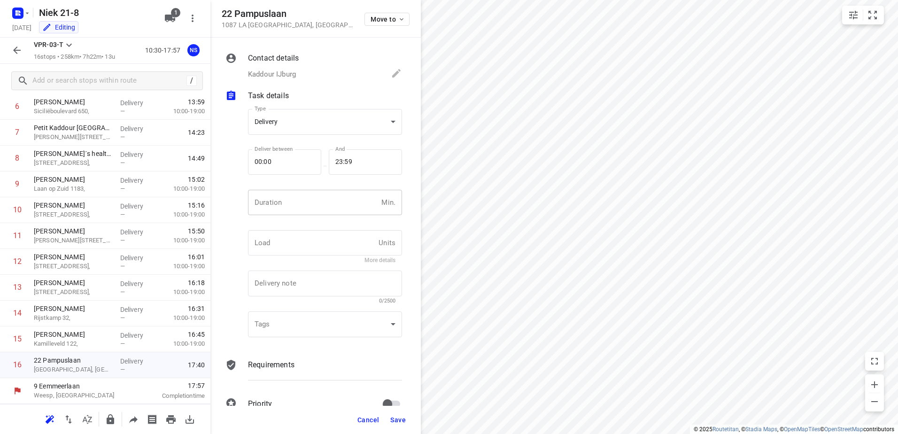
click at [309, 199] on input "number" at bounding box center [313, 202] width 130 height 25
type input "15"
click at [406, 415] on button "Save" at bounding box center [398, 420] width 23 height 17
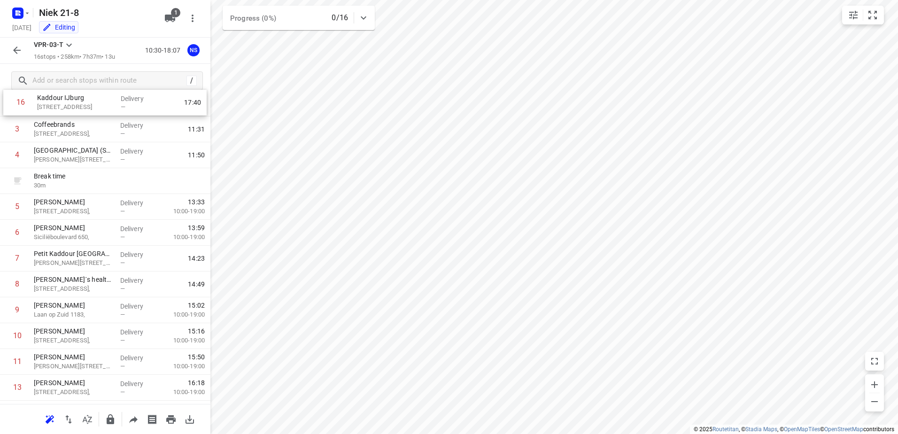
scroll to position [0, 0]
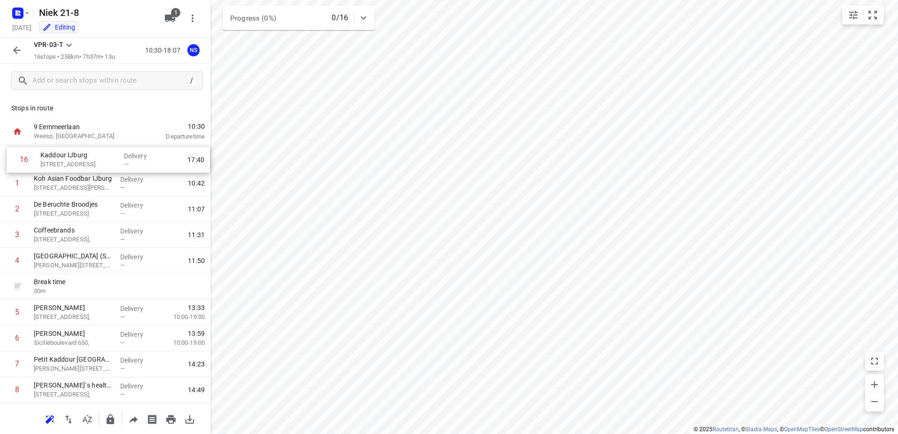
drag, startPoint x: 91, startPoint y: 369, endPoint x: 97, endPoint y: 161, distance: 208.2
click at [97, 161] on div "1 Koh Asian Foodbar IJburg 372 [PERSON_NAME], [GEOGRAPHIC_DATA] Delivery — 10:4…" at bounding box center [105, 364] width 210 height 439
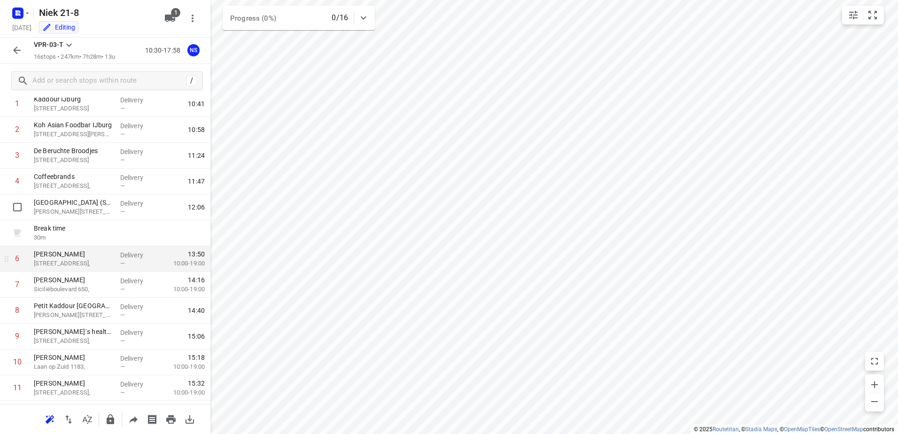
scroll to position [94, 0]
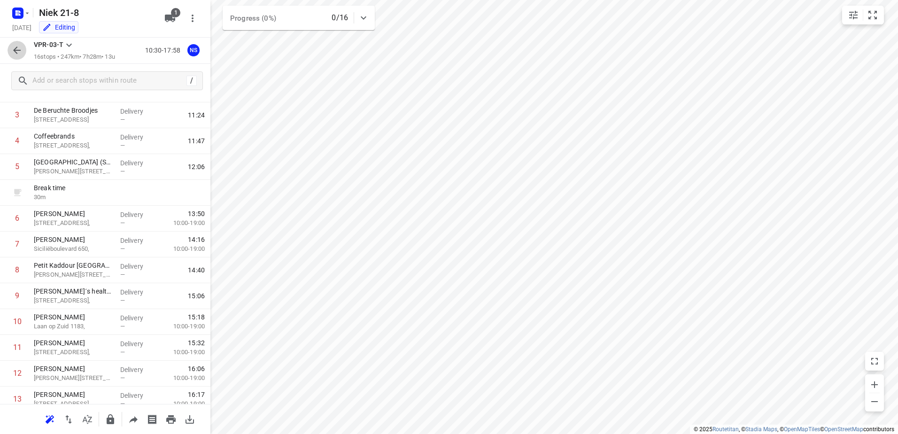
click at [16, 51] on icon "button" at bounding box center [17, 51] width 8 height 8
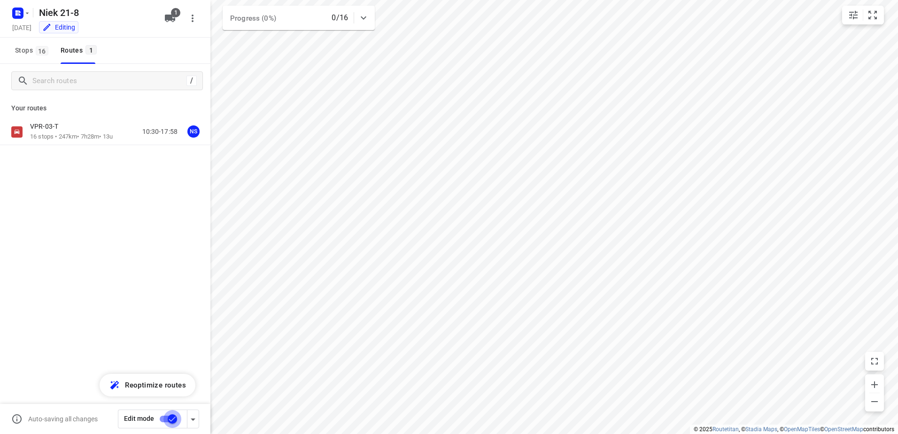
click at [165, 416] on input "checkbox" at bounding box center [173, 419] width 54 height 18
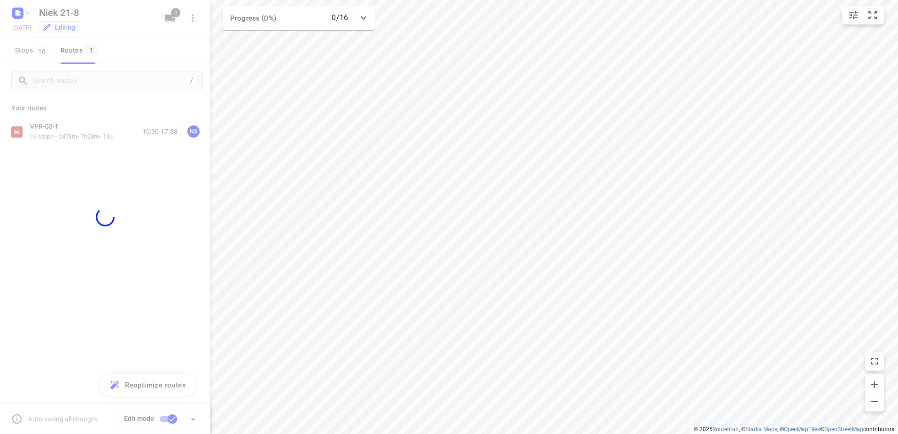
checkbox input "false"
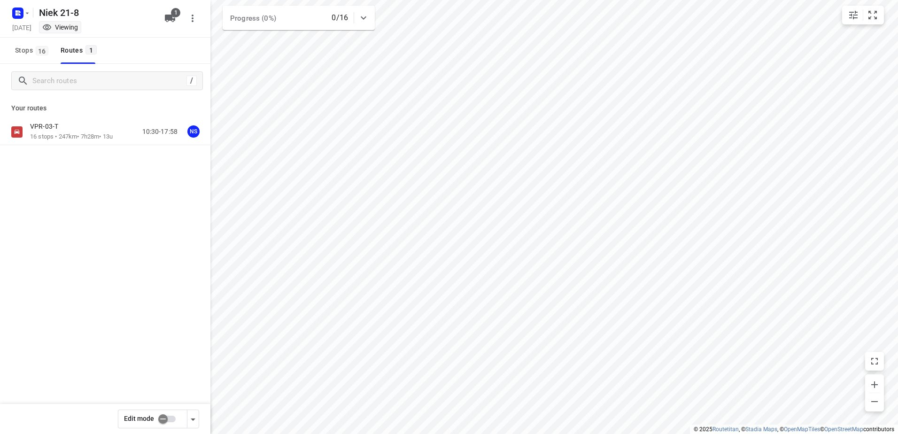
click at [112, 280] on div "/ Your routes VPR-03-T 16 stops • 247km • 7h28m • 13u 10:30-17:58 NS" at bounding box center [105, 262] width 210 height 396
click at [53, 128] on p "VPR-03-T" at bounding box center [47, 126] width 34 height 8
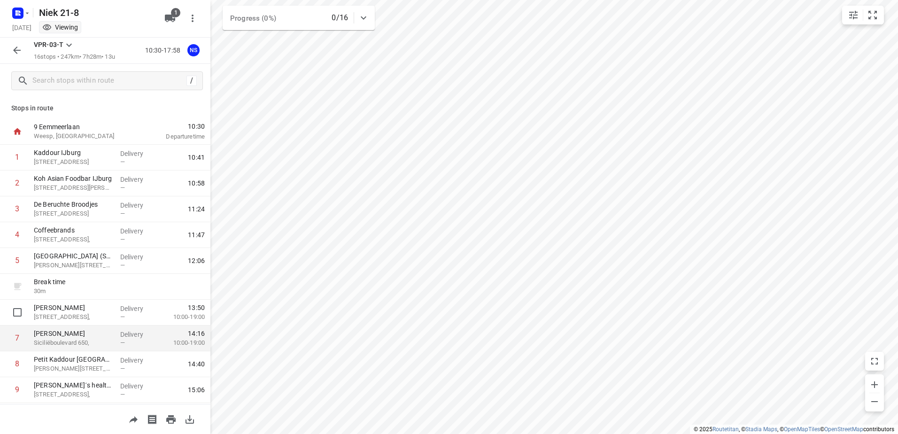
scroll to position [47, 0]
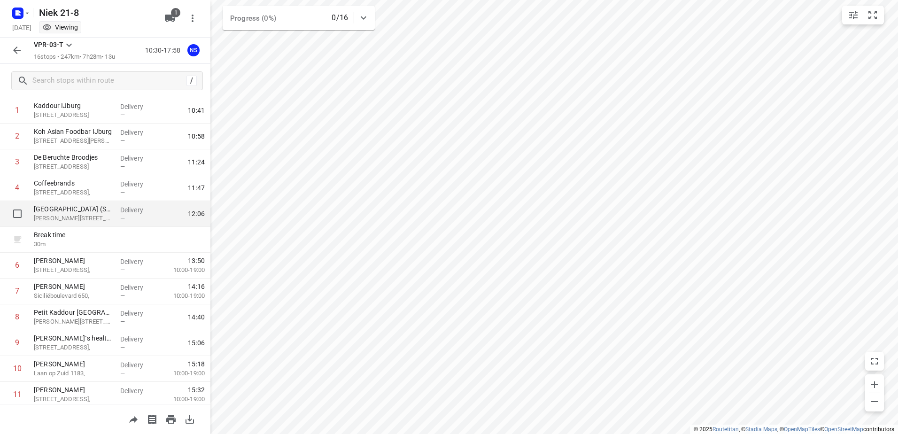
click at [84, 213] on p "[GEOGRAPHIC_DATA] (Salade mee vanuit [GEOGRAPHIC_DATA])" at bounding box center [73, 208] width 79 height 9
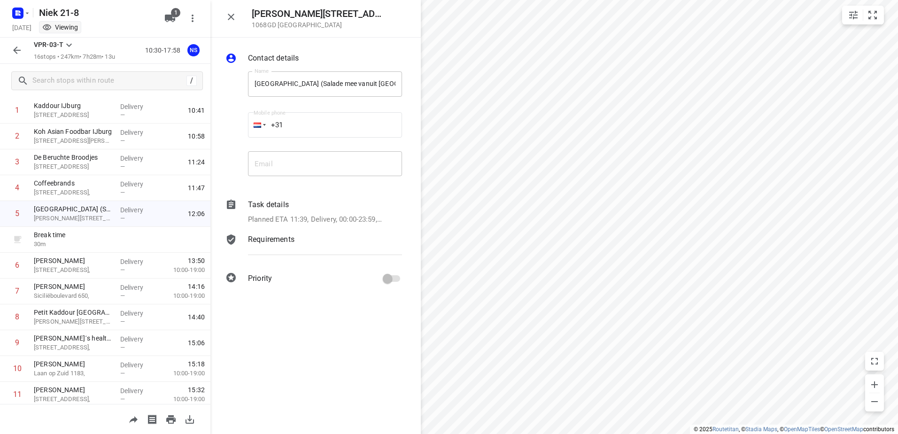
click at [14, 50] on icon "button" at bounding box center [16, 50] width 11 height 11
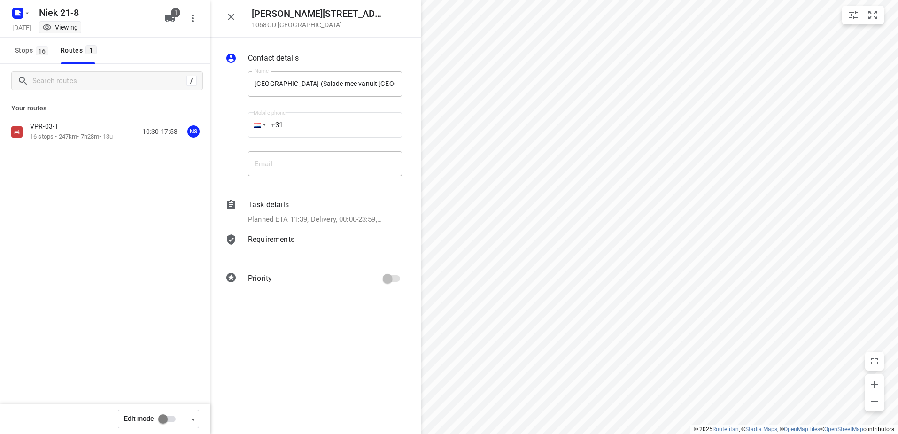
click at [167, 415] on input "checkbox" at bounding box center [163, 419] width 54 height 18
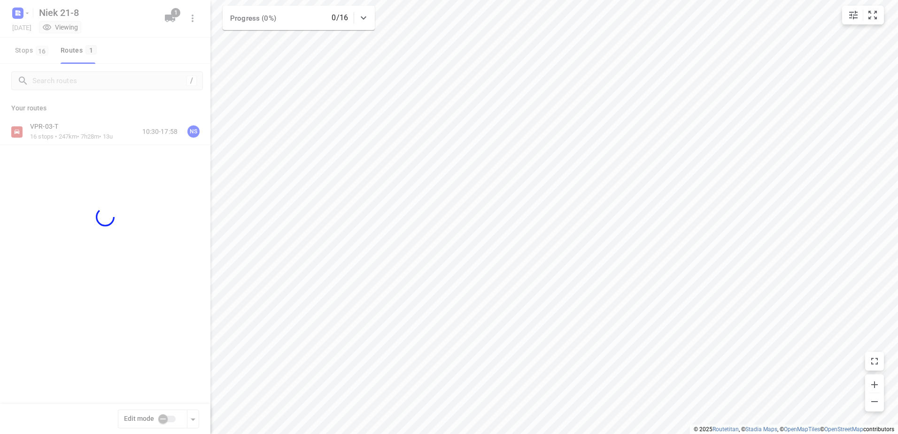
checkbox input "true"
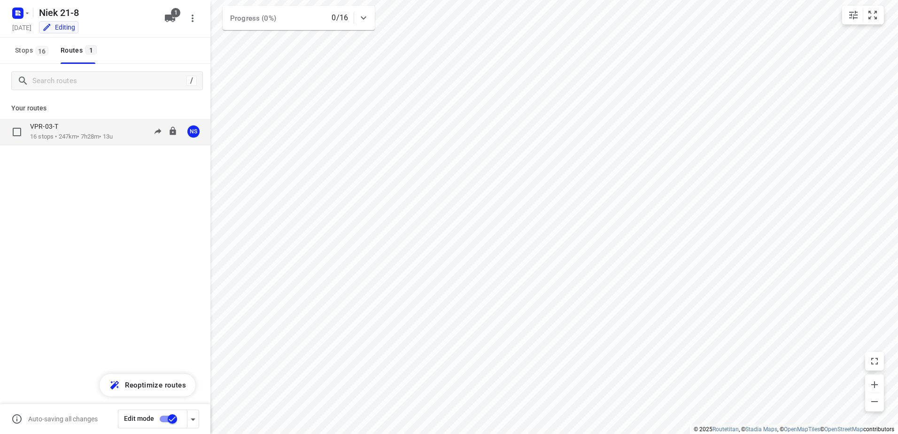
click at [72, 130] on div "VPR-03-T" at bounding box center [71, 127] width 83 height 10
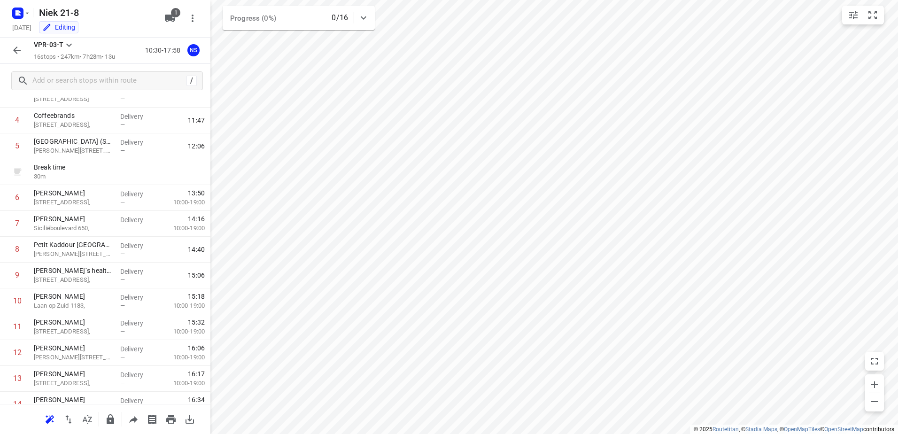
scroll to position [65, 0]
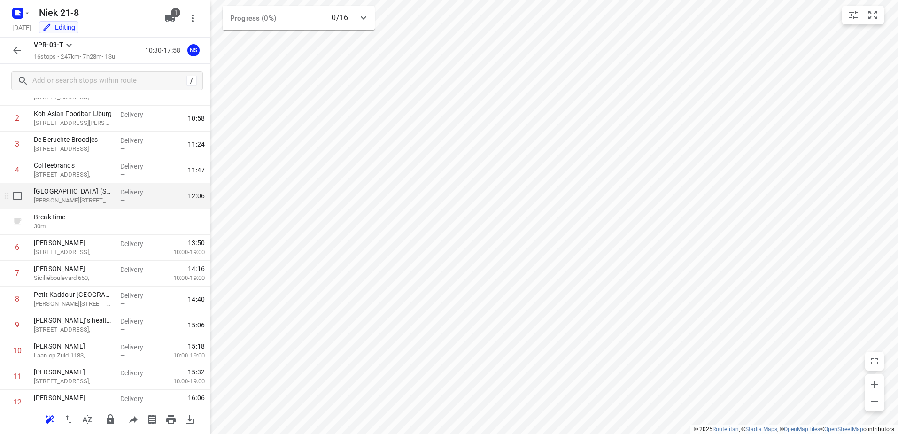
click at [78, 200] on p "[PERSON_NAME][STREET_ADDRESS]," at bounding box center [73, 200] width 79 height 9
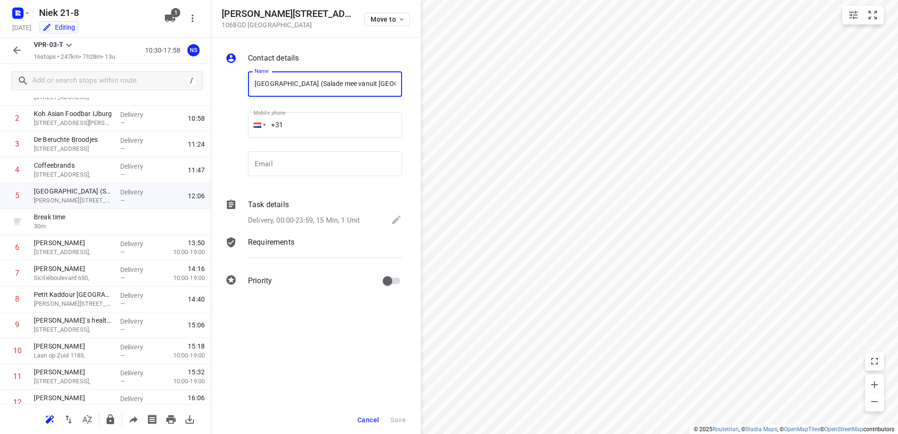
drag, startPoint x: 393, startPoint y: 83, endPoint x: 305, endPoint y: 87, distance: 88.0
click at [305, 87] on input "[GEOGRAPHIC_DATA] (Salade mee vanuit [GEOGRAPHIC_DATA])" at bounding box center [325, 83] width 154 height 25
type input "[PERSON_NAME]"
click at [393, 419] on span "Save" at bounding box center [398, 420] width 16 height 8
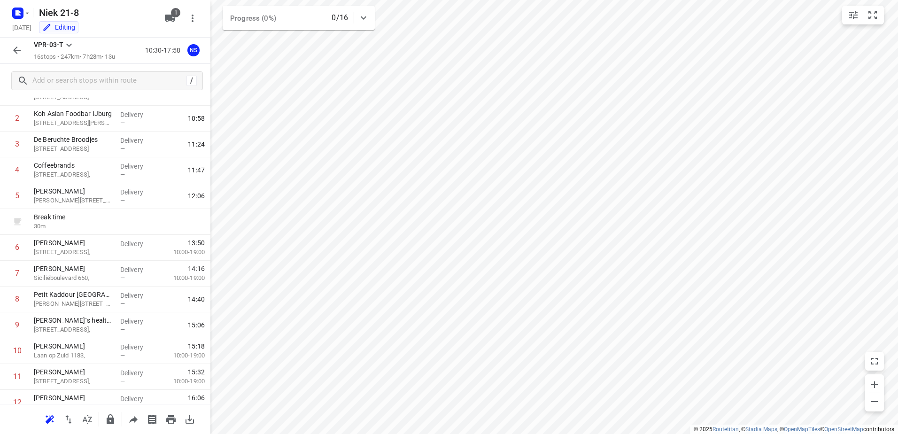
click at [14, 39] on div "VPR-03-T 16 stops • 247km • 7h28m • 13u 10:30-17:58 NS" at bounding box center [105, 51] width 210 height 26
click at [15, 49] on icon "button" at bounding box center [17, 51] width 8 height 8
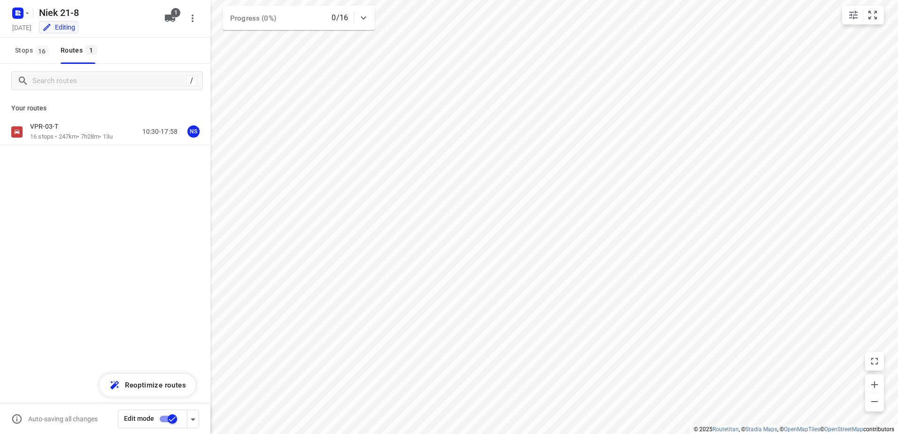
click at [166, 417] on input "checkbox" at bounding box center [173, 419] width 54 height 18
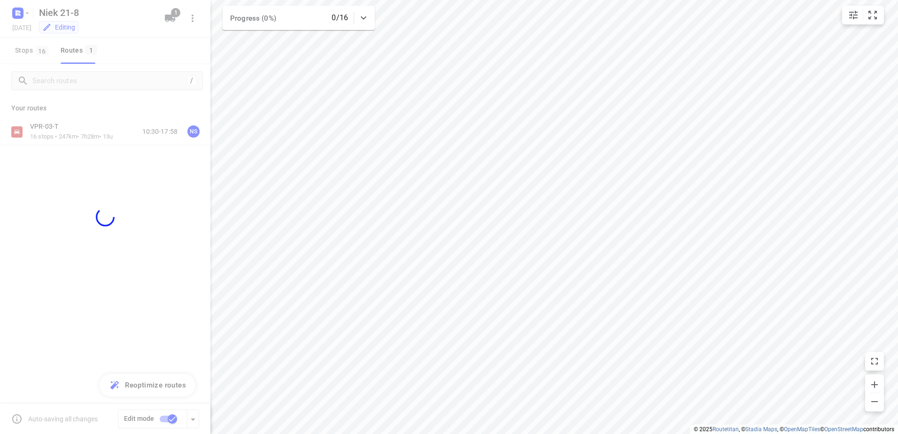
checkbox input "false"
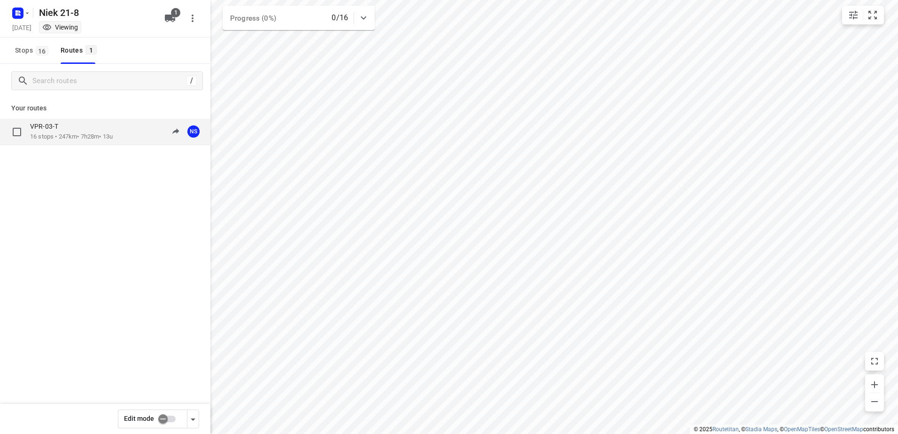
click at [71, 140] on p "16 stops • 247km • 7h28m • 13u" at bounding box center [71, 136] width 83 height 9
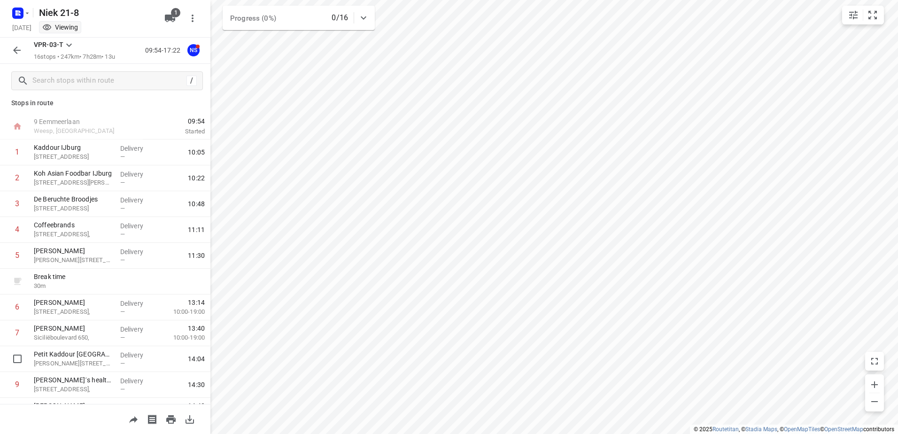
scroll to position [0, 0]
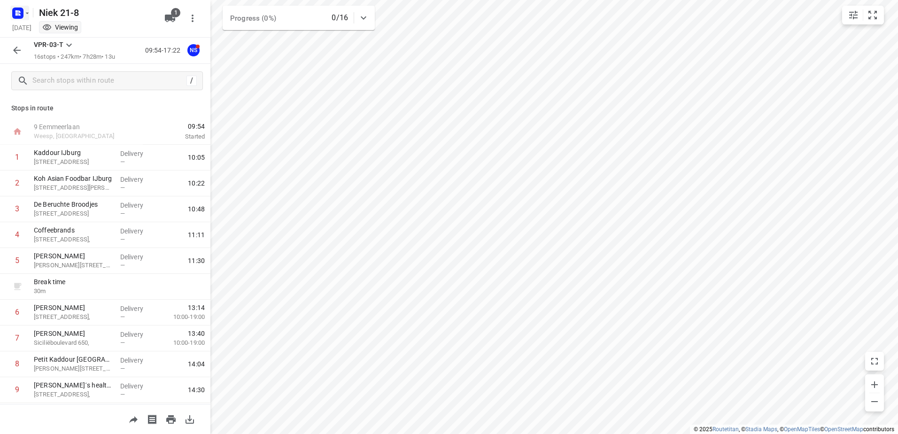
click at [28, 11] on icon "button" at bounding box center [27, 13] width 8 height 8
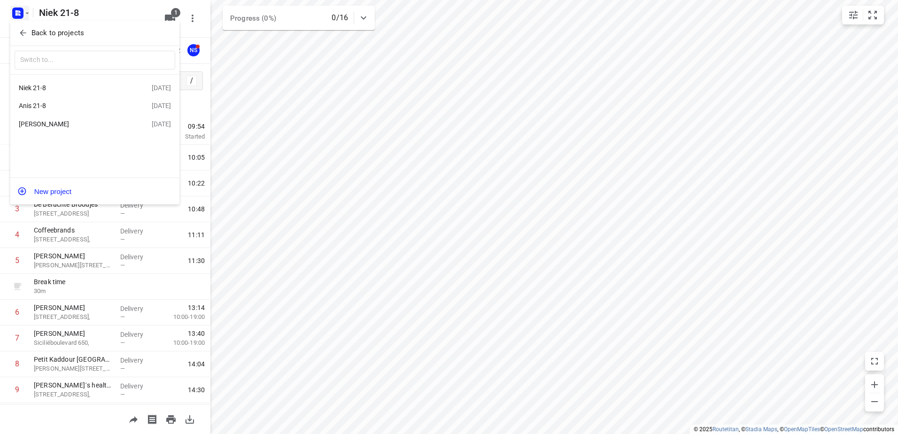
click at [33, 103] on div "Anis 21-8" at bounding box center [73, 106] width 108 height 8
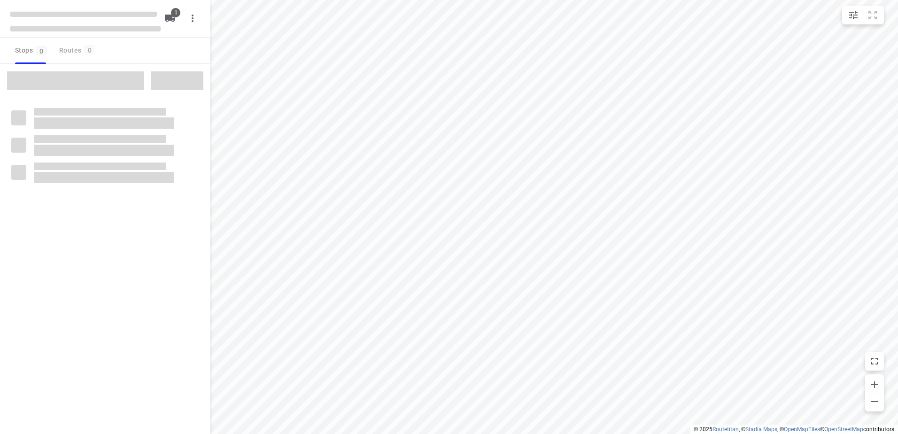
type input "distance"
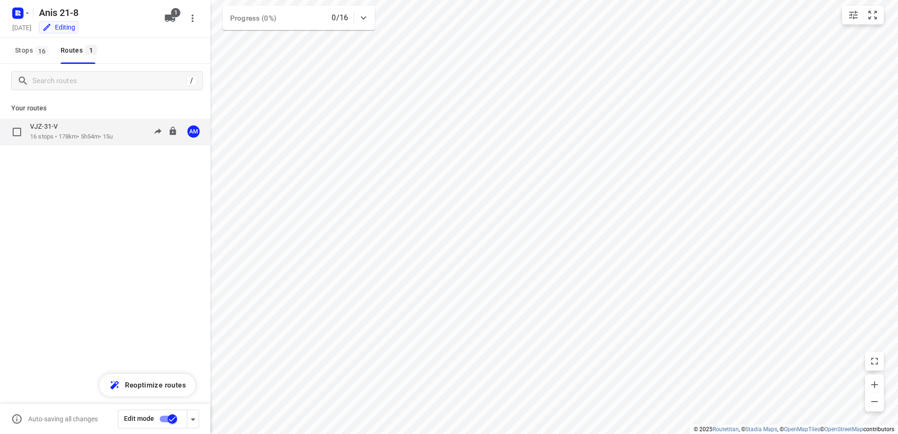
click at [41, 125] on p "VJZ-31-V" at bounding box center [46, 126] width 33 height 8
